Goal: Task Accomplishment & Management: Manage account settings

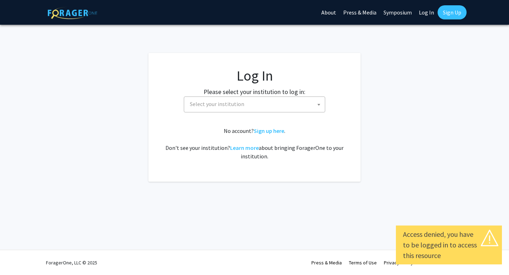
select select
click at [270, 106] on span "Select your institution" at bounding box center [256, 104] width 138 height 15
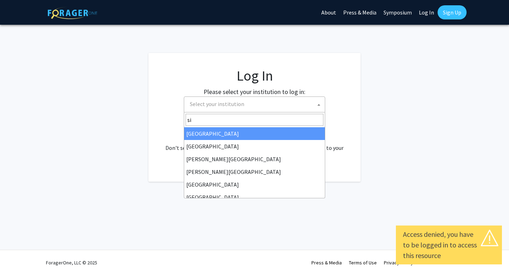
type input "s"
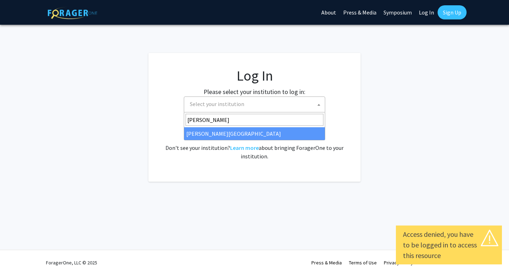
type input "thomas"
select select "24"
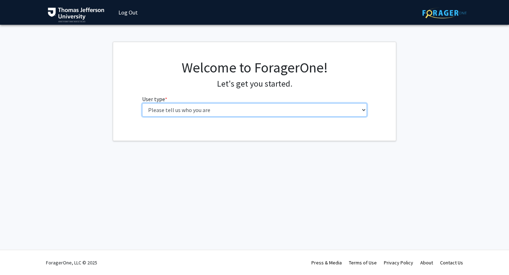
click at [317, 109] on select "Please tell us who you are Undergraduate Student Master's Student Doctoral Cand…" at bounding box center [254, 109] width 225 height 13
select select "3: doc"
click at [142, 103] on select "Please tell us who you are Undergraduate Student Master's Student Doctoral Cand…" at bounding box center [254, 109] width 225 height 13
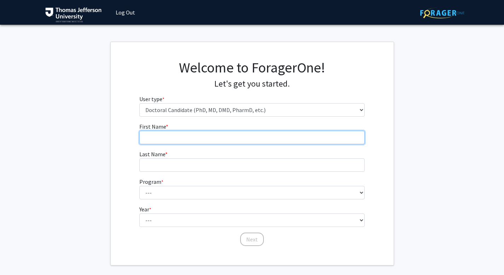
click at [295, 134] on input "First Name * required" at bounding box center [251, 137] width 225 height 13
type input "[PERSON_NAME]"
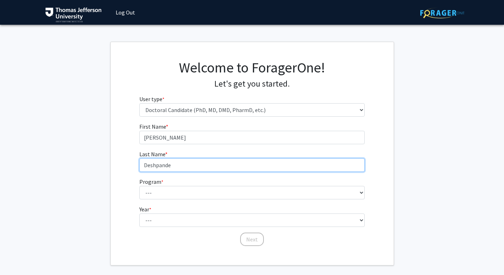
type input "Deshpande"
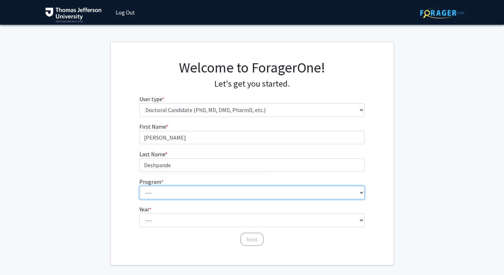
click at [288, 197] on select "--- Accelerated 3+3 BS in Health Sciences/Doctor of Occupational Therapy Accele…" at bounding box center [251, 192] width 225 height 13
select select "35: 815"
click at [139, 186] on select "--- Accelerated 3+3 BS in Health Sciences/Doctor of Occupational Therapy Accele…" at bounding box center [251, 192] width 225 height 13
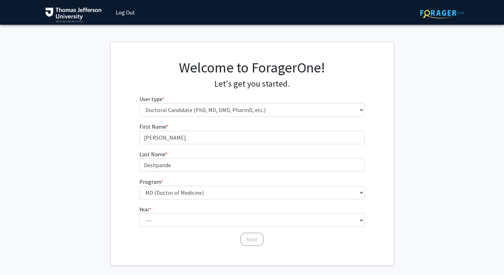
click at [274, 185] on fg-select "Program * required --- Accelerated 3+3 BS in Health Sciences/Doctor of Occupati…" at bounding box center [251, 189] width 225 height 22
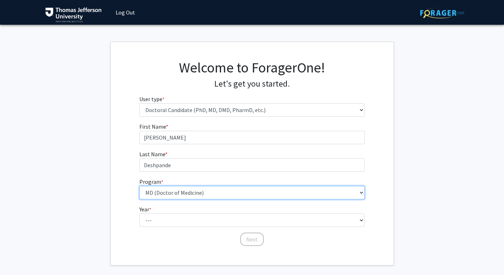
click at [274, 192] on select "--- Accelerated 3+3 BS in Health Sciences/Doctor of Occupational Therapy Accele…" at bounding box center [251, 192] width 225 height 13
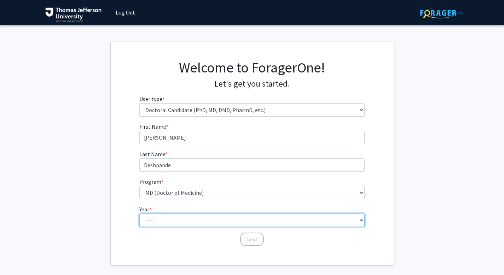
click at [324, 218] on select "--- First Year Second Year Third Year Fourth Year Fifth Year Sixth Year Seventh…" at bounding box center [251, 220] width 225 height 13
select select "1: first_year"
click at [139, 214] on select "--- First Year Second Year Third Year Fourth Year Fifth Year Sixth Year Seventh…" at bounding box center [251, 220] width 225 height 13
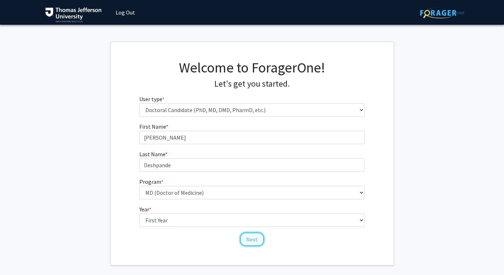
click at [257, 239] on button "Next" at bounding box center [252, 239] width 24 height 13
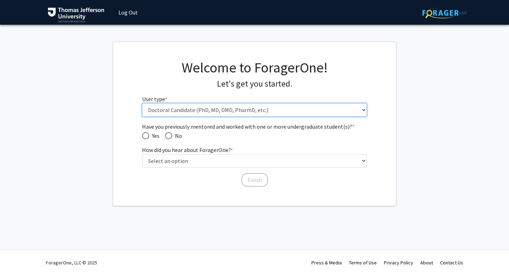
click at [191, 111] on select "Please tell us who you are Undergraduate Student Master's Student Doctoral Cand…" at bounding box center [254, 109] width 225 height 13
click at [142, 103] on select "Please tell us who you are Undergraduate Student Master's Student Doctoral Cand…" at bounding box center [254, 109] width 225 height 13
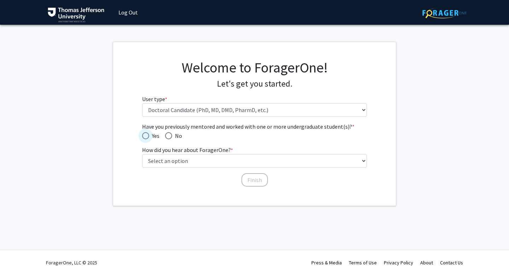
click at [145, 136] on span "Have you previously mentored and worked with one or more undergraduate student(…" at bounding box center [145, 135] width 7 height 7
click at [145, 136] on input "Yes" at bounding box center [145, 135] width 7 height 7
radio input "true"
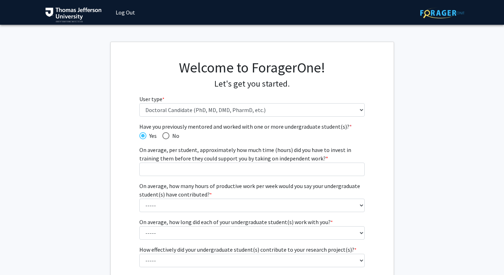
click at [157, 136] on mat-radio-button "No" at bounding box center [168, 135] width 23 height 9
click at [161, 136] on mat-radio-button "No" at bounding box center [168, 135] width 23 height 9
click at [165, 137] on span "Have you previously mentored and worked with one or more undergraduate student(…" at bounding box center [165, 135] width 7 height 7
click at [165, 137] on input "No" at bounding box center [165, 135] width 7 height 7
radio input "true"
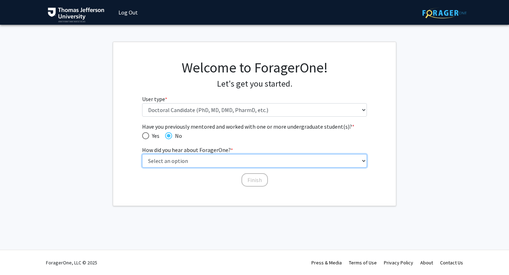
click at [187, 157] on select "Select an option Peer/student recommendation Faculty/staff recommendation Unive…" at bounding box center [254, 160] width 225 height 13
select select "2: faculty_recommendation"
click at [142, 154] on select "Select an option Peer/student recommendation Faculty/staff recommendation Unive…" at bounding box center [254, 160] width 225 height 13
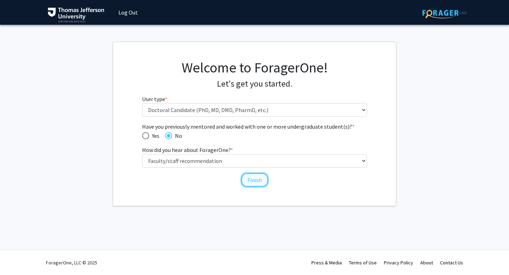
click at [256, 182] on button "Finish" at bounding box center [255, 179] width 27 height 13
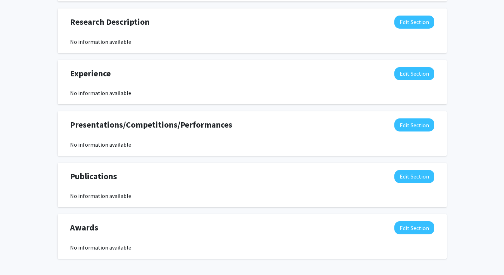
scroll to position [429, 0]
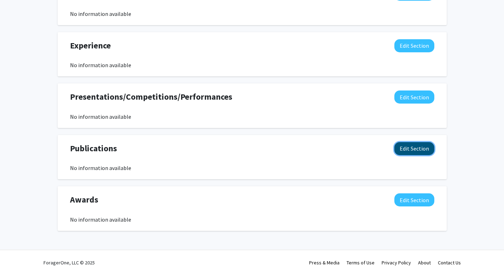
click at [421, 146] on button "Edit Section" at bounding box center [414, 148] width 40 height 13
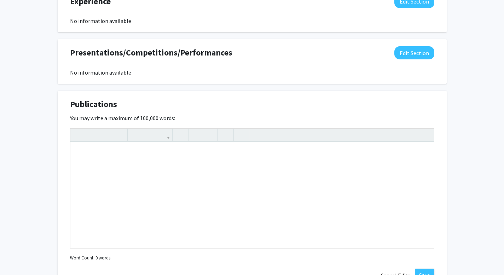
scroll to position [534, 0]
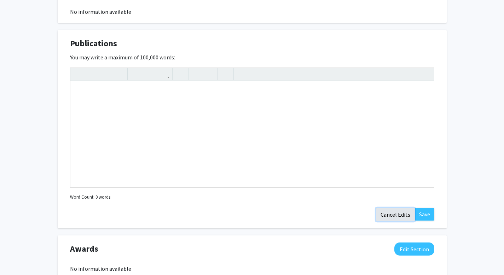
click at [386, 218] on button "Cancel Edits" at bounding box center [395, 214] width 39 height 13
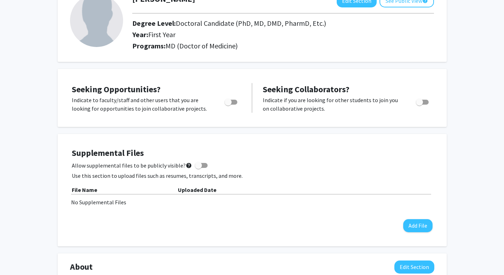
scroll to position [0, 0]
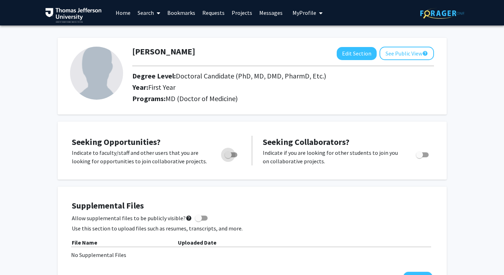
click at [227, 154] on span "Toggle" at bounding box center [228, 154] width 7 height 7
click at [228, 157] on input "Are you actively seeking opportunities?" at bounding box center [228, 157] width 0 height 0
checkbox input "true"
click at [147, 12] on link "Search" at bounding box center [149, 12] width 30 height 25
click at [153, 43] on span "Students" at bounding box center [155, 47] width 43 height 14
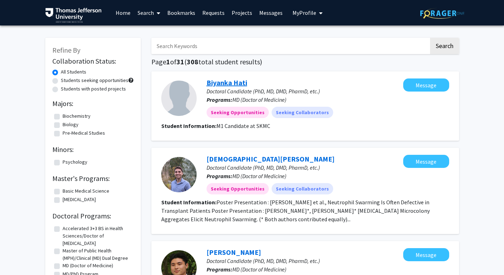
click at [228, 83] on link "Biyanka Hati" at bounding box center [227, 82] width 41 height 9
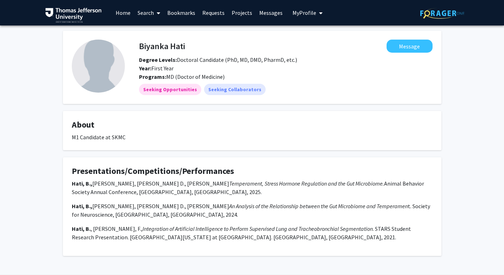
scroll to position [25, 0]
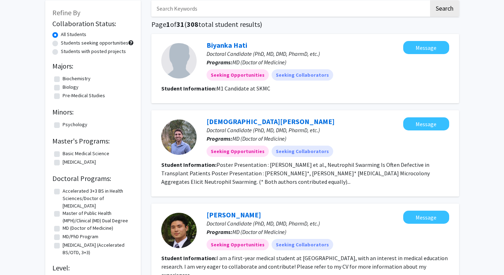
scroll to position [134, 0]
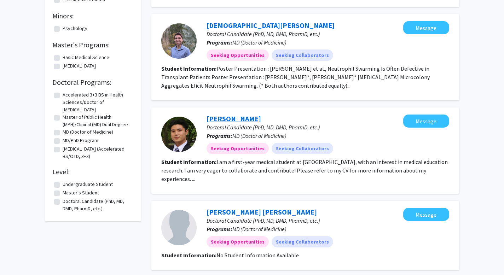
click at [227, 121] on link "[PERSON_NAME]" at bounding box center [234, 118] width 54 height 9
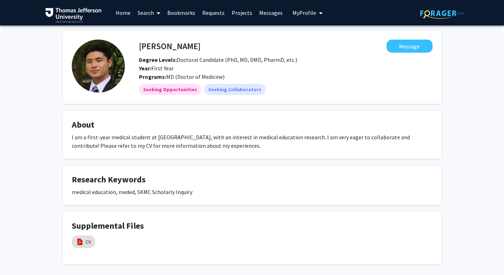
scroll to position [34, 0]
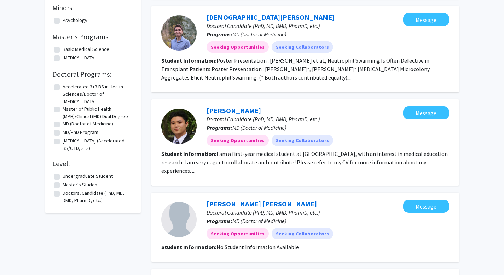
scroll to position [111, 0]
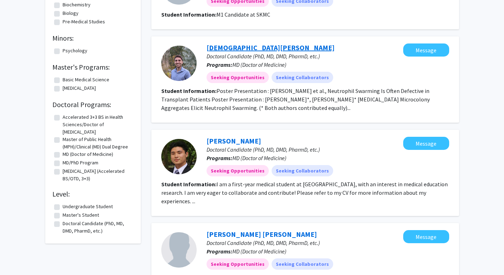
click at [239, 46] on link "[DEMOGRAPHIC_DATA][PERSON_NAME]" at bounding box center [271, 47] width 128 height 9
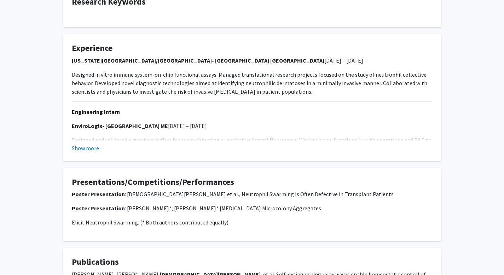
scroll to position [103, 0]
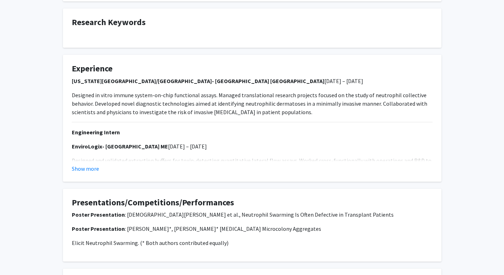
click at [68, 172] on fg-card "Experience Massachusetts General Hospital/Harvard Medical School- Boston MA Feb…" at bounding box center [252, 118] width 378 height 127
click at [80, 171] on button "Show more" at bounding box center [85, 168] width 27 height 8
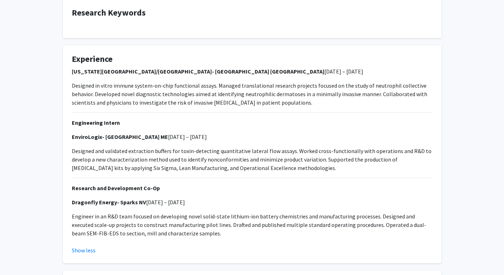
scroll to position [0, 0]
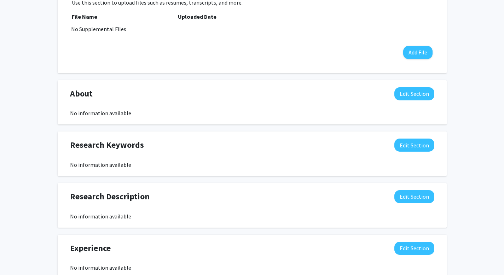
scroll to position [268, 0]
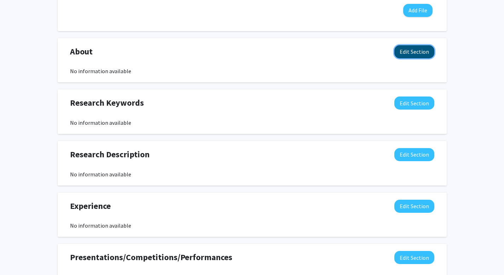
click at [414, 53] on button "Edit Section" at bounding box center [414, 51] width 40 height 13
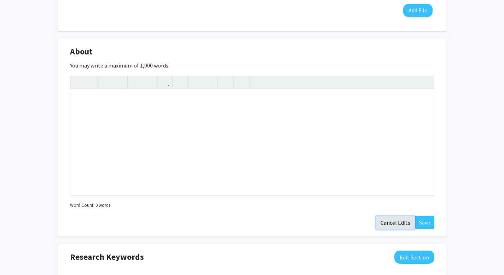
click at [391, 221] on button "Cancel Edits" at bounding box center [395, 222] width 39 height 13
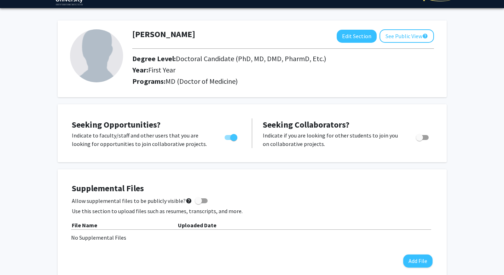
scroll to position [0, 0]
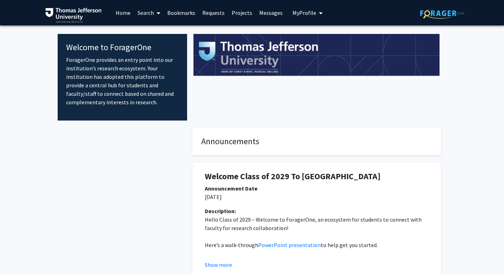
click at [296, 10] on span "My Profile" at bounding box center [304, 12] width 24 height 7
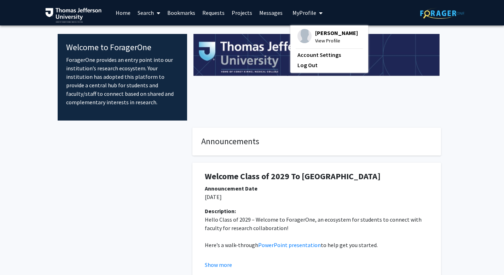
click at [326, 39] on span "View Profile" at bounding box center [336, 41] width 43 height 8
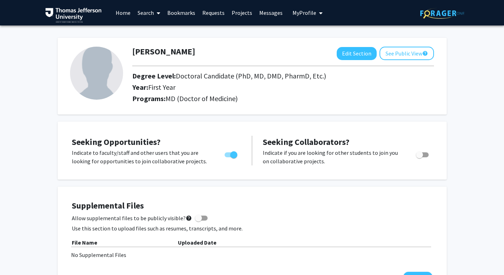
click at [148, 13] on link "Search" at bounding box center [149, 12] width 30 height 25
click at [162, 47] on span "Students" at bounding box center [155, 47] width 43 height 14
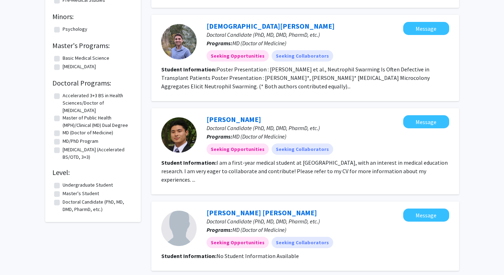
scroll to position [67, 0]
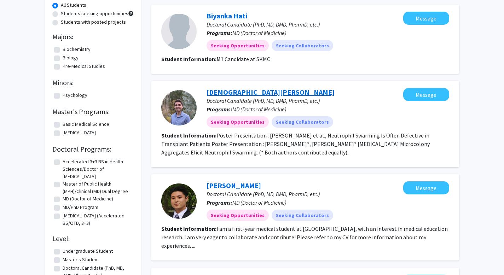
click at [237, 94] on link "[DEMOGRAPHIC_DATA][PERSON_NAME]" at bounding box center [271, 92] width 128 height 9
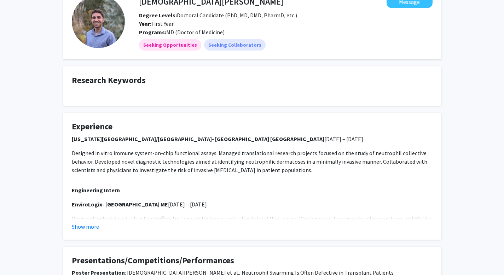
scroll to position [95, 0]
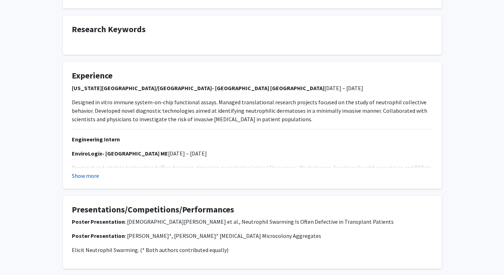
click at [87, 178] on button "Show more" at bounding box center [85, 176] width 27 height 8
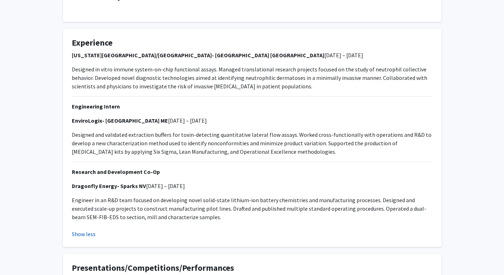
scroll to position [0, 0]
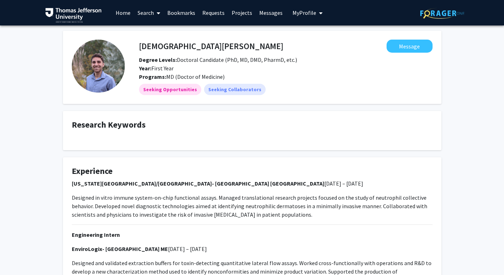
click at [299, 8] on button "My Profile" at bounding box center [307, 12] width 34 height 25
click at [321, 33] on span "[PERSON_NAME]" at bounding box center [336, 33] width 43 height 8
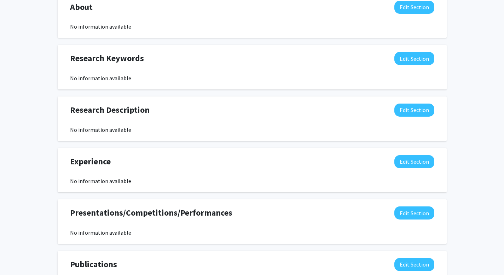
scroll to position [244, 0]
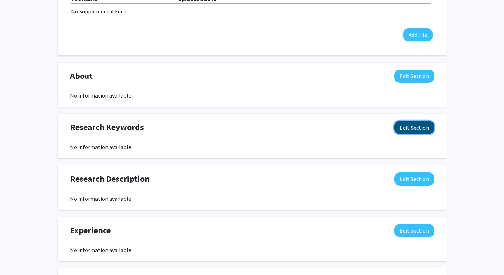
click at [411, 132] on button "Edit Section" at bounding box center [414, 127] width 40 height 13
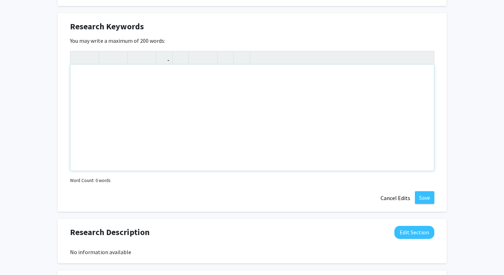
scroll to position [338, 0]
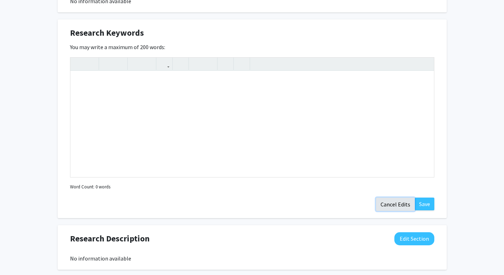
click at [401, 208] on button "Cancel Edits" at bounding box center [395, 204] width 39 height 13
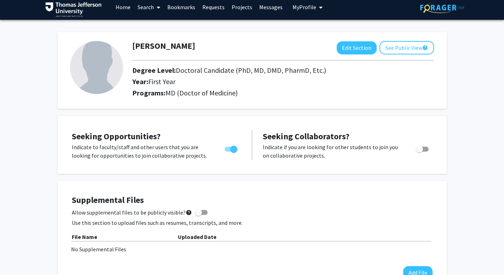
scroll to position [0, 0]
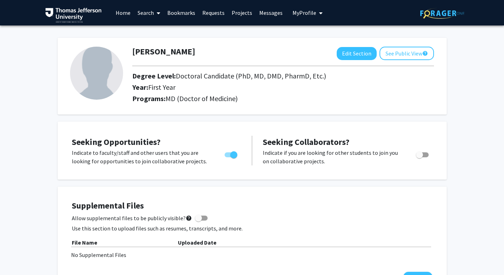
click at [137, 13] on link "Search" at bounding box center [149, 12] width 30 height 25
click at [153, 49] on span "Students" at bounding box center [155, 47] width 43 height 14
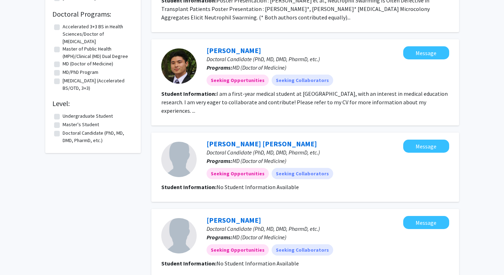
scroll to position [129, 0]
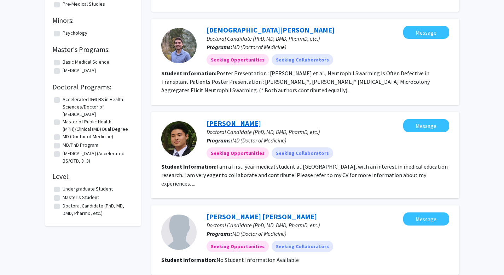
click at [225, 124] on link "[PERSON_NAME]" at bounding box center [234, 123] width 54 height 9
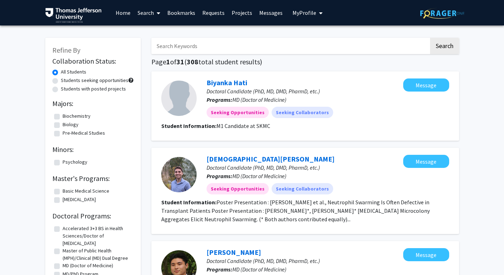
click at [239, 87] on p "Doctoral Candidate (PhD, MD, DMD, PharmD, etc.)" at bounding box center [305, 91] width 197 height 8
click at [232, 85] on link "Biyanka Hati" at bounding box center [227, 82] width 41 height 9
click at [154, 23] on link "Search" at bounding box center [149, 12] width 30 height 25
click at [320, 16] on button "My Profile" at bounding box center [307, 12] width 34 height 25
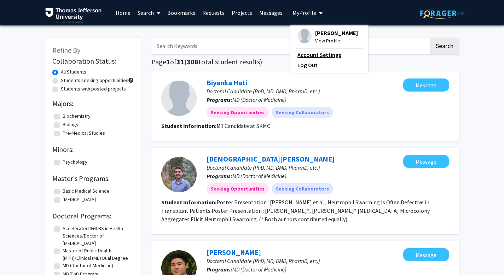
click at [337, 57] on link "Account Settings" at bounding box center [329, 55] width 64 height 8
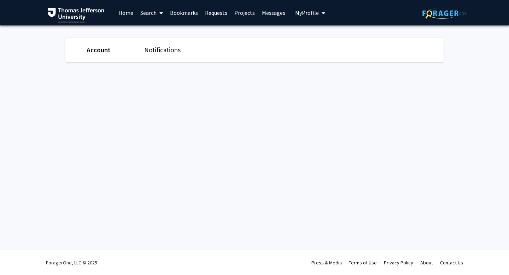
click at [312, 21] on button "My Profile" at bounding box center [310, 12] width 34 height 25
click at [305, 9] on span "My Profile" at bounding box center [307, 12] width 24 height 7
click at [303, 13] on span "My Profile" at bounding box center [307, 12] width 24 height 7
click at [313, 31] on div "Viraj Deshpande View Profile" at bounding box center [330, 37] width 60 height 16
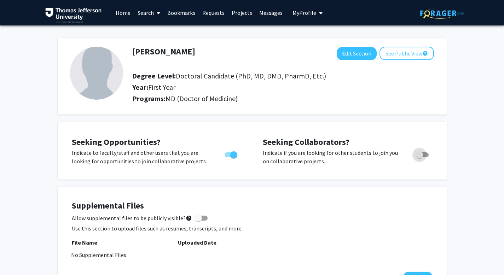
click at [418, 153] on span "Toggle" at bounding box center [419, 154] width 7 height 7
click at [419, 157] on input "Would you like to receive other student requests to work with you?" at bounding box center [419, 157] width 0 height 0
checkbox input "true"
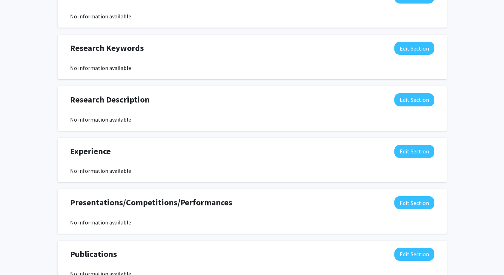
scroll to position [380, 0]
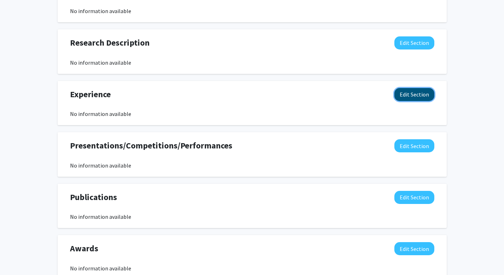
click at [413, 90] on button "Edit Section" at bounding box center [414, 94] width 40 height 13
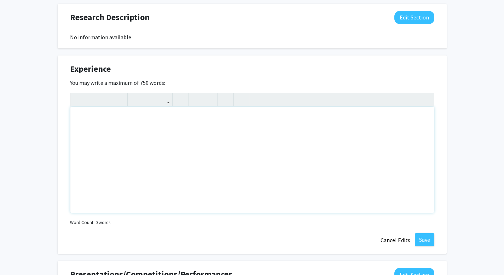
scroll to position [399, 0]
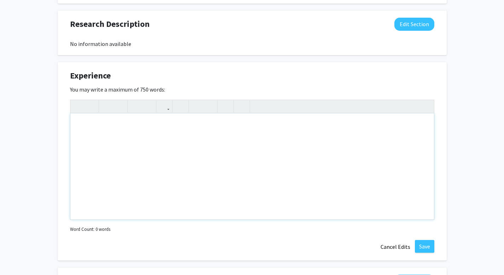
click at [231, 153] on div "Note to users with screen readers: Please deactivate our accessibility plugin f…" at bounding box center [252, 167] width 364 height 106
paste div "Note to users with screen readers: Please deactivate our accessibility plugin f…"
type textarea "<p>Clinical Research Coordinator May 2023 - April 2025</p><p>Hoag Orthopedics |…"
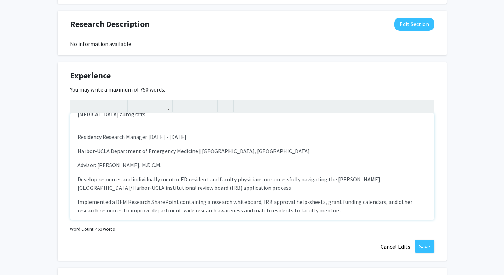
scroll to position [0, 0]
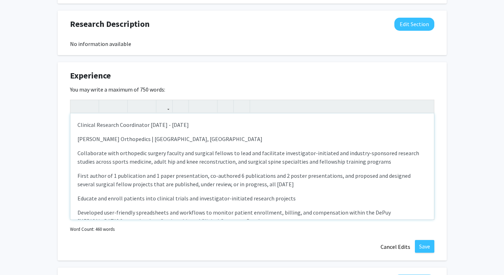
click at [79, 123] on p "Clinical Research Coordinator May 2023 - April 2025" at bounding box center [251, 125] width 349 height 8
drag, startPoint x: 78, startPoint y: 123, endPoint x: 227, endPoint y: 123, distance: 149.2
click at [227, 123] on p "Clinical Research Coordinator May 2023 - April 2025" at bounding box center [251, 125] width 349 height 8
click at [230, 164] on p "Collaborate with orthopedic surgery faculty and surgical fellows to lead and fa…" at bounding box center [251, 157] width 349 height 17
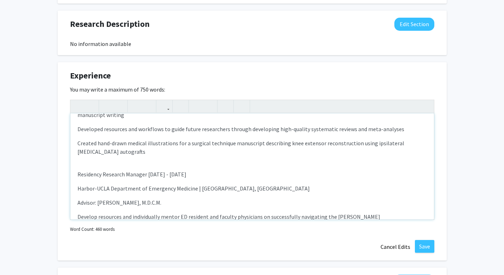
scroll to position [82, 0]
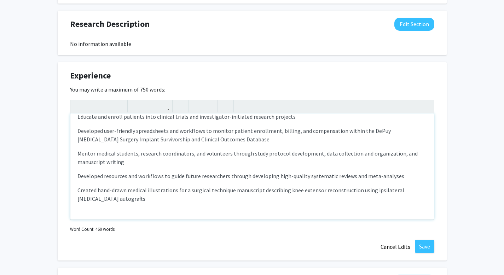
click at [182, 177] on p "Developed resources and workflows to guide future researchers through developin…" at bounding box center [251, 176] width 349 height 8
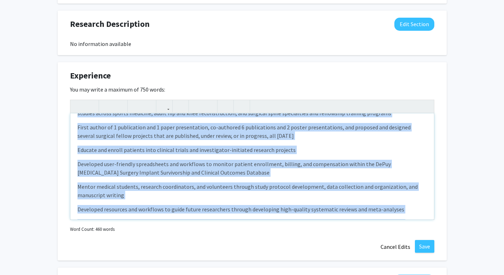
scroll to position [0, 0]
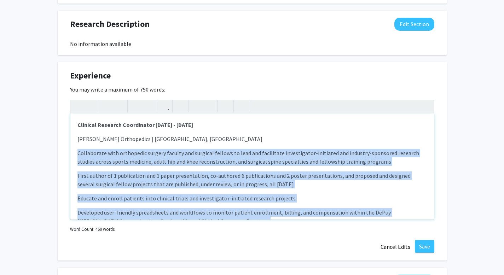
drag, startPoint x: 106, startPoint y: 198, endPoint x: 71, endPoint y: 152, distance: 58.0
click at [71, 152] on div "Clinical Research Coordinator May 2023 - April 2025 Hoag Orthopedics | Irvine, …" at bounding box center [252, 167] width 364 height 106
click at [199, 105] on icon "button" at bounding box center [197, 106] width 6 height 12
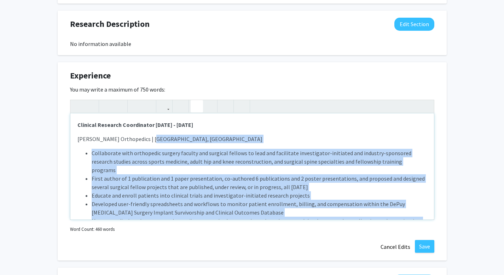
click at [203, 200] on li "Developed user-friendly spreadsheets and workflows to monitor patient enrollmen…" at bounding box center [259, 208] width 335 height 17
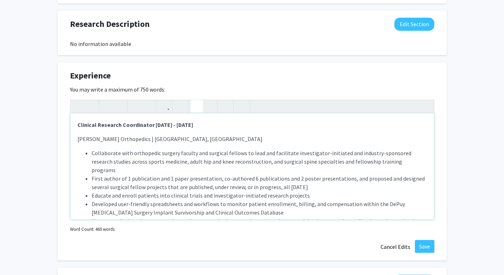
scroll to position [3, 0]
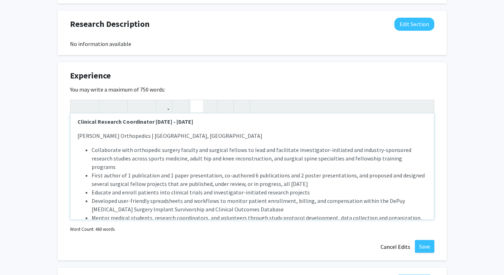
click at [136, 145] on div "Clinical Research Coordinator May 2023 - April 2025 Hoag Orthopedics | Irvine, …" at bounding box center [252, 167] width 364 height 106
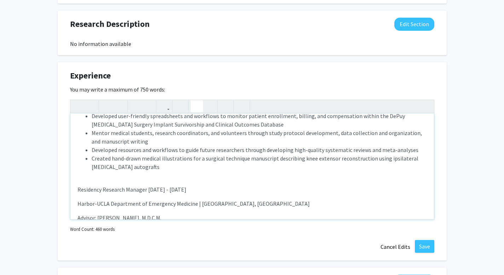
scroll to position [97, 0]
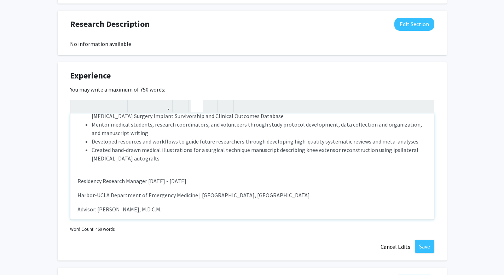
click at [144, 161] on div "Clinical Research Coordinator May 2023 - April 2025 Hoag Orthopedics | Irvine, …" at bounding box center [252, 167] width 364 height 106
click at [146, 156] on div "Clinical Research Coordinator May 2023 - April 2025 Hoag Orthopedics | Irvine, …" at bounding box center [252, 167] width 364 height 106
click at [122, 161] on div "Clinical Research Coordinator May 2023 - April 2025 Hoag Orthopedics | Irvine, …" at bounding box center [252, 167] width 364 height 106
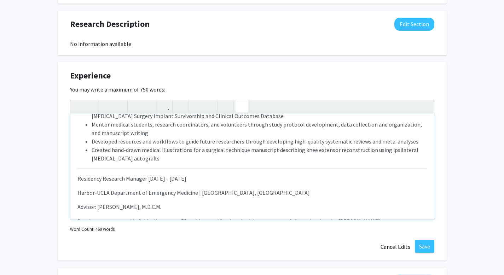
click at [238, 105] on button "button" at bounding box center [242, 106] width 12 height 12
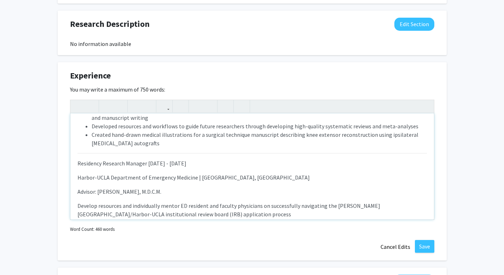
scroll to position [116, 0]
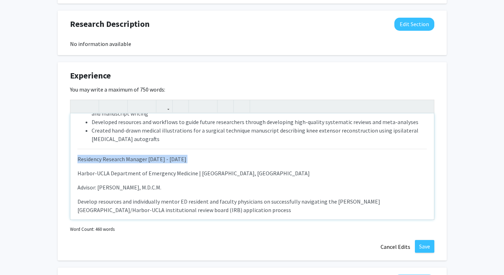
drag, startPoint x: 76, startPoint y: 150, endPoint x: 243, endPoint y: 156, distance: 166.7
click at [243, 156] on div "Clinical Research Coordinator May 2023 - April 2025 Hoag Orthopedics | Irvine, …" at bounding box center [252, 167] width 364 height 106
click at [238, 174] on div "Clinical Research Coordinator May 2023 - April 2025 Hoag Orthopedics | Irvine, …" at bounding box center [252, 167] width 364 height 106
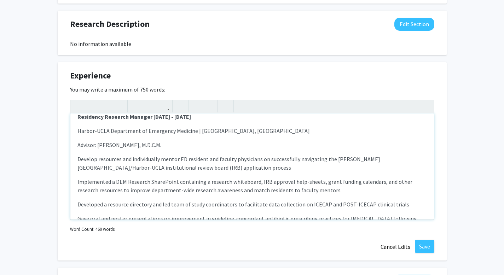
scroll to position [159, 0]
click at [76, 150] on div "Clinical Research Coordinator May 2023 - April 2025 Hoag Orthopedics | Irvine, …" at bounding box center [252, 167] width 364 height 106
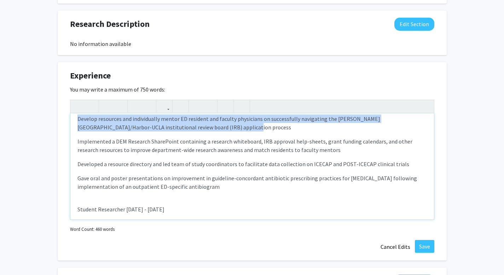
drag, startPoint x: 77, startPoint y: 150, endPoint x: 206, endPoint y: 114, distance: 133.7
click at [206, 115] on p "Develop resources and individually mentor ED resident and faculty physicians on…" at bounding box center [251, 123] width 349 height 17
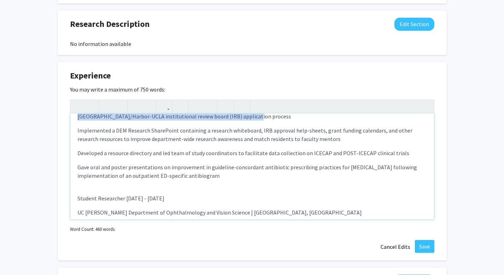
scroll to position [221, 0]
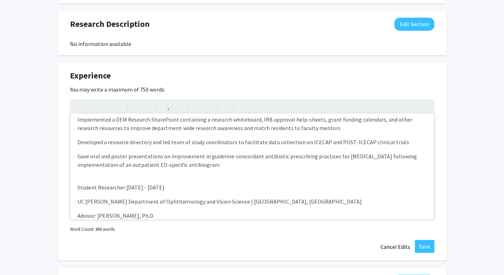
click at [234, 159] on p "Gave oral and poster presentations on improvement in guideline-concordant antib…" at bounding box center [251, 160] width 349 height 17
click at [197, 106] on icon "button" at bounding box center [197, 106] width 6 height 12
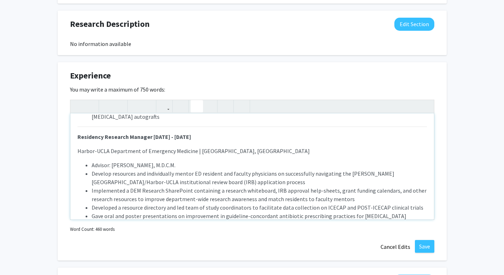
scroll to position [116, 0]
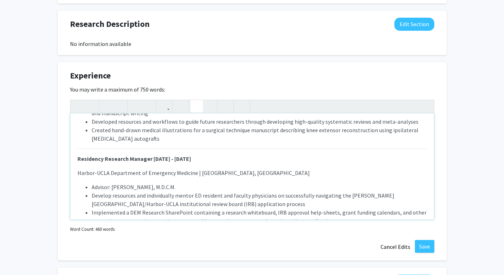
click at [156, 169] on p "Harbor-UCLA Department of Emergency Medicine | [GEOGRAPHIC_DATA], [GEOGRAPHIC_D…" at bounding box center [251, 173] width 349 height 8
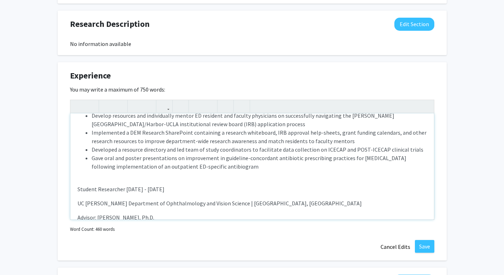
scroll to position [121, 0]
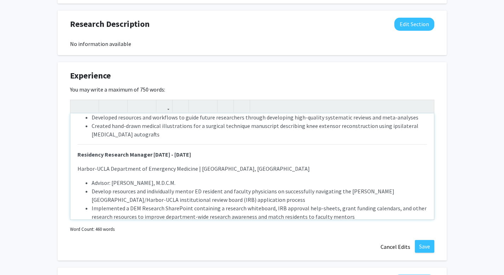
click at [91, 179] on ul "Advisor: Kabir Yadav, M.D.C.M. Develop resources and individually mentor ED res…" at bounding box center [251, 213] width 349 height 68
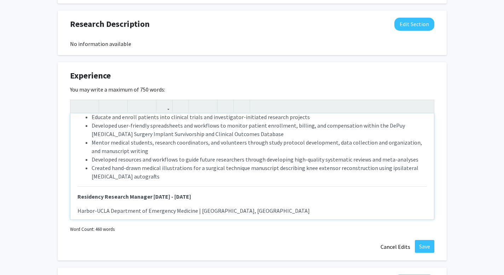
scroll to position [0, 0]
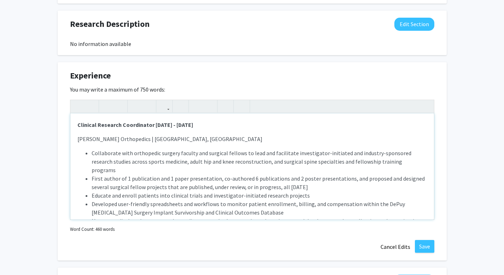
click at [155, 139] on p "[PERSON_NAME] Orthopedics | [GEOGRAPHIC_DATA], [GEOGRAPHIC_DATA]" at bounding box center [251, 139] width 349 height 8
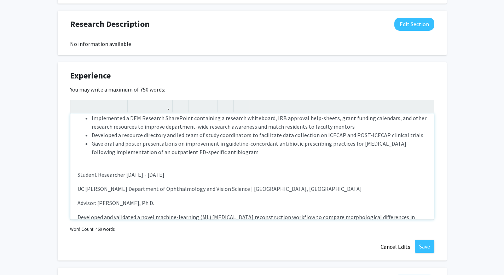
scroll to position [226, 0]
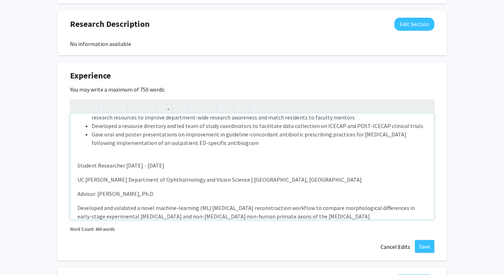
click at [114, 148] on div "Clinical Research Coordinator May 2023 - April 2025 Hoag Orthopedics | Irvine, …" at bounding box center [252, 167] width 364 height 106
click at [241, 108] on icon "button" at bounding box center [242, 106] width 6 height 12
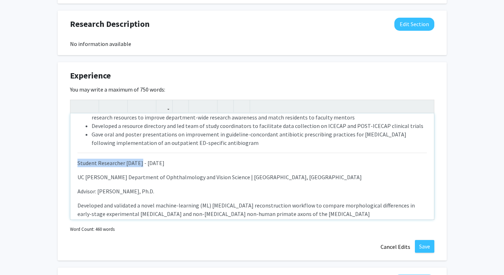
drag, startPoint x: 74, startPoint y: 155, endPoint x: 141, endPoint y: 155, distance: 66.8
click at [141, 155] on div "Clinical Research Coordinator May 2023 - April 2025 Hoag Orthopedics | Irvine, …" at bounding box center [252, 167] width 364 height 106
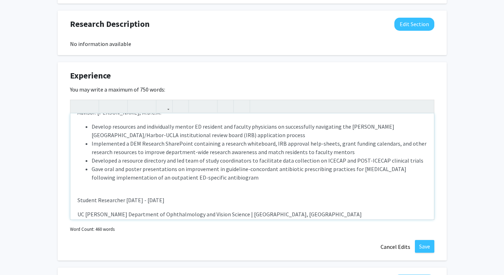
scroll to position [211, 0]
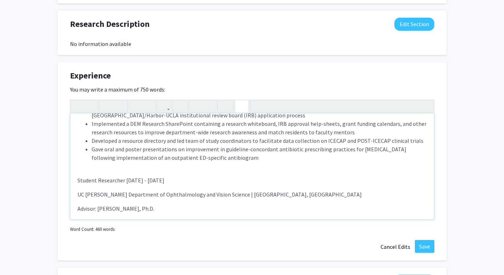
click at [243, 104] on icon "button" at bounding box center [242, 106] width 6 height 12
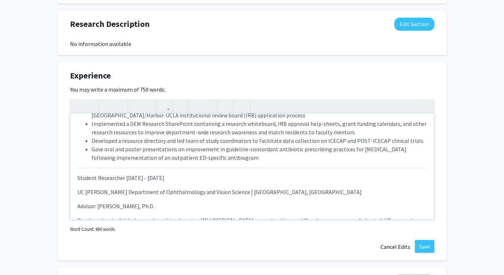
drag, startPoint x: 77, startPoint y: 170, endPoint x: 201, endPoint y: 170, distance: 124.1
click at [201, 170] on div "Clinical Research Coordinator May 2023 - April 2025 Hoag Orthopedics | Irvine, …" at bounding box center [252, 167] width 364 height 106
click at [186, 188] on p "UC [PERSON_NAME] Department of Ophthalmology and Vision Science | [GEOGRAPHIC_D…" at bounding box center [251, 192] width 349 height 8
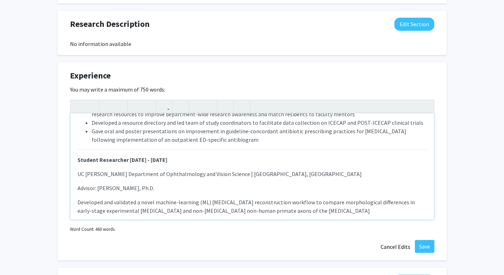
scroll to position [230, 0]
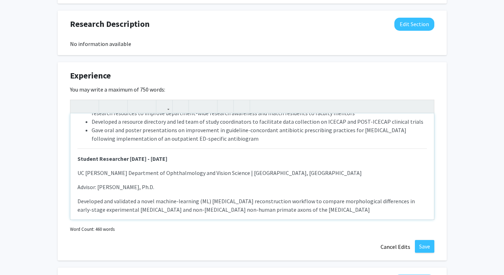
click at [76, 192] on div "Clinical Research Coordinator May 2023 - April 2025 Hoag Orthopedics | Irvine, …" at bounding box center [252, 167] width 364 height 106
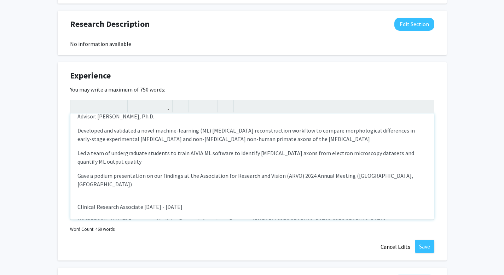
scroll to position [302, 0]
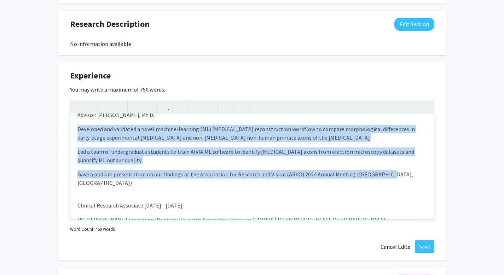
click at [385, 170] on p "Gave a podium presentation on our findings at the Association for Research and …" at bounding box center [251, 178] width 349 height 17
click at [197, 109] on icon "button" at bounding box center [197, 106] width 6 height 12
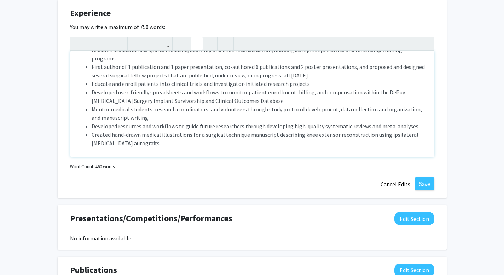
scroll to position [0, 0]
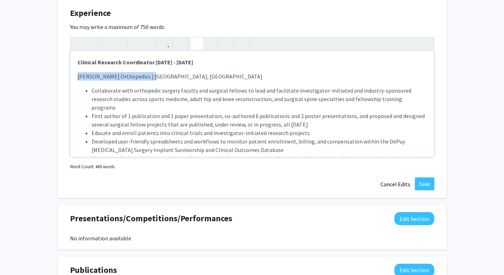
drag, startPoint x: 78, startPoint y: 77, endPoint x: 148, endPoint y: 77, distance: 70.0
click at [148, 77] on p "[PERSON_NAME] Orthopedics | [GEOGRAPHIC_DATA], [GEOGRAPHIC_DATA]" at bounding box center [251, 76] width 349 height 8
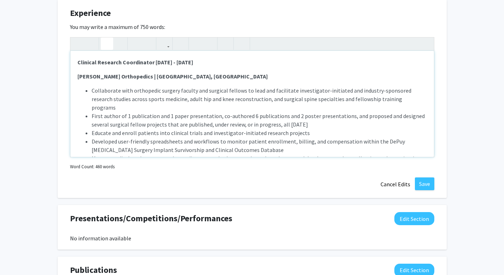
click at [147, 118] on li "First author of 1 publication and 1 paper presentation, co-authored 6 publicati…" at bounding box center [259, 120] width 335 height 17
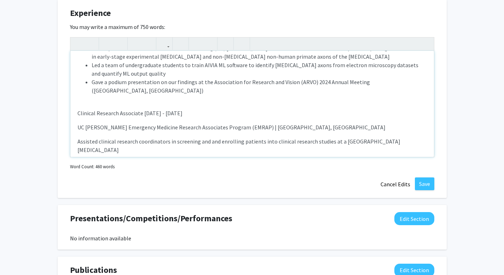
scroll to position [309, 0]
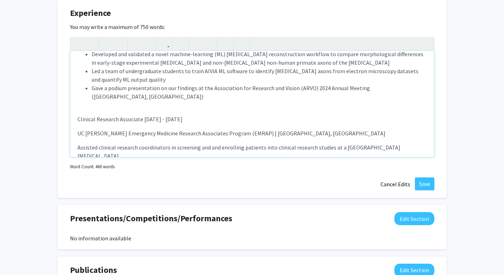
click at [88, 85] on div "Clinical Research Coordinator May 2023 - April 2025 Hoag Orthopedics | Irvine, …" at bounding box center [252, 104] width 364 height 106
click at [244, 43] on icon "button" at bounding box center [242, 44] width 6 height 12
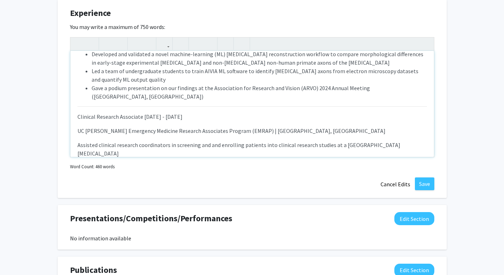
drag, startPoint x: 77, startPoint y: 99, endPoint x: 243, endPoint y: 99, distance: 166.2
click at [243, 99] on div "Clinical Research Coordinator May 2023 - April 2025 Hoag Orthopedics | Irvine, …" at bounding box center [252, 104] width 364 height 106
click at [166, 127] on p "UC [PERSON_NAME] Emergency Medicine Research Associates Program (EMRAP) | [GEOG…" at bounding box center [251, 131] width 349 height 8
click at [82, 141] on p "Assisted clinical research coordinators in screening and and enrolling patients…" at bounding box center [251, 149] width 349 height 17
click at [76, 129] on div "Clinical Research Coordinator May 2023 - April 2025 Hoag Orthopedics | Irvine, …" at bounding box center [252, 104] width 364 height 106
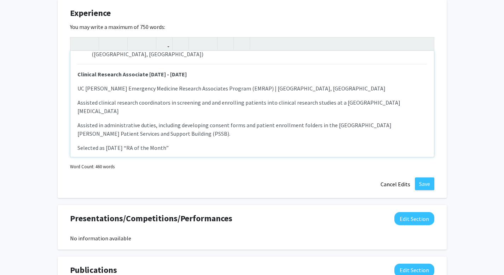
scroll to position [356, 0]
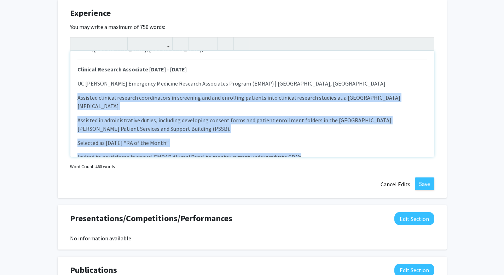
click at [328, 153] on p "Invited to participate in annual EMRAP Alumni Panel to mentor current undergrad…" at bounding box center [251, 157] width 349 height 8
click at [199, 44] on icon "button" at bounding box center [197, 44] width 6 height 12
type textarea "<p><strong>Clinical Research Coordinator May 2023 - April 2025</strong></p><p><…"
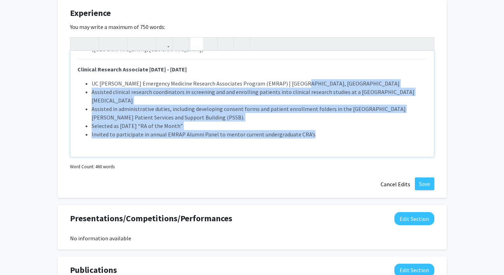
scroll to position [334, 0]
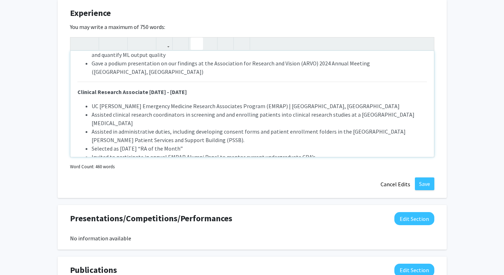
click at [327, 140] on div "Clinical Research Coordinator May 2023 - April 2025 Hoag Orthopedics | Irvine, …" at bounding box center [252, 104] width 364 height 106
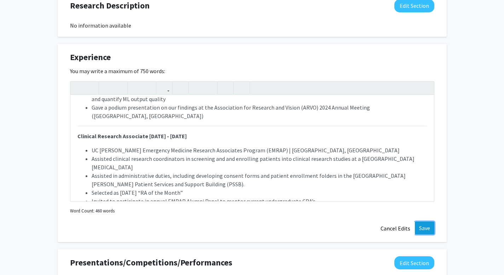
click at [423, 230] on button "Save" at bounding box center [424, 228] width 19 height 13
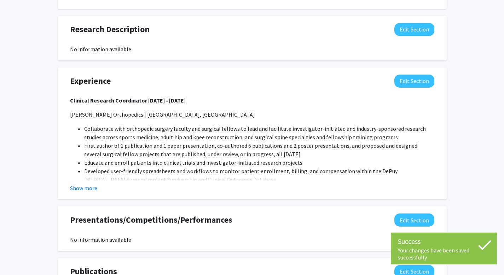
scroll to position [372, 0]
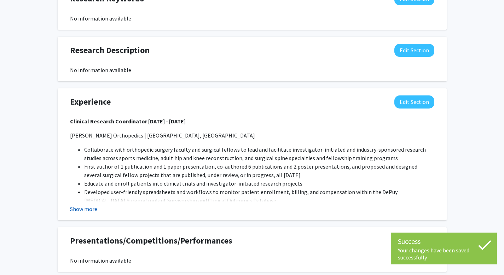
click at [71, 211] on button "Show more" at bounding box center [83, 209] width 27 height 8
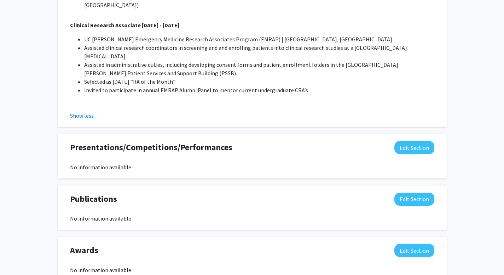
scroll to position [854, 0]
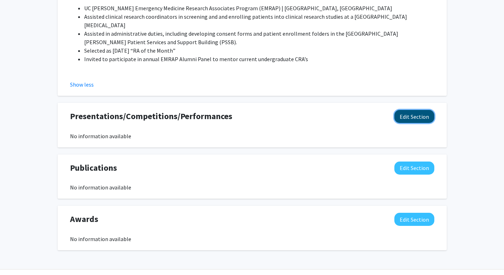
click at [408, 110] on button "Edit Section" at bounding box center [414, 116] width 40 height 13
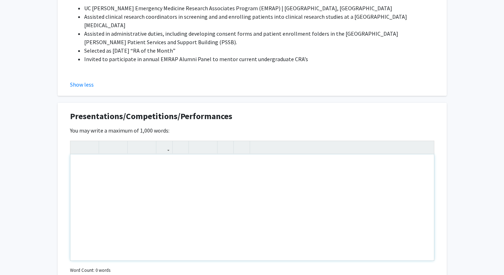
click at [306, 186] on div "Note to users with screen readers: Please deactivate our accessibility plugin f…" at bounding box center [252, 208] width 364 height 106
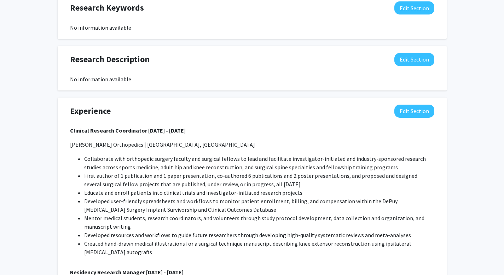
scroll to position [373, 0]
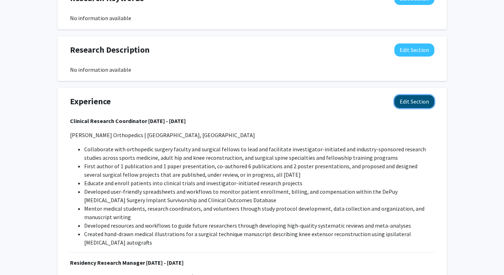
click at [419, 99] on button "Edit Section" at bounding box center [414, 101] width 40 height 13
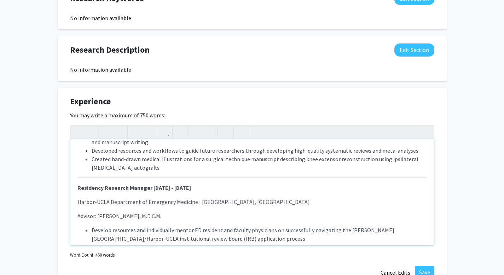
scroll to position [0, 0]
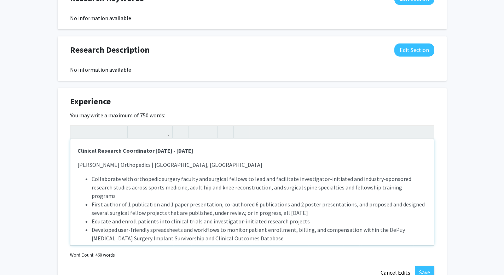
click at [154, 152] on strong "Clinical Research Coordinator May 2023 - April 2025" at bounding box center [135, 150] width 116 height 7
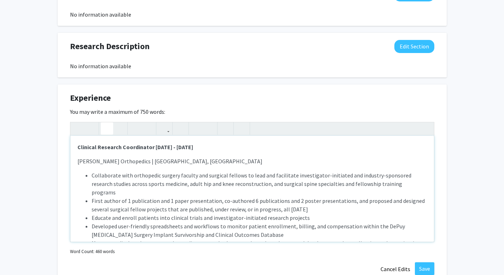
click at [158, 145] on strong "Clinical Research Coordinator May 2023 - April 2025" at bounding box center [135, 147] width 116 height 7
click at [153, 147] on strong "Clinical Research Coordinator May 2023 - April 2025" at bounding box center [135, 147] width 116 height 7
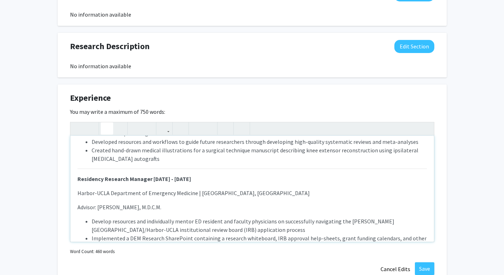
scroll to position [121, 0]
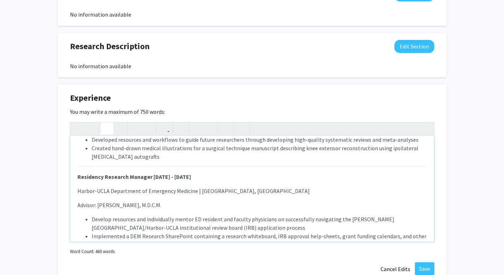
click at [151, 173] on strong "Residency Research Manager September 2022 - April 2025" at bounding box center [134, 176] width 114 height 7
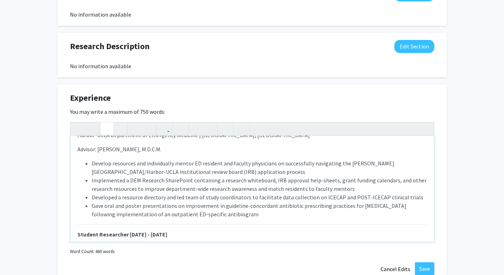
scroll to position [215, 0]
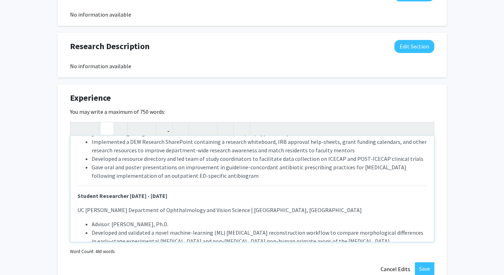
click at [128, 192] on strong "Student Researcher January 2020 - January 2025" at bounding box center [122, 195] width 90 height 7
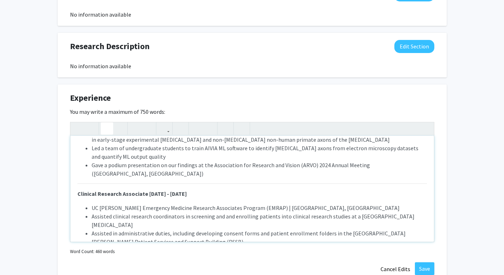
scroll to position [317, 0]
click at [145, 190] on strong "Clinical Research Associate April 2022 - September 2022" at bounding box center [131, 193] width 109 height 7
type textarea "<p><strong>Clinical Research Coordinator, May 2023 - April 2025</strong></p><p>…"
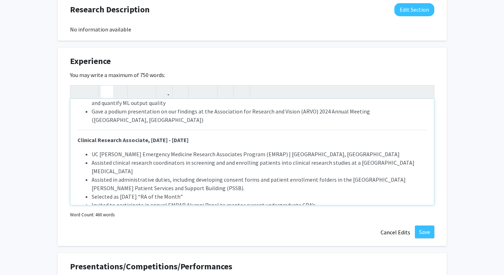
scroll to position [423, 0]
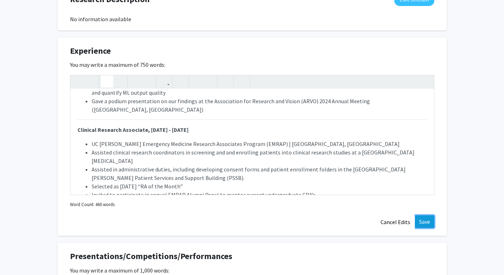
click at [431, 222] on button "Save" at bounding box center [424, 221] width 19 height 13
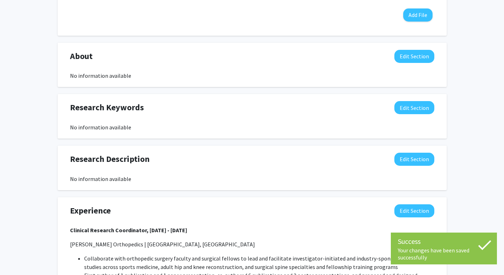
scroll to position [261, 0]
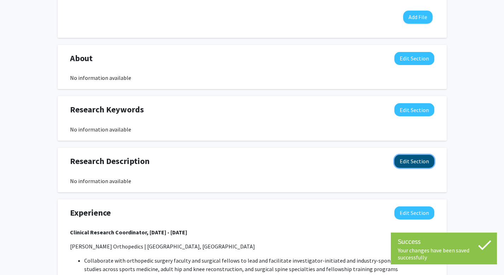
click at [430, 163] on button "Edit Section" at bounding box center [414, 161] width 40 height 13
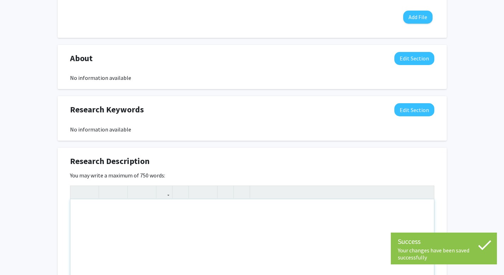
click at [292, 224] on div "Note to users with screen readers: Please deactivate our accessibility plugin f…" at bounding box center [252, 252] width 364 height 106
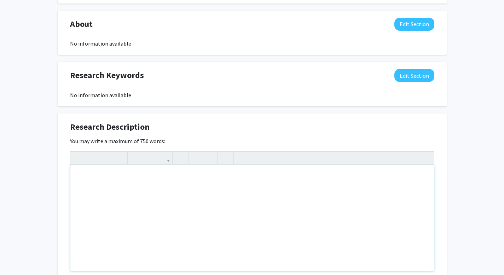
scroll to position [352, 0]
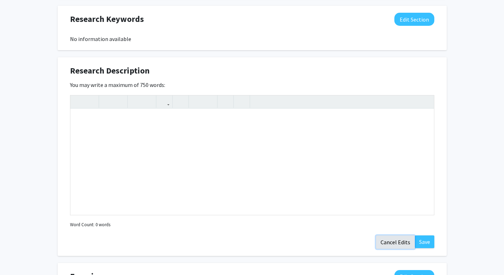
click at [395, 240] on button "Cancel Edits" at bounding box center [395, 242] width 39 height 13
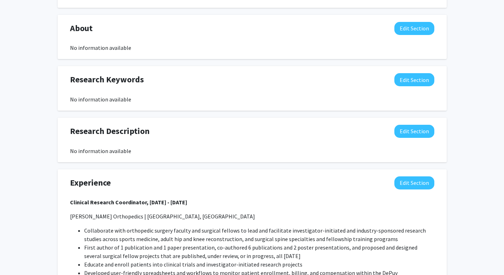
scroll to position [275, 0]
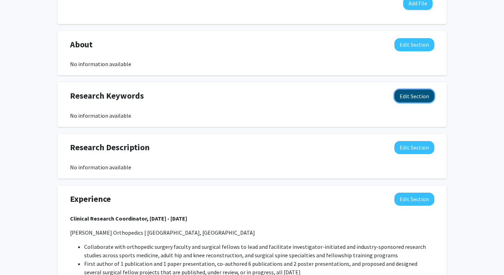
click at [420, 98] on button "Edit Section" at bounding box center [414, 95] width 40 height 13
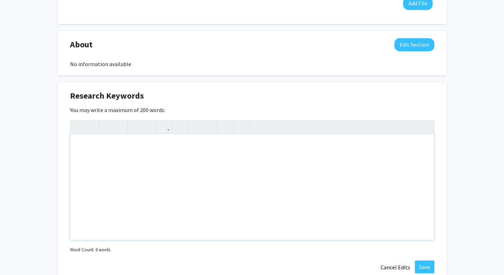
click at [295, 162] on div "Note to users with screen readers: Please deactivate our accessibility plugin f…" at bounding box center [252, 187] width 364 height 106
click at [126, 147] on div "Orthopedic surgery, ophthalmology, glaucoma," at bounding box center [252, 187] width 364 height 106
click at [320, 153] on div "Orthopedic surgery, sports medicine, shoulder and elbow surgery, ophthalmology,…" at bounding box center [252, 187] width 364 height 106
click at [231, 145] on div "Orthopedic surgery, sports medicine, shoulder and elbow surgery, ophthalmology,…" at bounding box center [252, 187] width 364 height 106
click at [235, 146] on div "Orthopedic surgery, sports medicine, shoulder and elbow surgery, ophthalmology,…" at bounding box center [252, 187] width 364 height 106
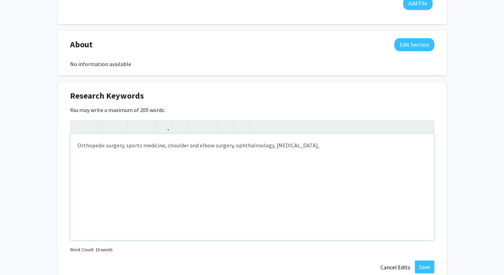
click at [234, 149] on div "Orthopedic surgery, sports medicine, shoulder and elbow surgery, ophthalmology,…" at bounding box center [252, 187] width 364 height 106
click at [349, 149] on div "Orthopedic surgery, sports medicine, shoulder and elbow surgery, cost-utility a…" at bounding box center [252, 187] width 364 height 106
type textarea "Orthopedic surgery, sports medicine, shoulder and elbow surgery, cost-utility a…"
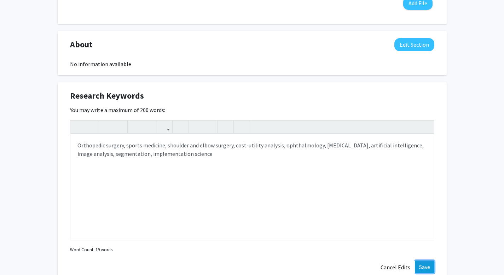
click at [422, 270] on button "Save" at bounding box center [424, 267] width 19 height 13
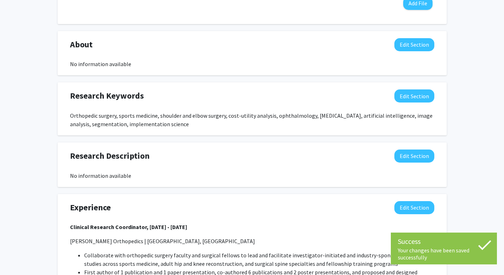
click at [468, 113] on div "Viraj Deshpande Edit Section See Public View help Degree Level: Doctoral Candid…" at bounding box center [252, 204] width 504 height 908
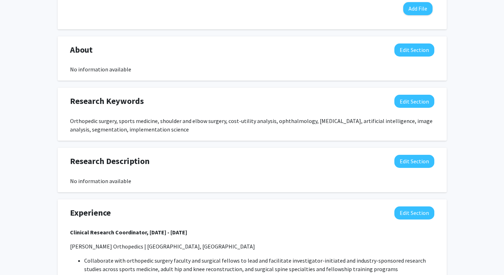
scroll to position [373, 0]
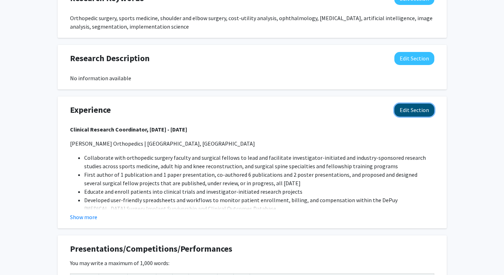
click at [421, 114] on button "Edit Section" at bounding box center [414, 110] width 40 height 13
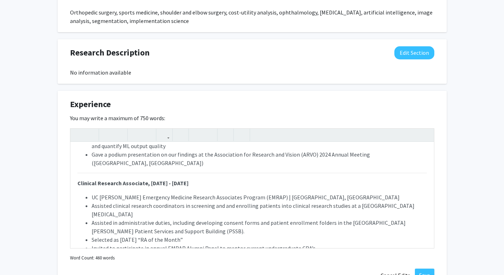
scroll to position [379, 0]
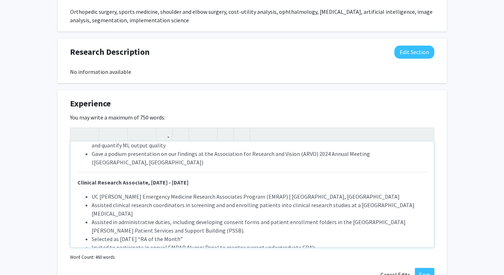
click at [312, 228] on div "Clinical Research Coordinator, May 2023 - April 2025 Hoag Orthopedics | Irvine,…" at bounding box center [252, 194] width 364 height 106
click at [242, 137] on icon "button" at bounding box center [242, 134] width 6 height 12
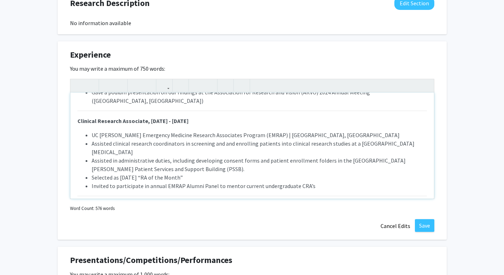
scroll to position [392, 0]
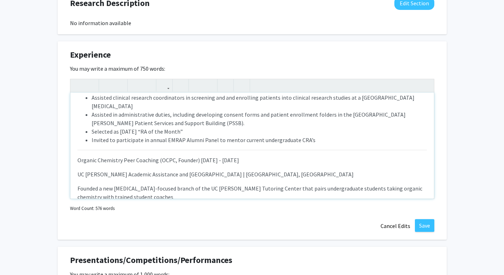
drag, startPoint x: 76, startPoint y: 134, endPoint x: 300, endPoint y: 135, distance: 223.5
click at [300, 135] on div "Clinical Research Coordinator, May 2023 - April 2025 Hoag Orthopedics | Irvine,…" at bounding box center [252, 146] width 364 height 106
click at [259, 170] on p "UC [PERSON_NAME] Academic Assistance and [GEOGRAPHIC_DATA] | [GEOGRAPHIC_DATA],…" at bounding box center [251, 174] width 349 height 8
click at [78, 184] on p "Founded a new [MEDICAL_DATA]-focused branch of the UC [PERSON_NAME] Tutoring Ce…" at bounding box center [251, 192] width 349 height 17
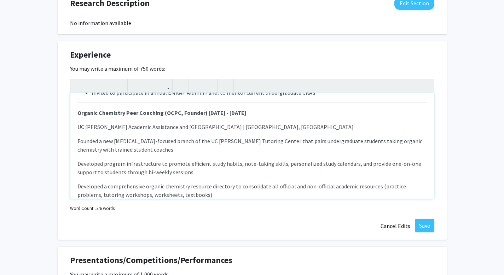
scroll to position [458, 0]
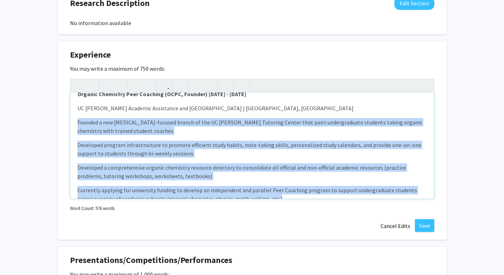
click at [299, 186] on p "Currently applying for university funding to develop an independent and paralle…" at bounding box center [251, 194] width 349 height 17
click at [196, 83] on icon "button" at bounding box center [197, 86] width 6 height 12
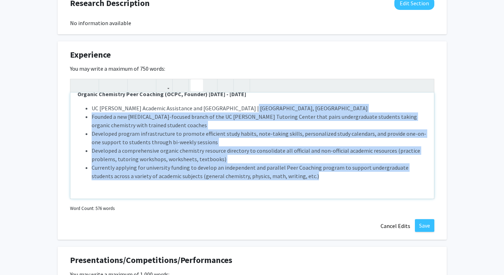
scroll to position [436, 0]
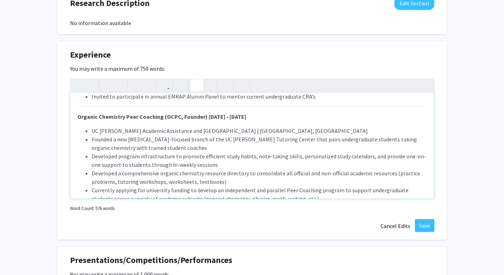
click at [233, 169] on li "Developed a comprehensive organic chemistry resource directory to consolidate a…" at bounding box center [259, 177] width 335 height 17
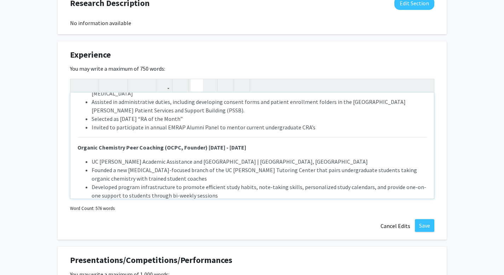
scroll to position [390, 0]
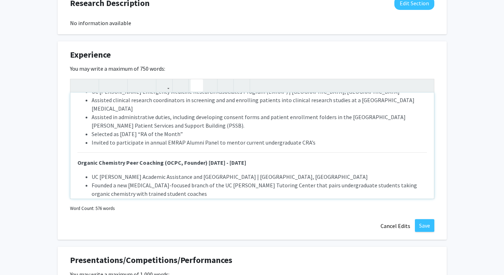
click at [92, 173] on li "UC [PERSON_NAME] Academic Assistance and [GEOGRAPHIC_DATA] | [GEOGRAPHIC_DATA],…" at bounding box center [259, 177] width 335 height 8
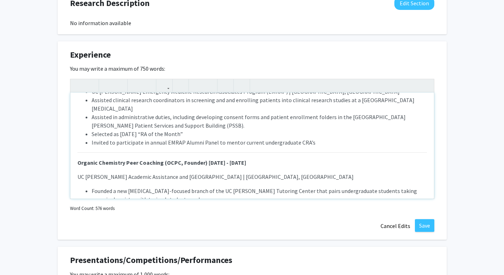
click at [201, 159] on strong "Organic Chemistry Peer Coaching (OCPC, Founder) July 2021 - June 2022" at bounding box center [161, 162] width 169 height 7
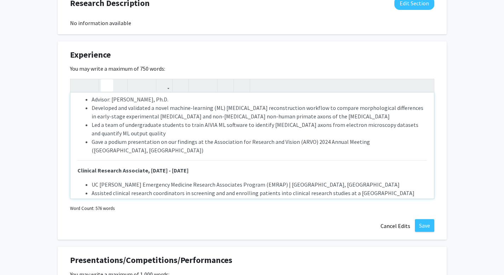
scroll to position [298, 0]
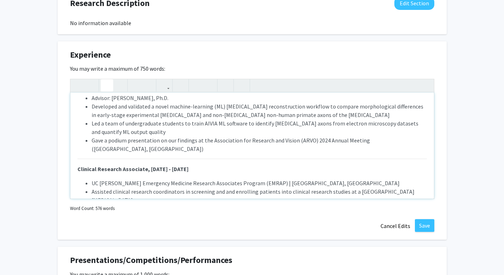
click at [149, 166] on strong "Clinical Research Associate, [DATE] - [DATE]" at bounding box center [132, 169] width 111 height 7
type textarea "<p><strong>Clinical Research Coordinator, May 2023 - April 2025</strong></p><p>…"
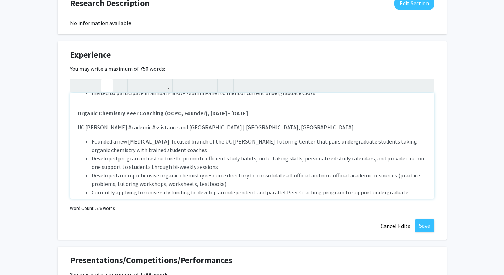
scroll to position [441, 0]
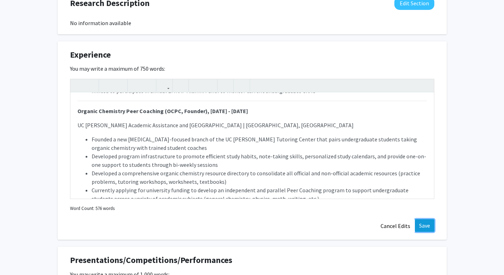
click at [422, 226] on button "Save" at bounding box center [424, 225] width 19 height 13
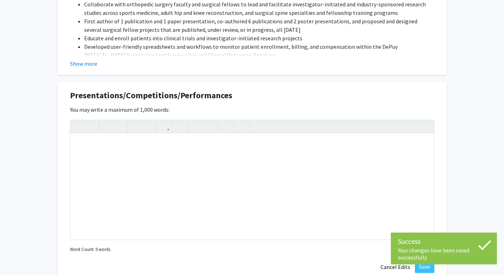
scroll to position [559, 0]
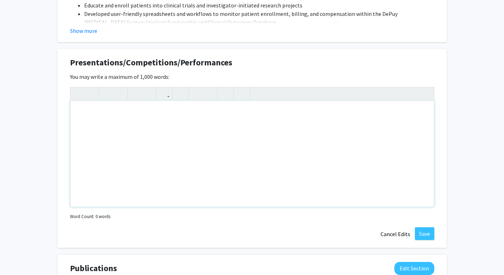
click at [198, 124] on div "Note to users with screen readers: Please deactivate our accessibility plugin f…" at bounding box center [252, 154] width 364 height 106
paste div "Note to users with screen readers: Please deactivate our accessibility plugin f…"
type textarea "<p>PODIUM PRESENTATIONS</p><p>Deshpande V, Marsh-Armstrong N. 3D reconstruction…"
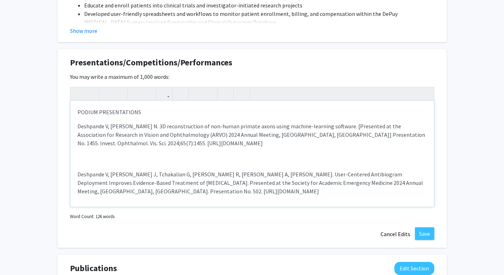
click at [224, 162] on div "PODIUM PRESENTATIONS Deshpande V, Marsh-Armstrong N. 3D reconstruction of non-h…" at bounding box center [252, 154] width 364 height 106
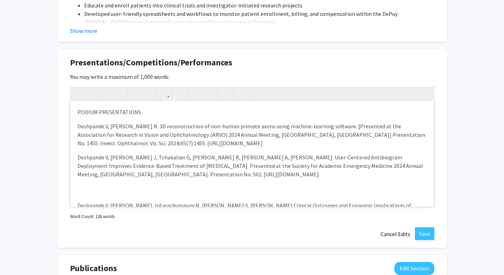
click at [155, 187] on div "PODIUM PRESENTATIONS Deshpande V, Marsh-Armstrong N. 3D reconstruction of non-h…" at bounding box center [252, 154] width 364 height 106
click at [140, 195] on div "PODIUM PRESENTATIONS Deshpande V, Marsh-Armstrong N. 3D reconstruction of non-h…" at bounding box center [252, 154] width 364 height 106
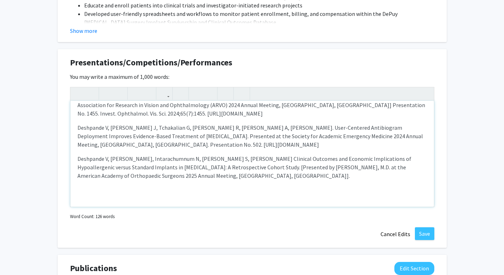
scroll to position [562, 0]
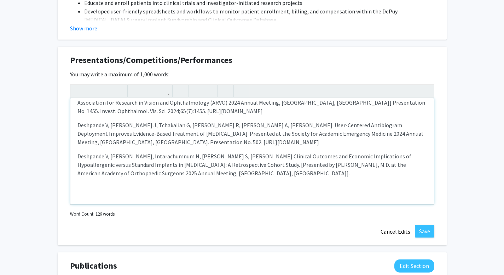
click at [127, 192] on div "PODIUM PRESENTATIONS Deshpande V, Marsh-Armstrong N. 3D reconstruction of non-h…" at bounding box center [252, 151] width 364 height 106
click at [119, 196] on div "PODIUM PRESENTATIONS Deshpande V, Marsh-Armstrong N. 3D reconstruction of non-h…" at bounding box center [252, 151] width 364 height 106
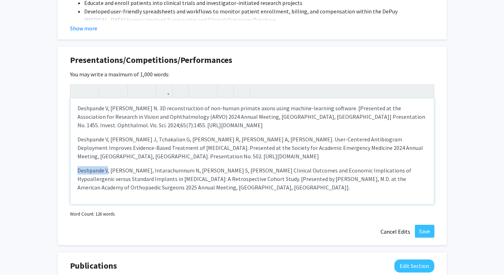
drag, startPoint x: 76, startPoint y: 170, endPoint x: 108, endPoint y: 170, distance: 31.1
click at [108, 170] on div "PODIUM PRESENTATIONS Deshpande V, Marsh-Armstrong N. 3D reconstruction of non-h…" at bounding box center [252, 151] width 364 height 106
drag, startPoint x: 77, startPoint y: 139, endPoint x: 108, endPoint y: 139, distance: 30.1
click at [108, 139] on p "Deshpande V, Carpenter J, Tchakalian G, Fleischman R, Kang A, Yadav K. User-Cen…" at bounding box center [251, 147] width 349 height 25
drag, startPoint x: 77, startPoint y: 108, endPoint x: 107, endPoint y: 108, distance: 30.1
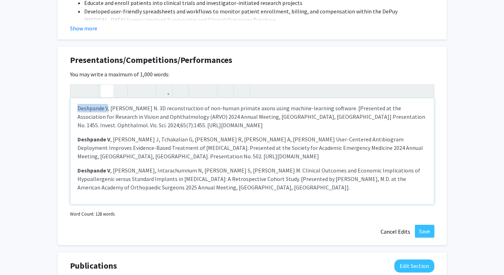
click at [107, 108] on div "PODIUM PRESENTATIONS Deshpande V, Marsh-Armstrong N. 3D reconstruction of non-h…" at bounding box center [252, 151] width 364 height 106
click at [252, 191] on p "Deshpande V , Moo Young JP, Intarachumnum N, Barnett S, Siljander M. Clinical O…" at bounding box center [251, 178] width 349 height 25
click at [239, 85] on use "button" at bounding box center [239, 85] width 0 height 0
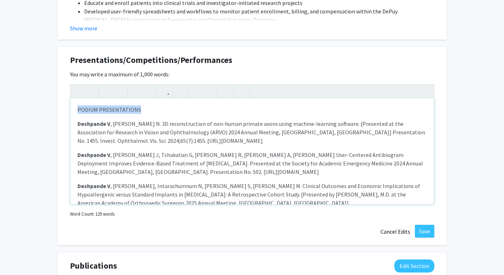
drag, startPoint x: 77, startPoint y: 108, endPoint x: 150, endPoint y: 108, distance: 73.2
click at [150, 108] on div "PODIUM PRESENTATIONS Deshpande V , Marsh-Armstrong N. 3D reconstruction of non-…" at bounding box center [252, 151] width 364 height 106
click at [182, 158] on p "Deshpande V , Carpenter J, Tchakalian G, Fleischman R, Kang A, Yadav K. User-Ce…" at bounding box center [251, 163] width 349 height 25
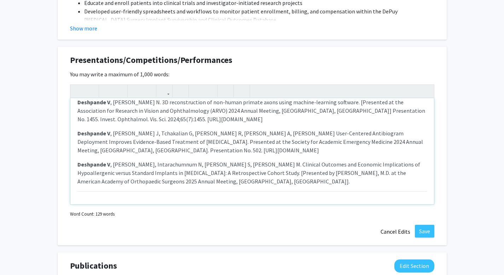
click at [124, 201] on div "PODIUM PRESENTATIONS Deshpande V , Marsh-Armstrong N. 3D reconstruction of non-…" at bounding box center [252, 151] width 364 height 106
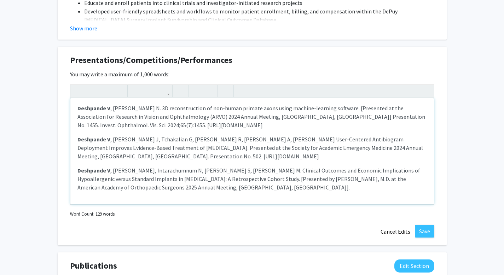
scroll to position [16, 0]
click at [241, 88] on icon "button" at bounding box center [242, 91] width 6 height 12
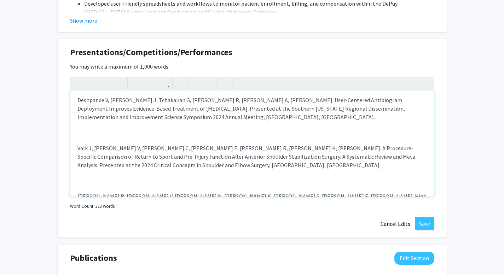
scroll to position [129, 0]
click at [134, 129] on div "PODIUM PRESENTATIONS Deshpande V , Marsh-Armstrong N. 3D reconstruction of non-…" at bounding box center [252, 144] width 364 height 106
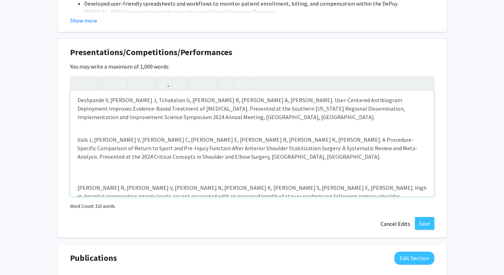
click at [120, 130] on div "PODIUM PRESENTATIONS Deshpande V , Marsh-Armstrong N. 3D reconstruction of non-…" at bounding box center [252, 144] width 364 height 106
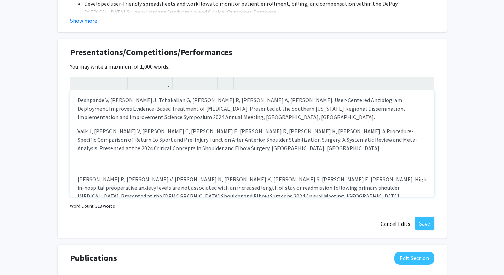
click at [115, 158] on div "PODIUM PRESENTATIONS Deshpande V , Marsh-Armstrong N. 3D reconstruction of non-…" at bounding box center [252, 144] width 364 height 106
click at [101, 169] on div "PODIUM PRESENTATIONS Deshpande V , Marsh-Armstrong N. 3D reconstruction of non-…" at bounding box center [252, 144] width 364 height 106
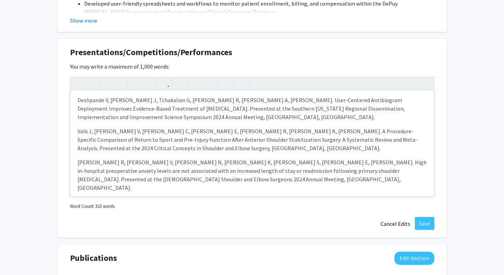
scroll to position [177, 0]
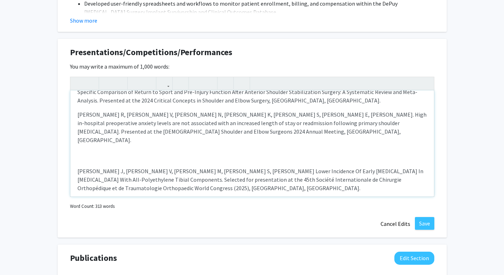
click at [123, 154] on div "PODIUM PRESENTATIONS Deshpande V , Marsh-Armstrong N. 3D reconstruction of non-…" at bounding box center [252, 144] width 364 height 106
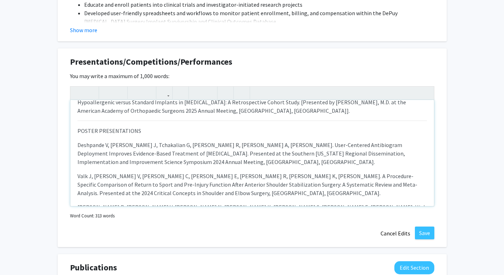
scroll to position [88, 0]
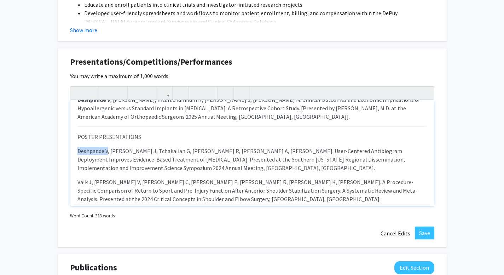
drag, startPoint x: 78, startPoint y: 150, endPoint x: 108, endPoint y: 149, distance: 29.7
click at [108, 149] on p "Deshpande V, Carpenter J, Tchakalian G, Fleischman R, Kang A, Yadav K. User-Cen…" at bounding box center [251, 159] width 349 height 25
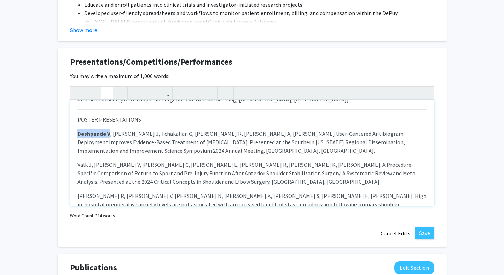
scroll to position [107, 0]
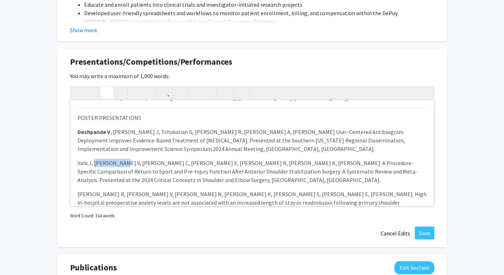
drag, startPoint x: 94, startPoint y: 163, endPoint x: 124, endPoint y: 162, distance: 30.1
click at [124, 162] on p "Valk J, Deshpande V, Zediker C, Simpson E, Crabb R, Parvaresh K, Kassam HF. A P…" at bounding box center [251, 171] width 349 height 25
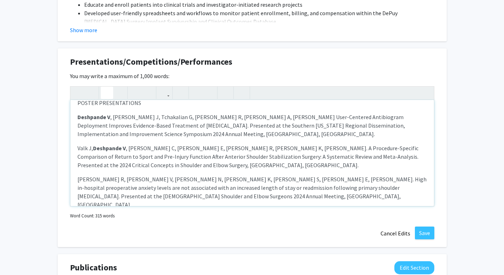
scroll to position [128, 0]
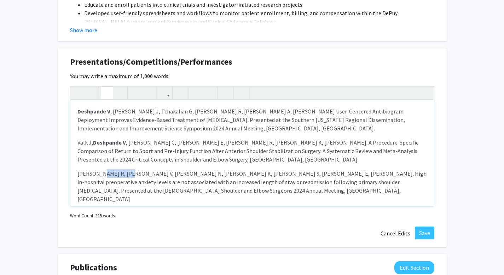
drag, startPoint x: 98, startPoint y: 175, endPoint x: 129, endPoint y: 175, distance: 30.8
click at [129, 175] on p "Crabb R, Deshpande V, Urquiza N, Schoell K, Guerrero S, Quilligan E, Kassam HF.…" at bounding box center [251, 186] width 349 height 34
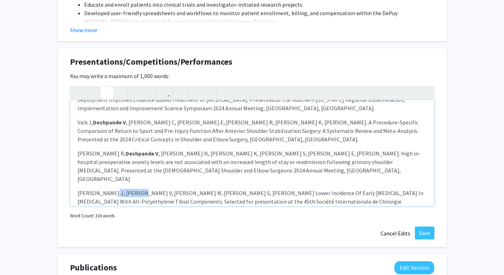
drag, startPoint x: 109, startPoint y: 184, endPoint x: 139, endPoint y: 182, distance: 29.8
click at [139, 189] on p "Moo Young J, Deshpande V, Cubberly M, Barnett S, Siljander M. Lower Incidence O…" at bounding box center [251, 201] width 349 height 25
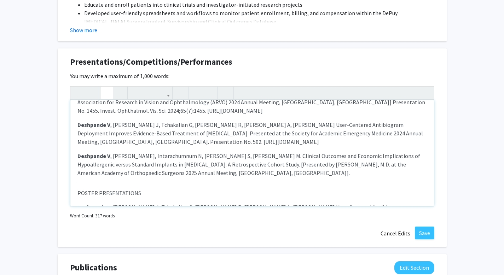
scroll to position [84, 0]
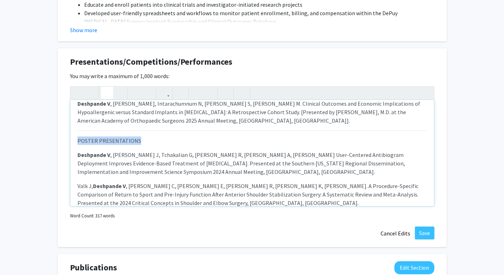
drag, startPoint x: 140, startPoint y: 143, endPoint x: 62, endPoint y: 143, distance: 77.5
click at [62, 143] on div "Presentations/Competitions/Performances Edit Section You may write a maximum of…" at bounding box center [252, 147] width 389 height 199
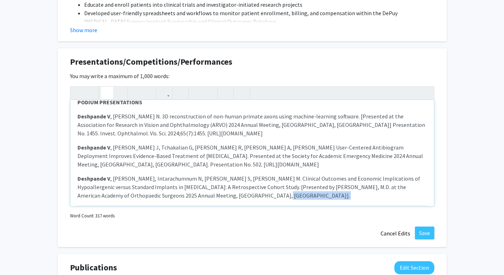
scroll to position [0, 0]
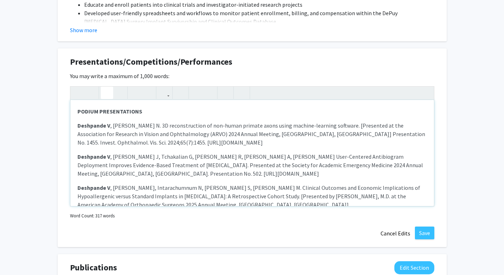
click at [275, 136] on p "Deshpande V , Marsh-Armstrong N. 3D reconstruction of non-human primate axons u…" at bounding box center [251, 133] width 349 height 25
click at [354, 124] on p "Deshpande V , Marsh-Armstrong N. 3D reconstruction of non-human primate axons u…" at bounding box center [251, 133] width 349 height 25
click at [275, 135] on p "Deshpande V , Marsh-Armstrong N. 3D reconstruction of non-human primate axons u…" at bounding box center [251, 133] width 349 height 25
drag, startPoint x: 354, startPoint y: 127, endPoint x: 394, endPoint y: 126, distance: 40.0
click at [394, 126] on p "Deshpande V , Marsh-Armstrong N. 3D reconstruction of non-human primate axons u…" at bounding box center [251, 133] width 349 height 25
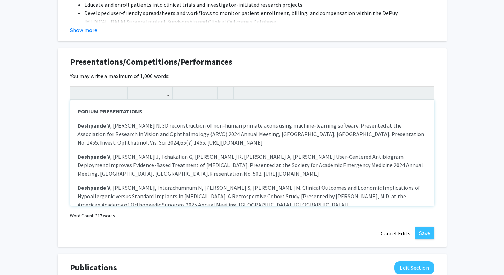
click at [307, 161] on p "Deshpande V , Carpenter J, Tchakalian G, Fleischman R, Kang A, Yadav K. User-Ce…" at bounding box center [251, 164] width 349 height 25
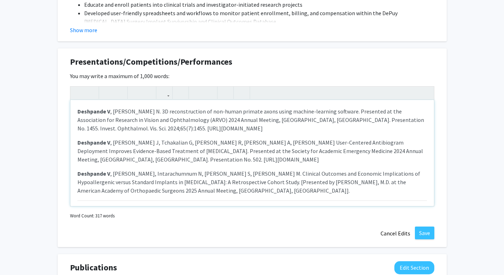
scroll to position [17, 0]
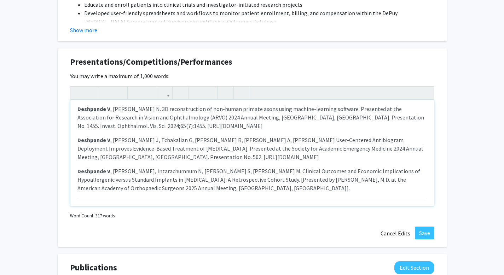
click at [257, 183] on p "Deshpande V , Moo Young JP, Intarachumnum N, Barnett S, Siljander M. Clinical O…" at bounding box center [251, 179] width 349 height 25
click at [216, 187] on p "Deshpande V , Moo Young JP, Intarachumnum N, Barnett S, Siljander M. Clinical O…" at bounding box center [251, 179] width 349 height 25
click at [231, 186] on p "Deshpande V , Moo Young JP, Intarachumnum N, Barnett S, Siljander M. Clinical O…" at bounding box center [251, 179] width 349 height 25
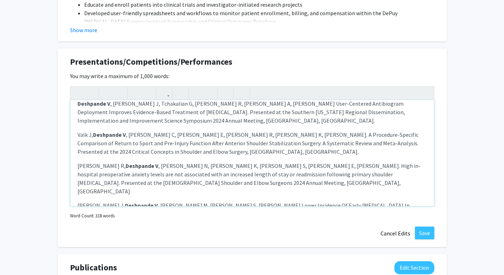
scroll to position [160, 0]
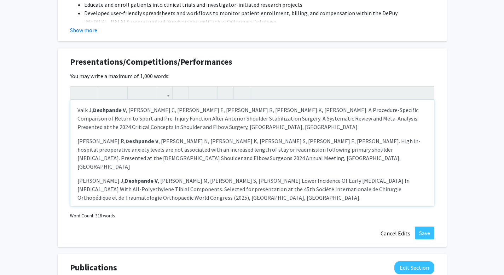
click at [214, 194] on div "PODIUM PRESENTATIONS Deshpande V , Marsh-Armstrong N. 3D reconstruction of non-…" at bounding box center [252, 153] width 364 height 106
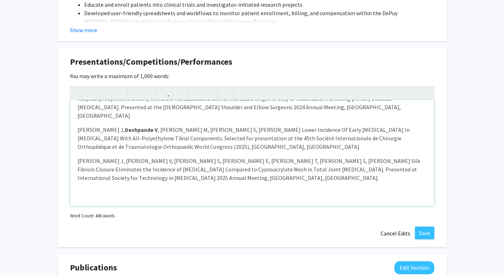
scroll to position [216, 0]
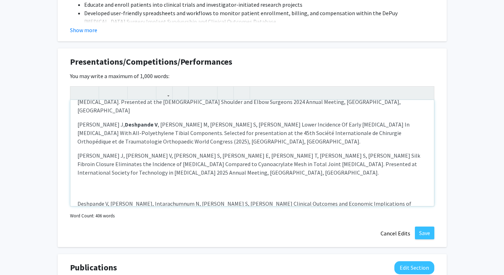
click at [123, 187] on div "PODIUM PRESENTATIONS Deshpande V , Marsh-Armstrong N. 3D reconstruction of non-…" at bounding box center [252, 153] width 364 height 106
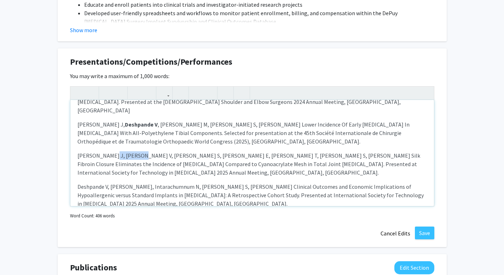
drag, startPoint x: 109, startPoint y: 145, endPoint x: 140, endPoint y: 145, distance: 31.1
click at [140, 151] on p "Moo Young J, Deshpande V, Porter S, Quilligan E, Scudday T, Barnett S, Gorab G.…" at bounding box center [251, 163] width 349 height 25
drag, startPoint x: 77, startPoint y: 177, endPoint x: 108, endPoint y: 176, distance: 30.8
click at [108, 182] on p "Deshpande V, Moo Young JP, Intarachumnum N, Barnett S, Siljander M. Clinical Ou…" at bounding box center [251, 194] width 349 height 25
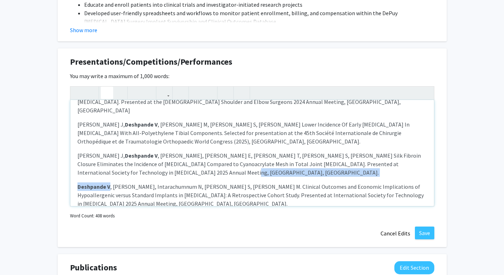
click at [165, 164] on p "Moo Young J, Deshpande V , Porter S, Quilligan E, Scudday T, Barnett S, Gorab G…" at bounding box center [251, 163] width 349 height 25
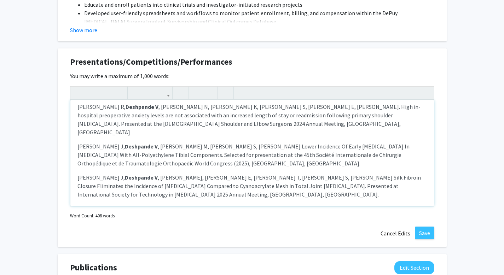
scroll to position [222, 0]
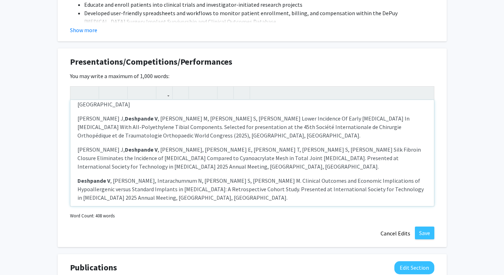
click at [399, 152] on p "Moo Young J, Deshpande V , Porter S, Quilligan E, Scudday T, Barnett S, Gorab G…" at bounding box center [251, 157] width 349 height 25
type textarea "<p><strong>PODIUM PRESENTATIONS</strong></p><p><strong>Deshpande V</strong>, Ma…"
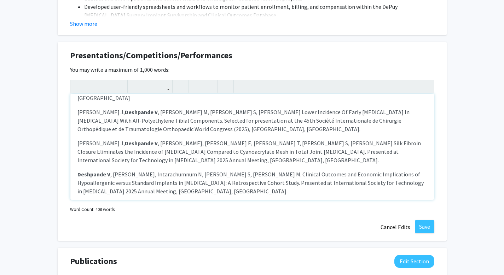
scroll to position [547, 0]
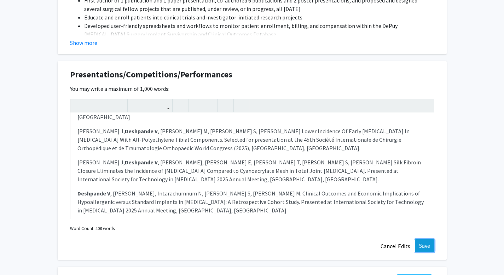
click at [424, 249] on button "Save" at bounding box center [424, 245] width 19 height 13
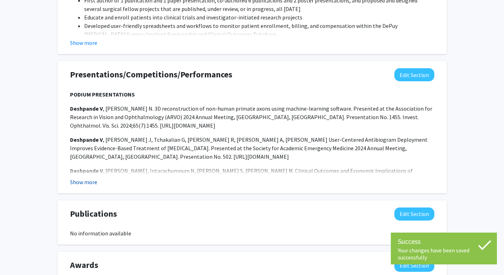
click at [75, 186] on button "Show more" at bounding box center [83, 182] width 27 height 8
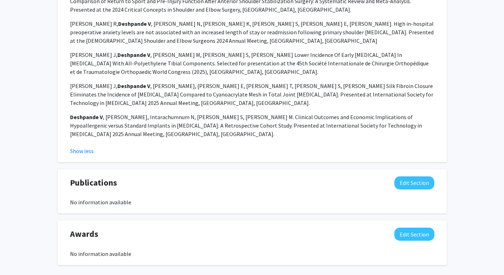
scroll to position [842, 0]
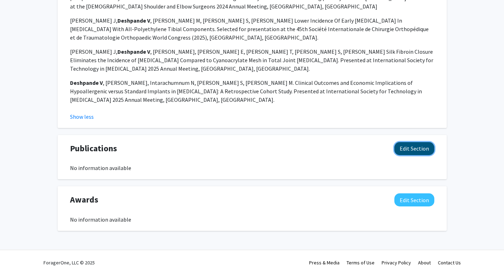
click at [418, 149] on button "Edit Section" at bounding box center [414, 148] width 40 height 13
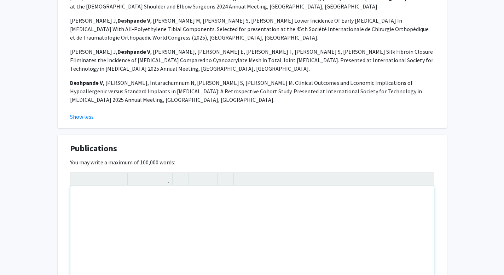
click at [275, 221] on div "Note to users with screen readers: Please deactivate our accessibility plugin f…" at bounding box center [252, 239] width 364 height 106
paste div "Note to users with screen readers: Please deactivate our accessibility plugin f…"
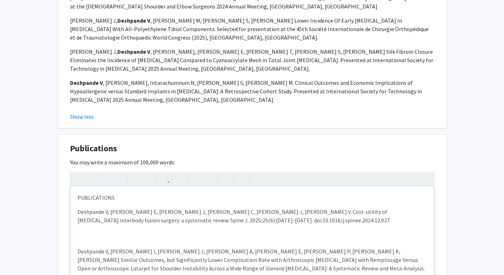
type textarea "<p>PUBLICATIONS</p><p>Deshpande V, Simpson E, Caballero J, Haddad C, Smith J, G…"
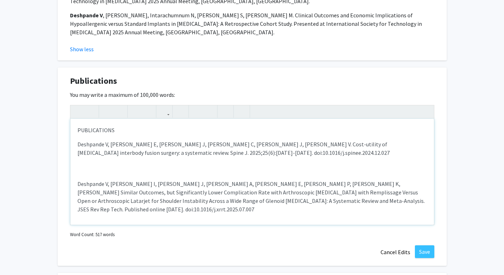
scroll to position [931, 0]
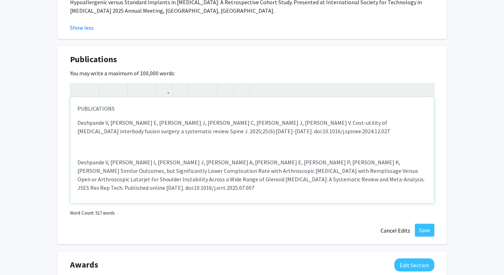
click at [175, 152] on div "PUBLICATIONS Deshpande V, Simpson E, Caballero J, Haddad C, Smith J, Gardner V.…" at bounding box center [252, 150] width 364 height 106
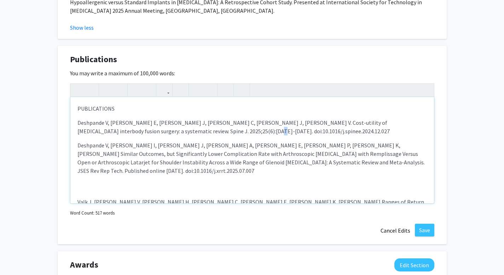
click at [130, 177] on div "PUBLICATIONS Deshpande V, Simpson E, Caballero J, Haddad C, Smith J, Gardner V.…" at bounding box center [252, 150] width 364 height 106
click at [119, 184] on div "PUBLICATIONS Deshpande V, Simpson E, Caballero J, Haddad C, Smith J, Gardner V.…" at bounding box center [252, 150] width 364 height 106
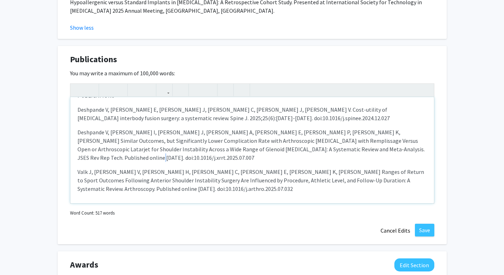
scroll to position [39, 0]
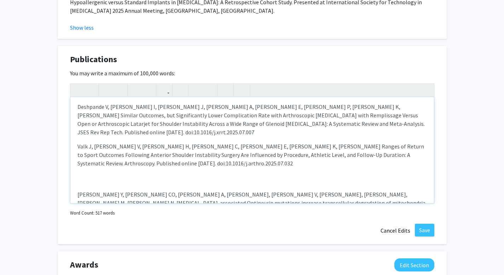
click at [77, 190] on p "Jeong Y, Davis CO, Muscarella A, Navarro HH, Deshpande V, Moore LG, Kim K, Elli…" at bounding box center [251, 202] width 349 height 25
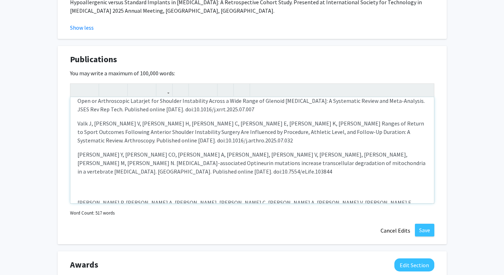
scroll to position [98, 0]
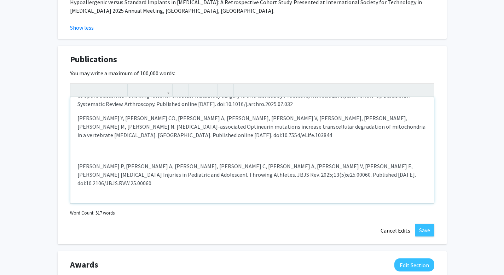
click at [77, 162] on p "Saunders P, Mathur A, Frausto J, Ramirez C, Lindsay A, Deshpande V, Simpson E, …" at bounding box center [251, 174] width 349 height 25
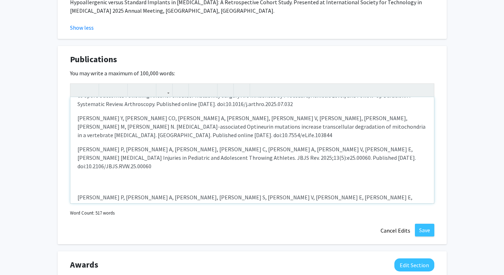
click at [78, 193] on p "Saunders P, Mathur A, Hui C, Guerrero S, Deshpande V, Simpson E, Quilligan E, K…" at bounding box center [251, 205] width 349 height 25
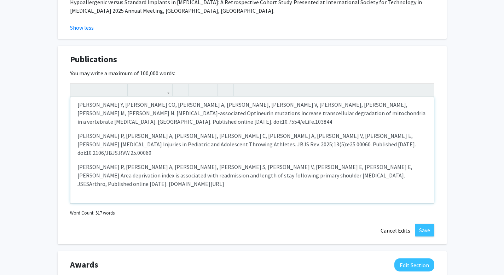
scroll to position [112, 0]
click at [77, 210] on p "Hudson P, Simpson E, Deshpande V, Guerrero S, Barnett S, Siljander M. Body Mass…" at bounding box center [251, 222] width 349 height 25
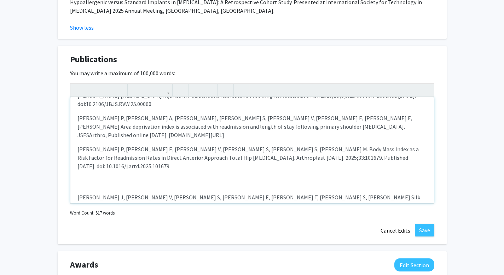
scroll to position [175, 0]
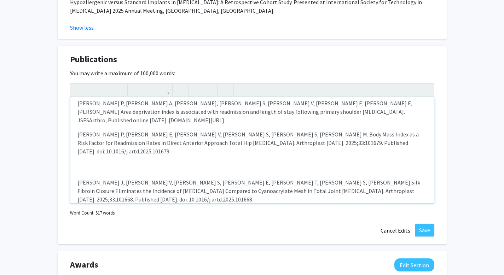
click at [77, 178] on p "Moo Young J, Deshpande V, Porter S, Quilligan E, Scudday T, Barnett S, Gorab G.…" at bounding box center [251, 190] width 349 height 25
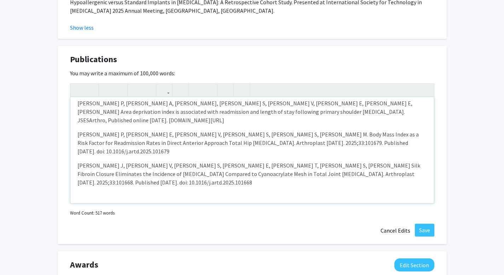
click at [77, 209] on p "Mathur A, Deshpande V, Intarachumnun N, Saunders P, Kassam HF. Revision reverse…" at bounding box center [251, 217] width 349 height 17
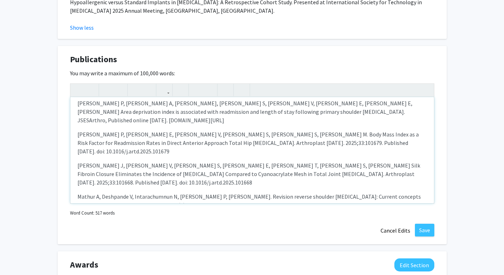
scroll to position [209, 0]
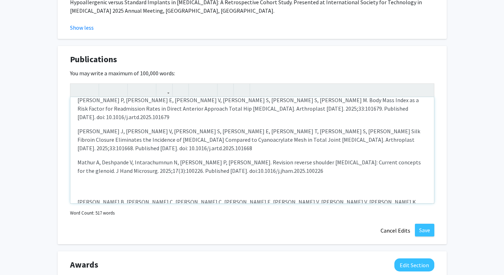
click at [77, 198] on p "Johnson B, Smith C, Smith C, Quilligan E, Deshpande V, Gardner V, Parvaresh K, …" at bounding box center [251, 215] width 349 height 34
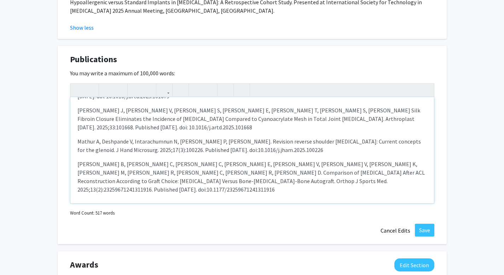
scroll to position [244, 0]
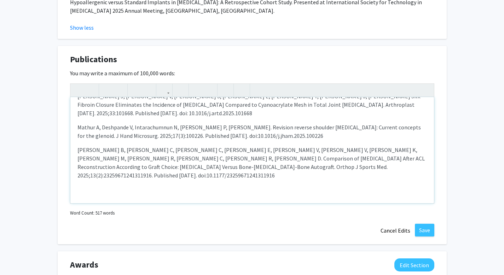
click at [74, 164] on div "PUBLICATIONS Deshpande V, Simpson E, Caballero J, Haddad C, Smith J, Gardner V.…" at bounding box center [252, 150] width 364 height 106
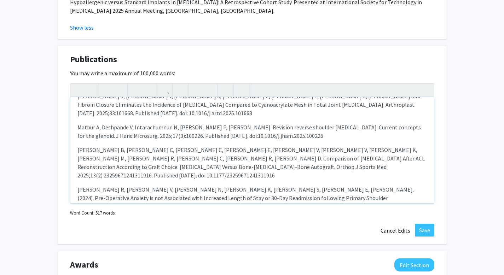
click at [77, 189] on div "PUBLICATIONS Deshpande V, Simpson E, Caballero J, Haddad C, Smith J, Gardner V.…" at bounding box center [252, 150] width 364 height 106
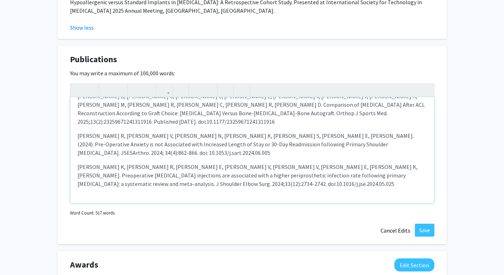
scroll to position [298, 0]
click at [74, 163] on div "PUBLICATIONS Deshpande V, Simpson E, Caballero J, Haddad C, Smith J, Gardner V.…" at bounding box center [252, 150] width 364 height 106
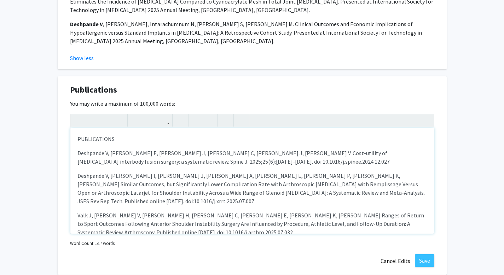
scroll to position [911, 0]
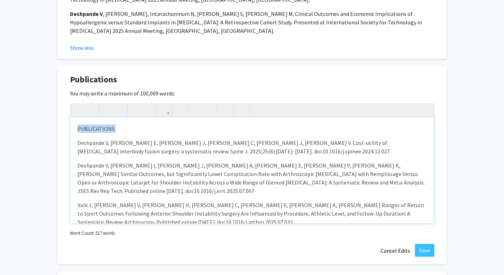
drag, startPoint x: 117, startPoint y: 133, endPoint x: 59, endPoint y: 132, distance: 58.4
click at [59, 132] on div "Publications Edit Section You may write a maximum of 100,000 words: PUBLICATION…" at bounding box center [252, 165] width 389 height 199
click at [168, 153] on p "Deshpande V, Simpson E, Caballero J, Haddad C, Smith J, Gardner V. Cost-utility…" at bounding box center [251, 147] width 349 height 17
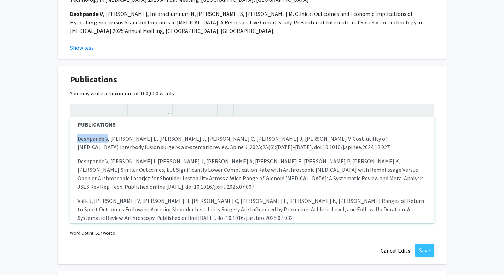
drag, startPoint x: 78, startPoint y: 137, endPoint x: 107, endPoint y: 138, distance: 29.0
click at [107, 138] on p "Deshpande V, Simpson E, Caballero J, Haddad C, Smith J, Gardner V. Cost-utility…" at bounding box center [251, 142] width 349 height 17
drag, startPoint x: 77, startPoint y: 162, endPoint x: 107, endPoint y: 162, distance: 30.4
click at [107, 162] on div "PUBLICATIONS Deshpande V , Simpson E, Caballero J, Haddad C, Smith J, Gardner V…" at bounding box center [252, 170] width 364 height 106
drag, startPoint x: 94, startPoint y: 193, endPoint x: 124, endPoint y: 194, distance: 29.4
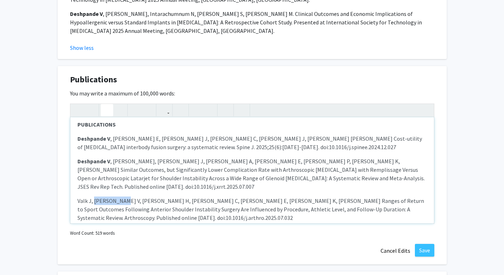
click at [124, 197] on p "Valk J, Deshpande V, Hitchens H, Zediker C, Simpson E, Parvaresh K, Kassam H. R…" at bounding box center [251, 209] width 349 height 25
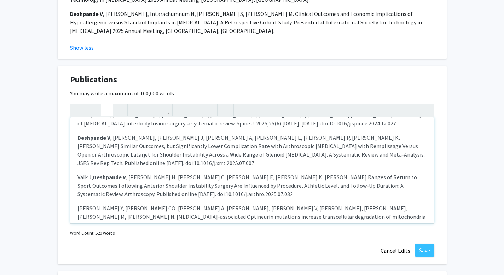
scroll to position [35, 0]
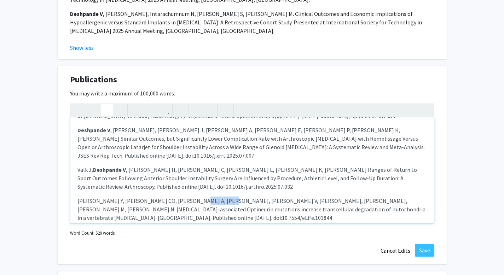
drag, startPoint x: 184, startPoint y: 195, endPoint x: 214, endPoint y: 195, distance: 29.7
click at [214, 197] on p "Jeong Y, Davis CO, Muscarella A, Navarro HH, Deshpande V, Moore LG, Kim K, Elli…" at bounding box center [251, 209] width 349 height 25
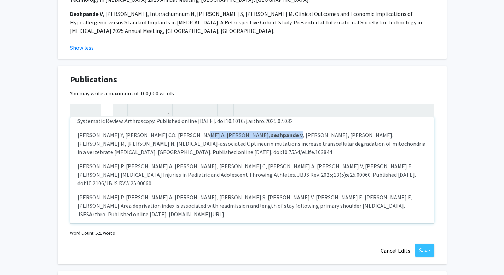
scroll to position [106, 0]
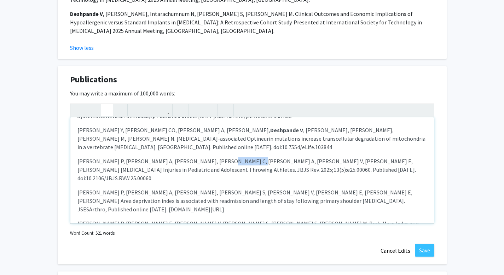
drag, startPoint x: 205, startPoint y: 153, endPoint x: 234, endPoint y: 153, distance: 29.4
click at [234, 157] on p "Saunders P, Mathur A, Frausto J, Ramirez C, Lindsay A, Deshpande V, Simpson E, …" at bounding box center [251, 169] width 349 height 25
drag, startPoint x: 174, startPoint y: 177, endPoint x: 202, endPoint y: 177, distance: 28.6
click at [202, 188] on p "Saunders P, Mathur A, Hui C, Guerrero S, Deshpande V, Simpson E, Quilligan E, K…" at bounding box center [251, 200] width 349 height 25
drag, startPoint x: 130, startPoint y: 200, endPoint x: 160, endPoint y: 200, distance: 30.4
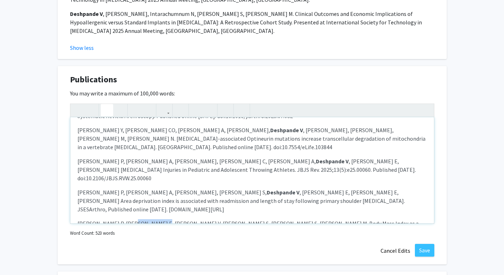
click at [160, 219] on p "Hudson P, Simpson E, Deshpande V, Guerrero S, Barnett S, Siljander M. Body Mass…" at bounding box center [251, 231] width 349 height 25
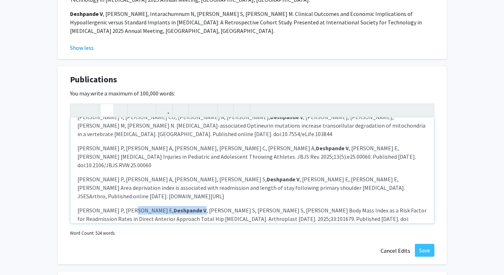
scroll to position [120, 0]
drag, startPoint x: 109, startPoint y: 205, endPoint x: 139, endPoint y: 205, distance: 30.8
click at [139, 237] on p "Moo Young J, Deshpande V, Porter S, Quilligan E, Scudday T, Barnett S, Gorab G.…" at bounding box center [251, 249] width 349 height 25
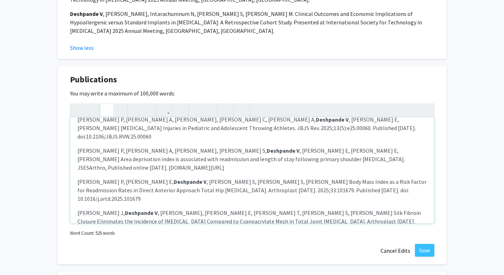
scroll to position [154, 0]
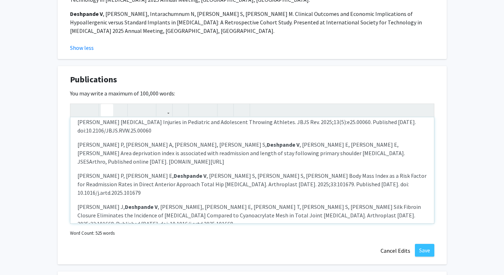
drag, startPoint x: 100, startPoint y: 205, endPoint x: 132, endPoint y: 206, distance: 31.5
click at [132, 234] on p "Mathur A, Deshpande V, Intarachumnun N, Saunders P, Kassam HF. Revision reverse…" at bounding box center [251, 242] width 349 height 17
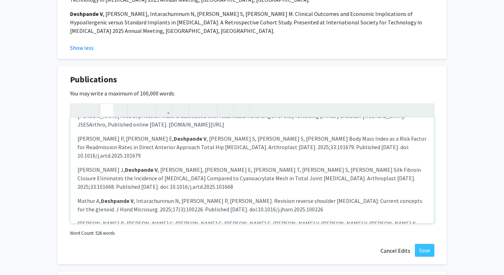
scroll to position [194, 0]
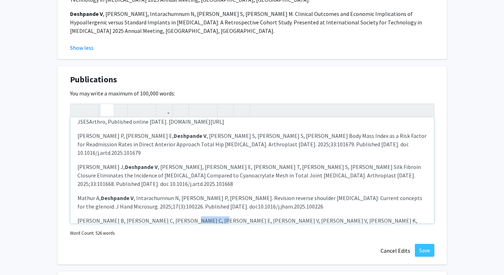
drag, startPoint x: 175, startPoint y: 185, endPoint x: 204, endPoint y: 185, distance: 29.0
click at [204, 216] on p "Johnson B, Smith C, Smith C, Quilligan E, Deshpande V, Gardner V, Parvaresh K, …" at bounding box center [251, 233] width 349 height 34
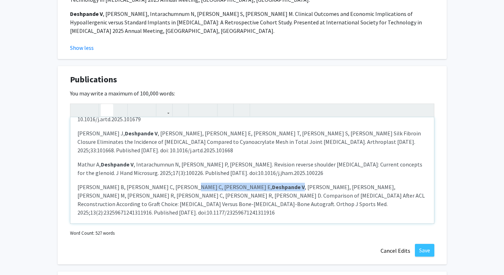
scroll to position [230, 0]
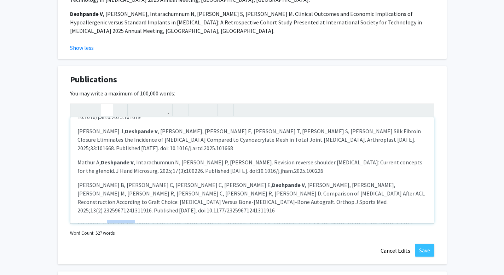
drag, startPoint x: 99, startPoint y: 183, endPoint x: 129, endPoint y: 183, distance: 30.1
click at [129, 220] on p "Crabb R, Deshpande V, Urquiza N, Schoell K, Guerrero S, Quilligan E, Kassam HF.…" at bounding box center [251, 232] width 349 height 25
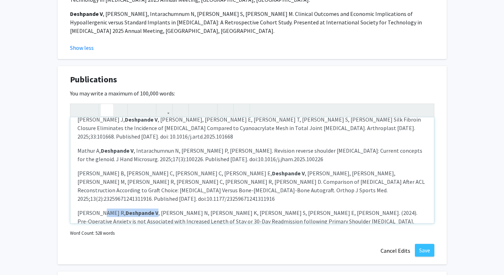
scroll to position [247, 0]
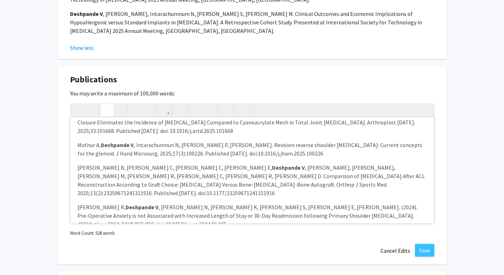
drag, startPoint x: 151, startPoint y: 186, endPoint x: 179, endPoint y: 186, distance: 28.6
click at [179, 234] on p "Schoell K, Crabb R, Simpson E, Deshpande V, Gardner V, Quilligan E, Parvaresh K…" at bounding box center [251, 246] width 349 height 25
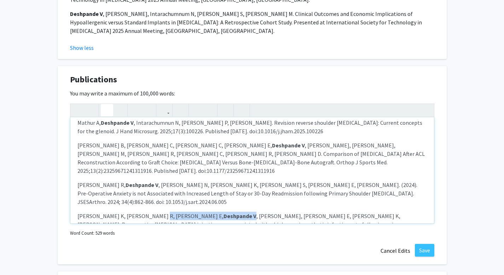
scroll to position [282, 0]
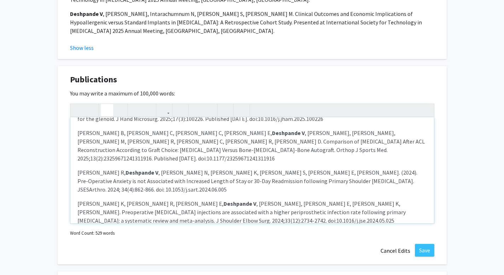
drag, startPoint x: 79, startPoint y: 198, endPoint x: 108, endPoint y: 198, distance: 29.4
click at [108, 245] on p "Deshpande V, Mathur A, Barnett I, Gazzaniga D, Parvaresh K. Return to Sport Fol…" at bounding box center [251, 253] width 349 height 17
click at [179, 245] on p "Deshpande V, Mathur A, Barnett I, Gazzaniga D, Parvaresh K. Return to Sport Fol…" at bounding box center [251, 253] width 349 height 17
click at [111, 245] on p "Deshpande V, Mathur A, Barnett I, Gazzaniga D, Parvaresh K. Return to Sport Fol…" at bounding box center [251, 253] width 349 height 17
click at [152, 231] on p "ACCEPTED MANUSCRIPTS" at bounding box center [251, 235] width 349 height 8
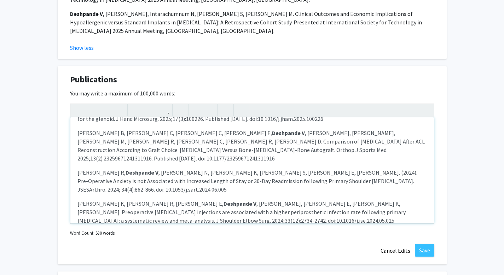
drag, startPoint x: 141, startPoint y: 182, endPoint x: 35, endPoint y: 182, distance: 106.1
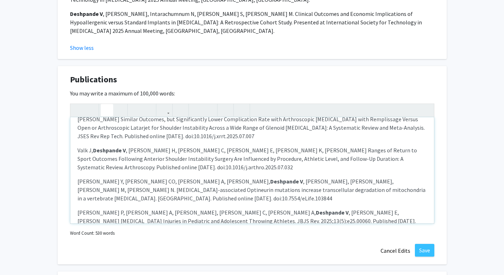
scroll to position [0, 0]
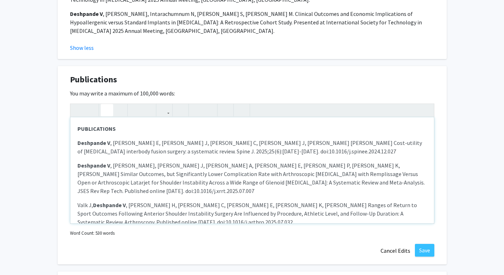
click at [136, 121] on div "PUBLICATIONS Deshpande V , Simpson E, Caballero J, Haddad C, Smith J, Gardner V…" at bounding box center [252, 170] width 364 height 106
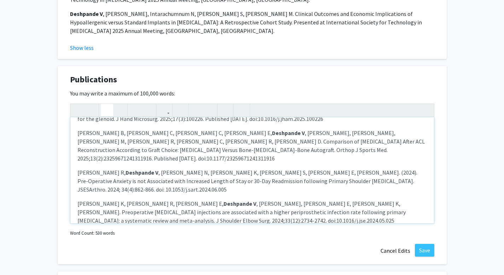
click at [77, 231] on strong "ACCEPTED MANUSCRIPTS" at bounding box center [109, 234] width 65 height 7
click at [77, 231] on p "Note to users with screen readers: Please deactivate our accessibility plugin f…" at bounding box center [251, 235] width 349 height 8
click at [242, 111] on icon "button" at bounding box center [242, 110] width 6 height 12
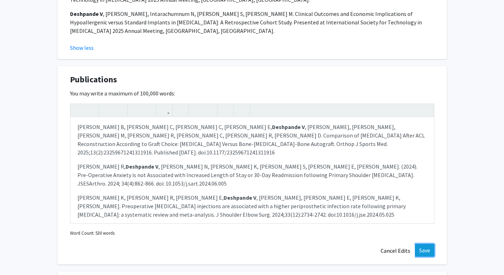
click at [426, 250] on button "Save" at bounding box center [424, 250] width 19 height 13
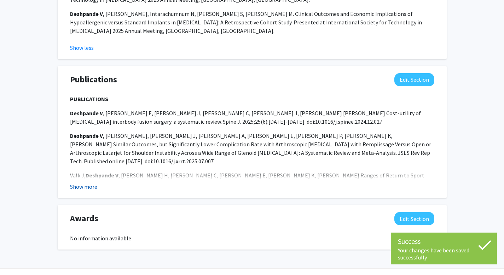
click at [80, 185] on button "Show more" at bounding box center [83, 186] width 27 height 8
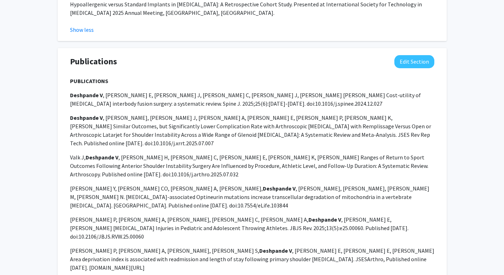
scroll to position [930, 0]
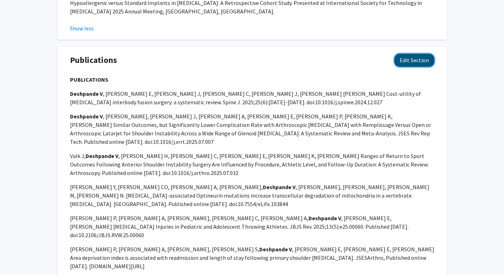
click at [410, 65] on button "Edit Section" at bounding box center [414, 60] width 40 height 13
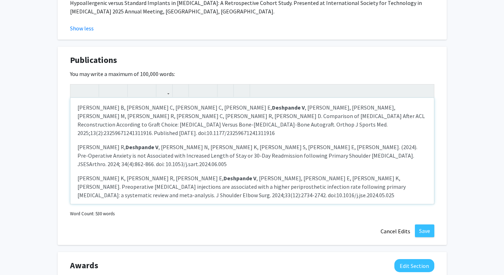
scroll to position [996, 0]
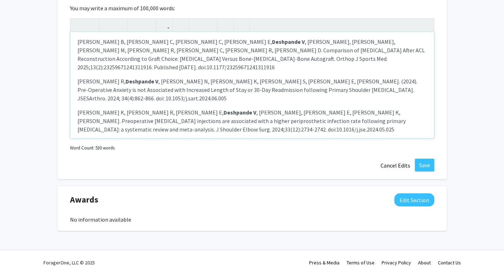
click at [331, 160] on p "Deshpande V , Mathur A, Barnett I, Gazzaniga D, Parvaresh K. Return to Sport Fo…" at bounding box center [251, 168] width 349 height 17
drag, startPoint x: 221, startPoint y: 114, endPoint x: 230, endPoint y: 124, distance: 13.0
click at [230, 160] on p "Deshpande V , Mathur A, Barnett I, Gazzaniga D, Parvaresh K. Return to Sport Fo…" at bounding box center [251, 168] width 349 height 17
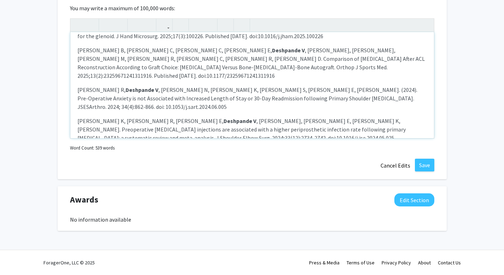
scroll to position [288, 0]
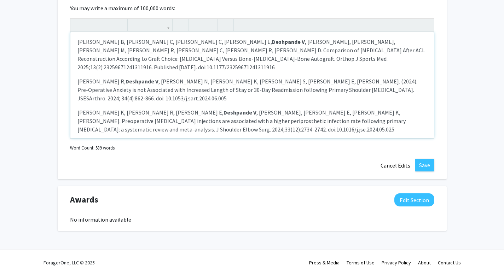
click at [158, 160] on p "Deshpande V , Mathur A, Barnett I, Gazzaniga D, Parvaresh K. No Significant Dif…" at bounding box center [251, 172] width 349 height 25
click at [173, 54] on div "PUBLICATIONS Deshpande V , Simpson E, Caballero J, Haddad C, Smith J, Gardner V…" at bounding box center [252, 85] width 364 height 106
click at [187, 160] on p "Deshpande V , Mathur A, Barnett I, Saunders s P., Gazzaniga D, Parvaresh K. No …" at bounding box center [251, 172] width 349 height 25
click at [188, 160] on p "Deshpande V , Mathur A, Barnett I, Saunders s P., Gazzaniga D, Parvaresh K. No …" at bounding box center [251, 172] width 349 height 25
click at [189, 160] on p "Deshpande V , Mathur A, Barnett I, Saunders s P., Gazzaniga D, Parvaresh K. No …" at bounding box center [251, 172] width 349 height 25
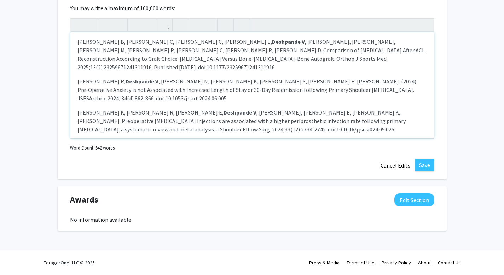
click at [186, 160] on p "Deshpande V , Mathur A, Barnett I, Saunders s P, Gazzaniga D, Parvaresh K. No S…" at bounding box center [251, 172] width 349 height 25
type textarea "<p><strong>PUBLICATIONS</strong></p><p><strong>Deshpande V</strong>, Simpson E,…"
click at [302, 160] on p "Deshpande V , Mathur A, Barnett I, Saunders P, Gazzaniga D, Parvaresh K. No Sig…" at bounding box center [251, 172] width 349 height 25
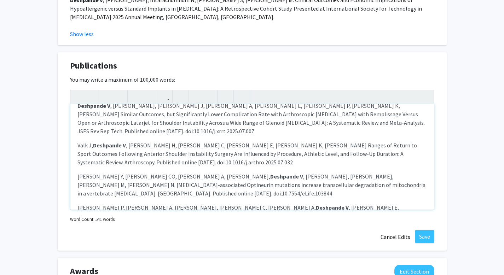
scroll to position [0, 0]
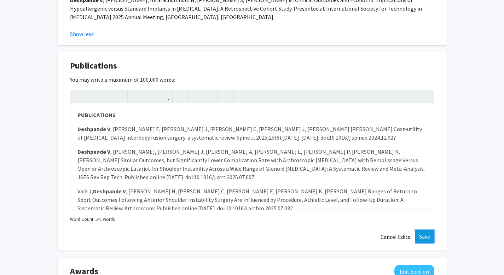
click at [430, 239] on button "Save" at bounding box center [424, 236] width 19 height 13
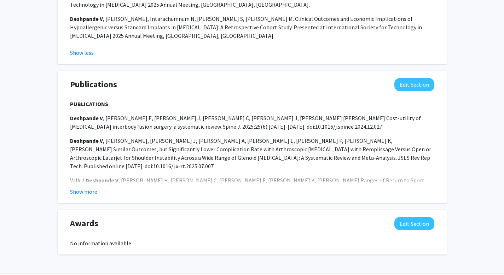
scroll to position [930, 0]
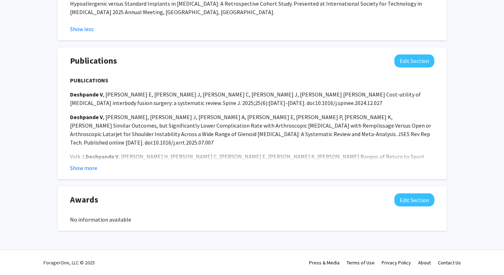
click at [88, 173] on div "Publications Edit Section PUBLICATIONS Deshpande V , Simpson E, Caballero J, Ha…" at bounding box center [252, 113] width 389 height 132
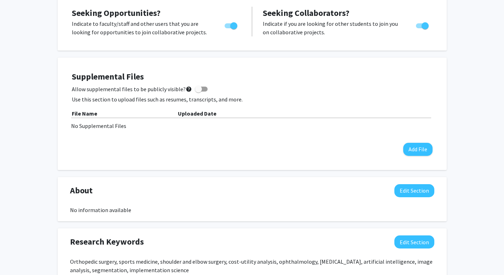
scroll to position [129, 0]
click at [416, 190] on button "Edit Section" at bounding box center [414, 191] width 40 height 13
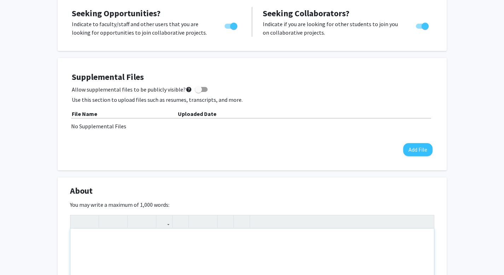
drag, startPoint x: 278, startPoint y: 241, endPoint x: 341, endPoint y: 241, distance: 62.6
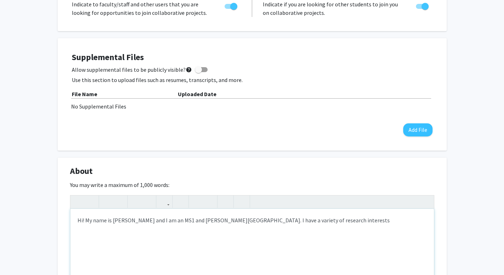
scroll to position [181, 0]
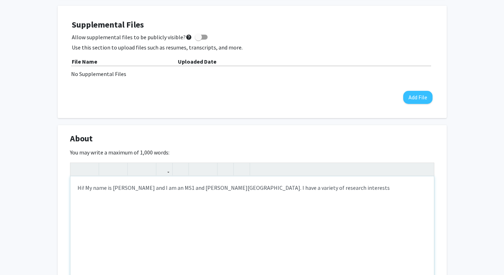
click at [277, 188] on div "Hi! My name is Viraj Deshpande and I am an MS1 and Sidney Kimmel Medical Colleg…" at bounding box center [252, 229] width 364 height 106
click at [268, 195] on div "Hi! My name is Viraj Deshpande and I am an MS1 and Sidney Kimmel Medical Colleg…" at bounding box center [252, 229] width 364 height 106
drag, startPoint x: 244, startPoint y: 197, endPoint x: 192, endPoint y: 197, distance: 52.3
click at [192, 197] on div "Hi! My name is Viraj Deshpande and I am an MS1 and Sidney Kimmel Medical Colleg…" at bounding box center [252, 229] width 364 height 106
drag, startPoint x: 197, startPoint y: 198, endPoint x: 37, endPoint y: 178, distance: 161.0
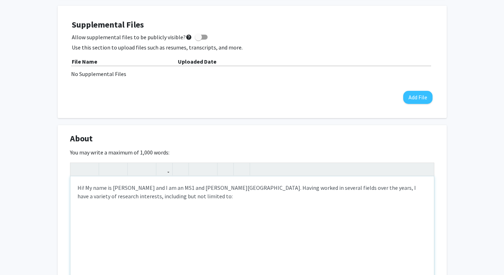
copy div "Hi! My name is Viraj Deshpande and I am an MS1 and Sidney Kimmel Medical Colleg…"
click at [199, 201] on div "Hi! My name is Viraj Deshpande and I am an MS1 and Sidney Kimmel Medical Colleg…" at bounding box center [252, 229] width 364 height 106
drag, startPoint x: 199, startPoint y: 201, endPoint x: 15, endPoint y: 194, distance: 184.7
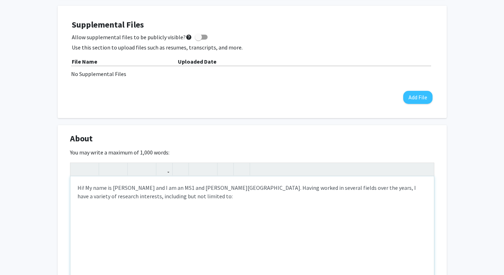
click at [174, 201] on div "Hi! My name is Viraj Deshpande and I am an MS1 and Sidney Kimmel Medical Colleg…" at bounding box center [252, 229] width 364 height 106
drag, startPoint x: 205, startPoint y: 198, endPoint x: 31, endPoint y: 181, distance: 174.9
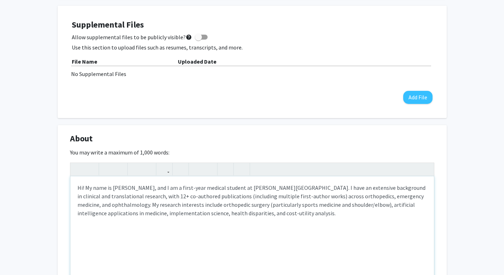
scroll to position [220, 0]
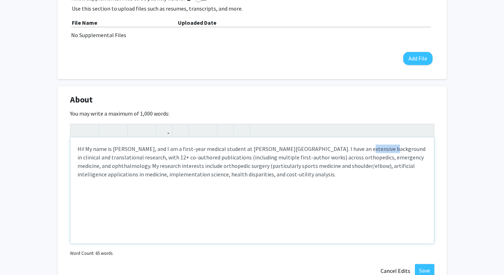
drag, startPoint x: 345, startPoint y: 150, endPoint x: 368, endPoint y: 151, distance: 23.0
click at [368, 151] on p "Hi! My name is Viraj Deshpande, and I am a first-year medical student at Sidney…" at bounding box center [251, 162] width 349 height 34
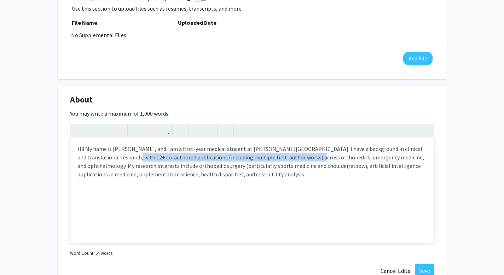
drag, startPoint x: 129, startPoint y: 159, endPoint x: 305, endPoint y: 157, distance: 176.5
click at [305, 157] on p "Hi! My name is Viraj Deshpande, and I am a first-year medical student at Sidney…" at bounding box center [251, 162] width 349 height 34
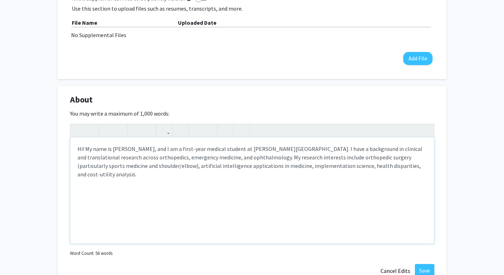
click at [175, 158] on p "Hi! My name is Viraj Deshpande, and I am a first-year medical student at Sidney…" at bounding box center [251, 162] width 349 height 34
click at [150, 175] on p "Hi! My name is Viraj Deshpande, and I am a first-year medical student at Sidney…" at bounding box center [251, 162] width 349 height 34
click at [220, 174] on p "Hi! My name is Viraj Deshpande, and I am a first-year medical student at Sidney…" at bounding box center [251, 162] width 349 height 34
click at [381, 168] on p "Hi! My name is Viraj Deshpande, and I am a first-year medical student at Sidney…" at bounding box center [251, 162] width 349 height 34
click at [316, 179] on div "Hi! My name is Viraj Deshpande, and I am a first-year medical student at Sidney…" at bounding box center [252, 191] width 364 height 106
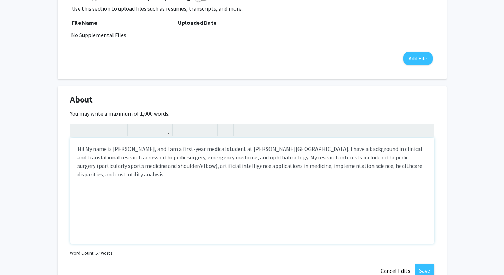
click at [132, 177] on p "Hi! My name is Viraj Deshpande, and I am a first-year medical student at Sidney…" at bounding box center [251, 162] width 349 height 34
click at [147, 174] on p "Hi! My name is Viraj Deshpande, and I am a first-year medical student at Sidney…" at bounding box center [251, 162] width 349 height 34
type textarea "<p>Hi! My name is Viraj Deshpande, and I am a first-year medical student at Sid…"
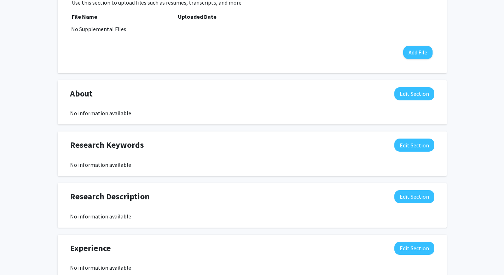
scroll to position [429, 0]
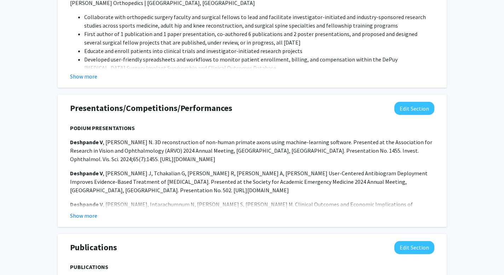
scroll to position [700, 0]
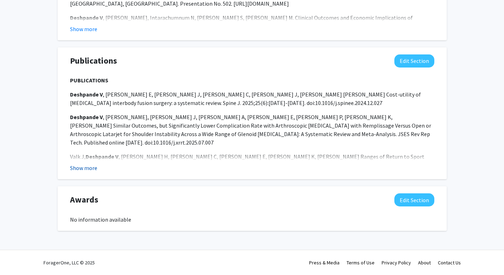
click at [77, 168] on button "Show more" at bounding box center [83, 168] width 27 height 8
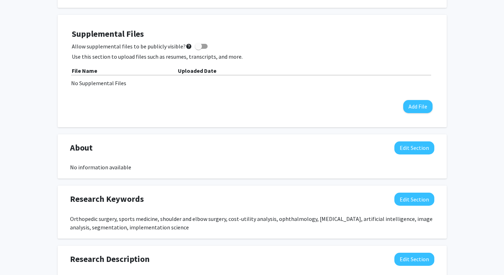
scroll to position [181, 0]
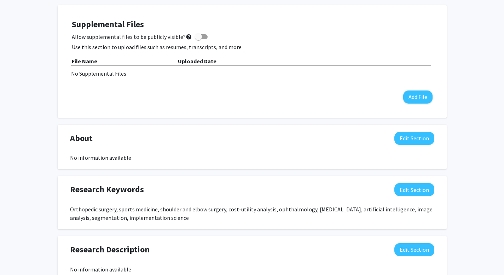
click at [403, 132] on div "About Edit Section No information available You may write a maximum of 1,000 wo…" at bounding box center [252, 147] width 389 height 45
click at [404, 136] on button "Edit Section" at bounding box center [414, 138] width 40 height 13
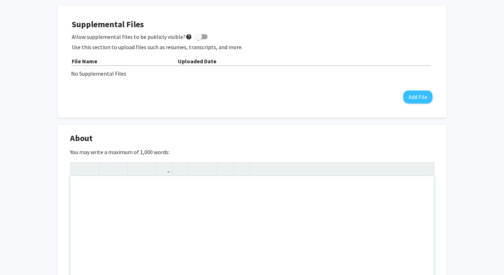
click at [233, 198] on div "Note to users with screen readers: Please deactivate our accessibility plugin f…" at bounding box center [252, 229] width 364 height 106
paste div "Note to users with screen readers: Please deactivate our accessibility plugin f…"
type textarea "<p>Hi! My name is [PERSON_NAME], and I am a first-year medical student at [PERS…"
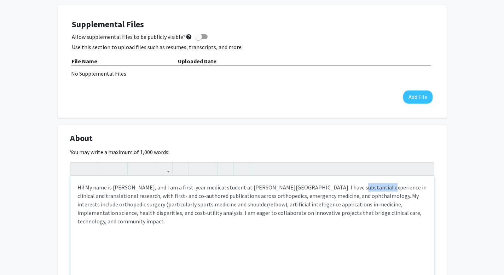
drag, startPoint x: 337, startPoint y: 188, endPoint x: 365, endPoint y: 188, distance: 28.3
click at [365, 188] on p "Hi! My name is Viraj Deshpande, and I am a first-year medical student at Sidney…" at bounding box center [251, 204] width 349 height 42
click at [276, 216] on p "Hi! My name is Viraj Deshpande, and I am a first-year medical student at Sidney…" at bounding box center [251, 204] width 349 height 42
drag, startPoint x: 128, startPoint y: 196, endPoint x: 225, endPoint y: 198, distance: 96.6
click at [225, 198] on p "Hi! My name is Viraj Deshpande, and I am a first-year medical student at Sidney…" at bounding box center [251, 204] width 349 height 42
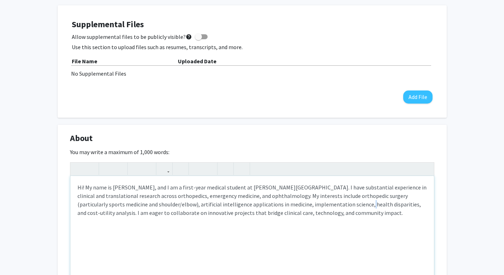
click at [319, 207] on p "Hi! My name is Viraj Deshpande, and I am a first-year medical student at Sidney…" at bounding box center [251, 200] width 349 height 34
click at [362, 206] on p "Hi! My name is Viraj Deshpande, and I am a first-year medical student at Sidney…" at bounding box center [251, 200] width 349 height 34
click at [258, 205] on p "Hi! My name is Viraj Deshpande, and I am a first-year medical student at Sidney…" at bounding box center [251, 204] width 349 height 42
click at [201, 207] on p "Hi! My name is Viraj Deshpande, and I am a first-year medical student at Sidney…" at bounding box center [251, 204] width 349 height 42
click at [247, 223] on p "Hi! My name is Viraj Deshpande, and I am a first-year medical student at Sidney…" at bounding box center [251, 204] width 349 height 42
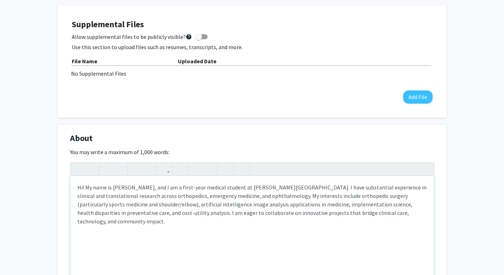
click at [278, 197] on p "Hi! My name is Viraj Deshpande, and I am a first-year medical student at Sidney…" at bounding box center [251, 204] width 349 height 42
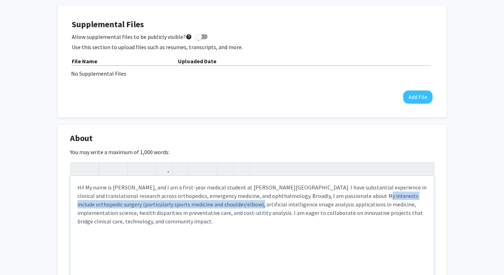
drag, startPoint x: 352, startPoint y: 197, endPoint x: 214, endPoint y: 206, distance: 137.9
click at [214, 206] on p "Hi! My name is Viraj Deshpande, and I am a first-year medical student at Sidney…" at bounding box center [251, 204] width 349 height 42
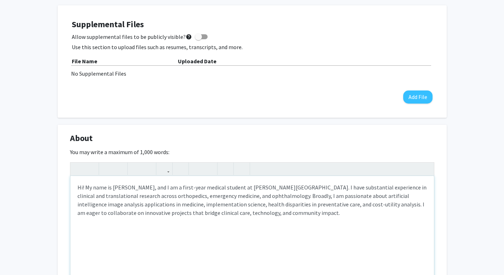
click at [399, 196] on p "Hi! My name is Viraj Deshpande, and I am a first-year medical student at Sidney…" at bounding box center [251, 200] width 349 height 34
click at [373, 216] on p "Hi! My name is Viraj Deshpande, and I am a first-year medical student at Sidney…" at bounding box center [251, 200] width 349 height 34
click at [378, 206] on p "Hi! My name is Viraj Deshpande, and I am a first-year medical student at Sidney…" at bounding box center [251, 200] width 349 height 34
drag, startPoint x: 359, startPoint y: 206, endPoint x: 376, endPoint y: 207, distance: 17.0
click at [376, 207] on p "Hi! My name is Viraj Deshpande, and I am a first-year medical student at Sidney…" at bounding box center [251, 200] width 349 height 34
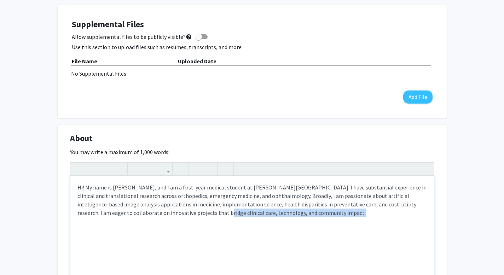
drag, startPoint x: 169, startPoint y: 214, endPoint x: 300, endPoint y: 215, distance: 130.9
click at [300, 215] on p "Hi! My name is Viraj Deshpande, and I am a first-year medical student at Sidney…" at bounding box center [251, 200] width 349 height 34
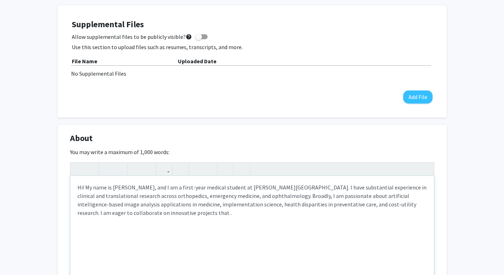
click at [168, 215] on p "Hi! My name is Viraj Deshpande, and I am a first-year medical student at Sidney…" at bounding box center [251, 200] width 349 height 34
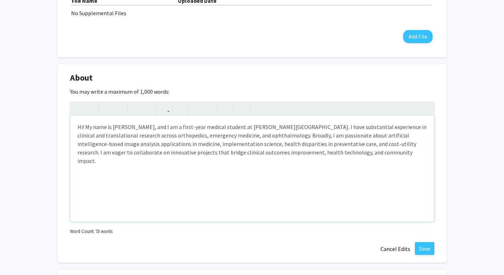
scroll to position [257, 0]
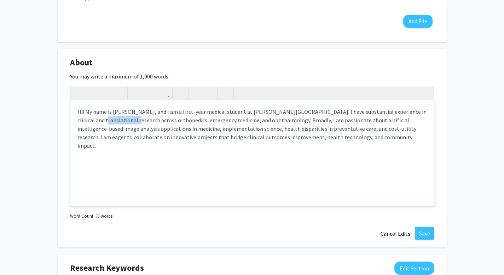
drag, startPoint x: 108, startPoint y: 120, endPoint x: 24, endPoint y: 121, distance: 84.2
click at [172, 121] on p "Hi! My name is Viraj Deshpande, and I am a first-year medical student at Sidney…" at bounding box center [251, 129] width 349 height 42
type textarea "<p>Hi! My name is Viraj Deshpande, and I am a first-year medical student at Sid…"
click at [370, 121] on p "Hi! My name is [PERSON_NAME], and I am a first-year medical student at [PERSON_…" at bounding box center [251, 129] width 349 height 42
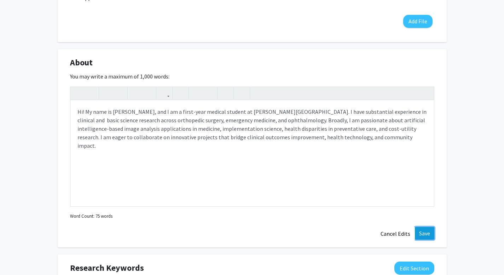
click at [426, 235] on button "Save" at bounding box center [424, 233] width 19 height 13
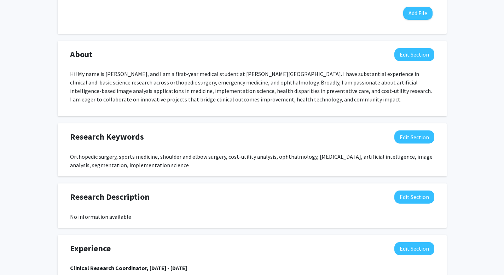
scroll to position [0, 0]
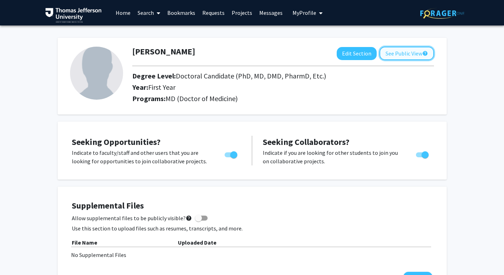
click at [412, 47] on button "See Public View help" at bounding box center [406, 53] width 54 height 13
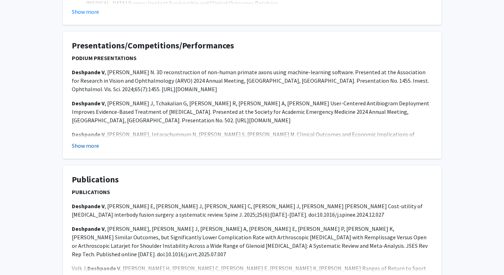
scroll to position [407, 0]
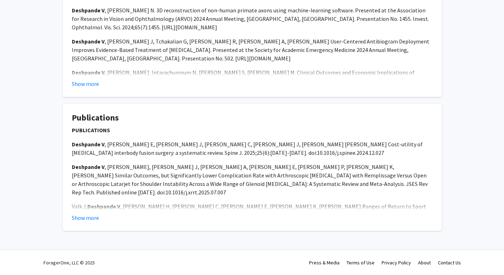
click at [82, 211] on fg-read-more "PUBLICATIONS Deshpande V , Simpson E, Caballero J, Haddad C, Smith J, Gardner V…" at bounding box center [252, 174] width 361 height 96
click at [80, 215] on button "Show more" at bounding box center [85, 218] width 27 height 8
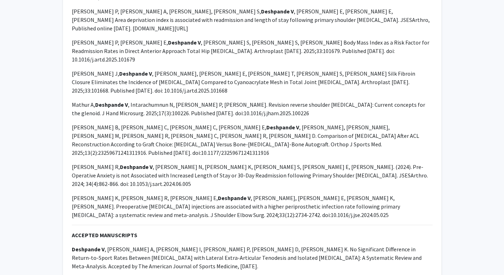
scroll to position [702, 0]
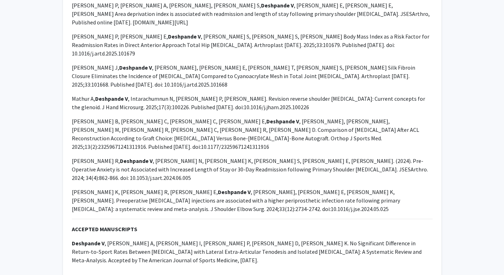
click at [84, 273] on button "Show less" at bounding box center [84, 277] width 24 height 8
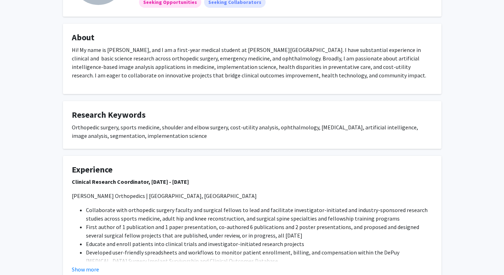
scroll to position [0, 0]
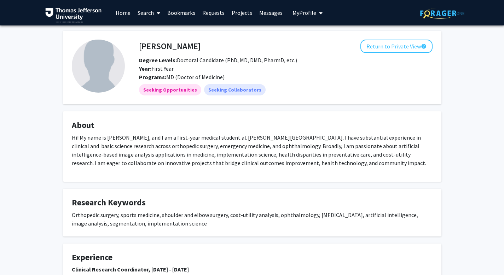
click at [407, 54] on div "[PERSON_NAME] Return to Private View help Degree Levels: Doctoral Candidate (Ph…" at bounding box center [286, 61] width 304 height 42
click at [419, 42] on button "Return to Private View help" at bounding box center [396, 46] width 72 height 13
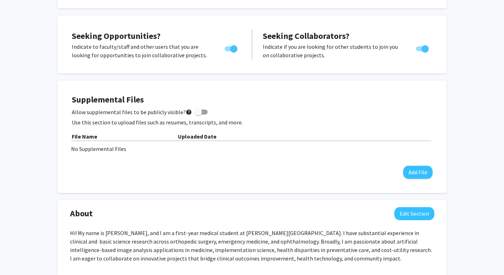
scroll to position [117, 0]
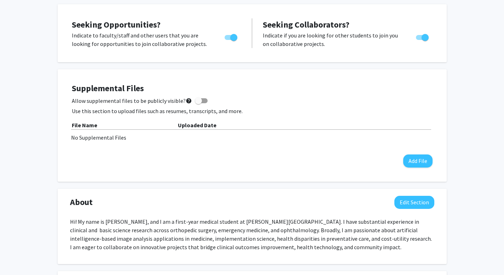
click at [203, 102] on label "Allow supplemental files to be publicly visible? help" at bounding box center [140, 101] width 136 height 8
click at [198, 103] on input "Allow supplemental files to be publicly visible? help" at bounding box center [198, 103] width 0 height 0
click at [203, 102] on span at bounding box center [204, 100] width 7 height 7
click at [198, 103] on input "Allow supplemental files to be publicly visible? help" at bounding box center [198, 103] width 0 height 0
checkbox input "false"
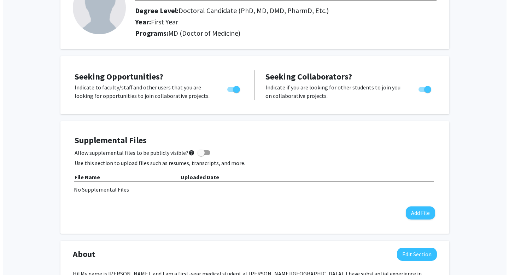
scroll to position [132, 0]
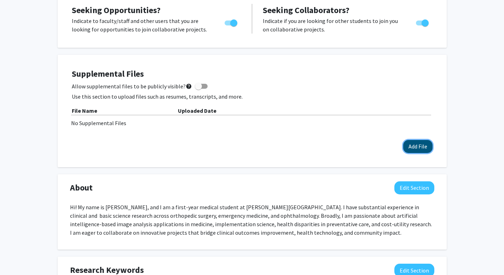
click at [411, 148] on button "Add File" at bounding box center [417, 146] width 29 height 13
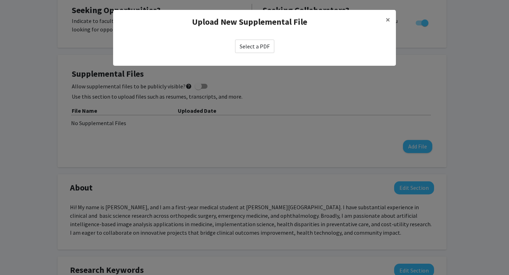
click at [256, 50] on label "Select a PDF" at bounding box center [254, 46] width 39 height 13
click at [0, 0] on input "Select a PDF" at bounding box center [0, 0] width 0 height 0
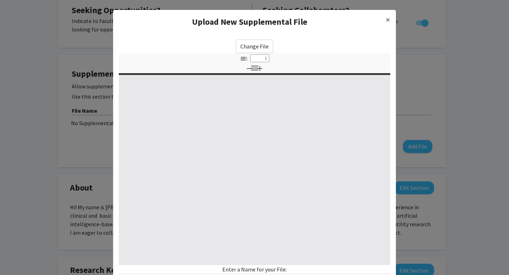
select select "custom"
type input "0"
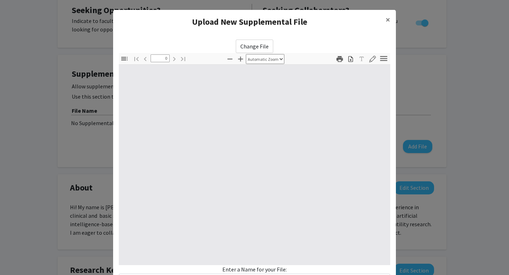
select select "custom"
type input "1"
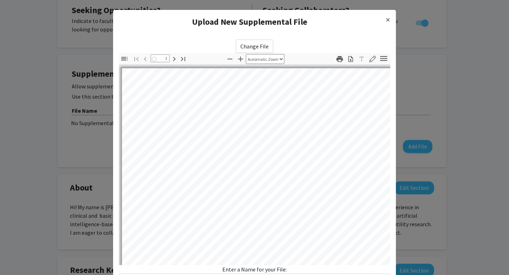
select select "auto"
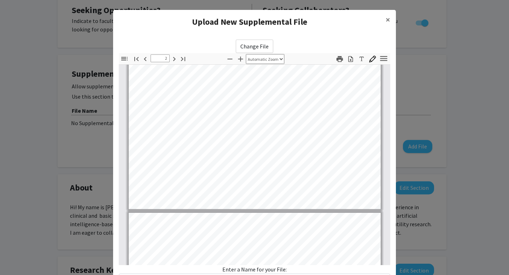
scroll to position [0, 0]
type input "1"
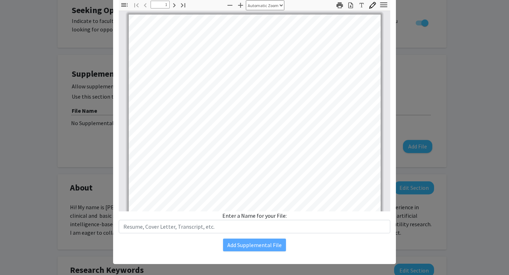
scroll to position [60, 0]
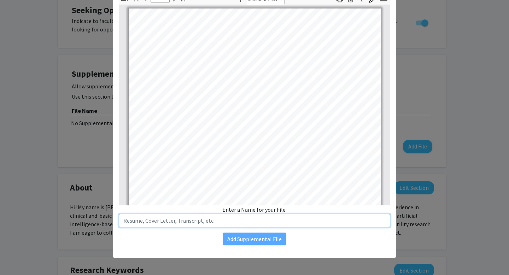
click at [315, 224] on input "text" at bounding box center [255, 220] width 272 height 13
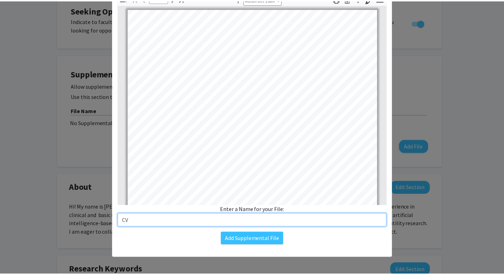
scroll to position [0, 0]
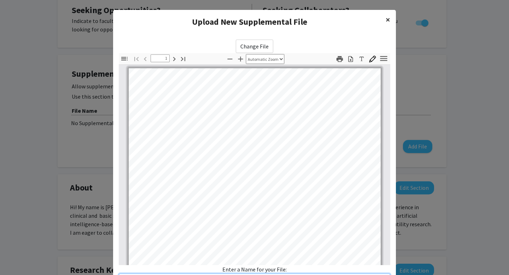
type input "CV"
click at [386, 17] on span "×" at bounding box center [388, 19] width 5 height 11
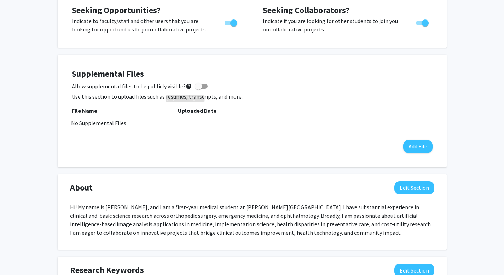
click at [199, 86] on span at bounding box center [201, 86] width 13 height 5
click at [198, 89] on input "Allow supplemental files to be publicly visible? help" at bounding box center [198, 89] width 0 height 0
checkbox input "true"
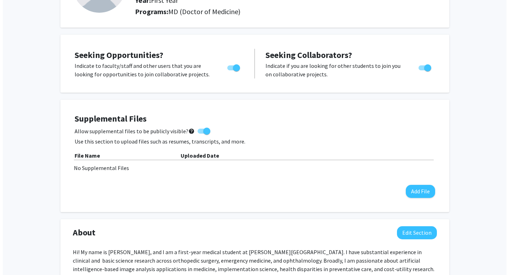
scroll to position [121, 0]
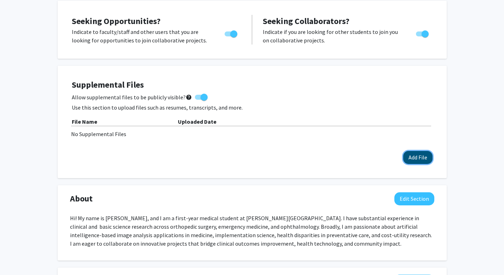
click at [412, 160] on button "Add File" at bounding box center [417, 157] width 29 height 13
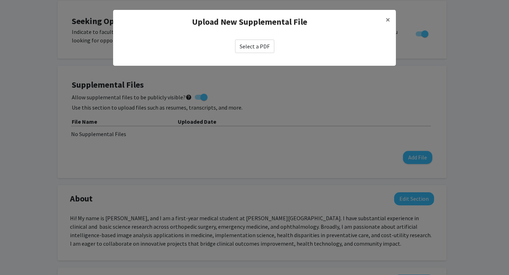
click at [261, 47] on label "Select a PDF" at bounding box center [254, 46] width 39 height 13
click at [0, 0] on input "Select a PDF" at bounding box center [0, 0] width 0 height 0
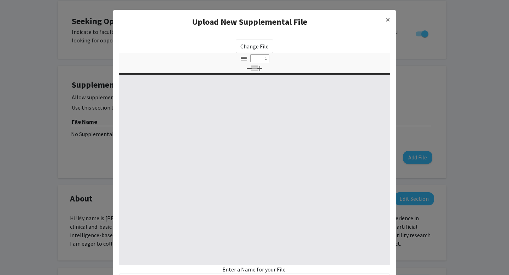
select select "custom"
type input "0"
select select "custom"
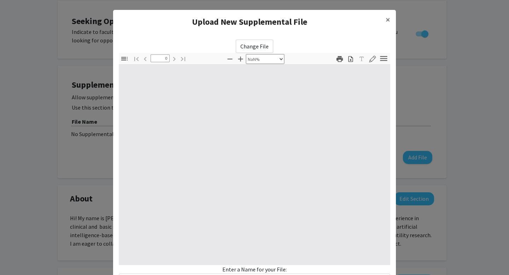
type input "1"
select select "auto"
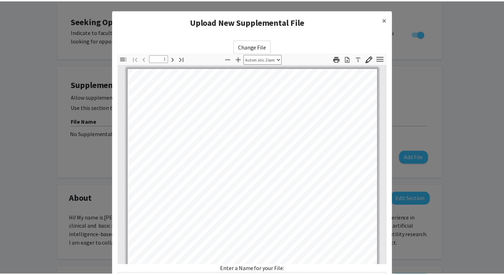
scroll to position [60, 0]
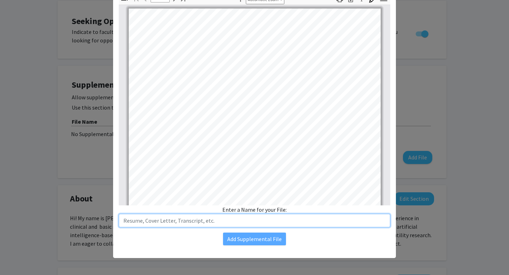
click at [233, 224] on input "text" at bounding box center [255, 220] width 272 height 13
type input "CV"
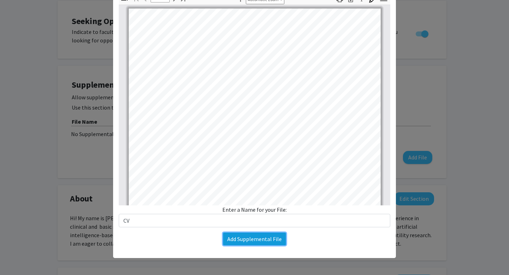
click at [232, 243] on button "Add Supplemental File" at bounding box center [254, 239] width 63 height 13
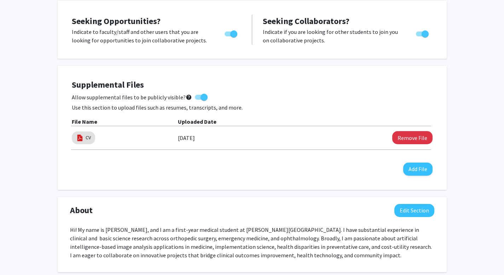
click at [167, 176] on div "Supplemental Files Allow supplemental files to be publicly visible? help Use th…" at bounding box center [252, 128] width 375 height 110
click at [82, 140] on img at bounding box center [80, 138] width 8 height 8
click at [298, 180] on div "Supplemental Files Allow supplemental files to be publicly visible? help Use th…" at bounding box center [252, 128] width 375 height 110
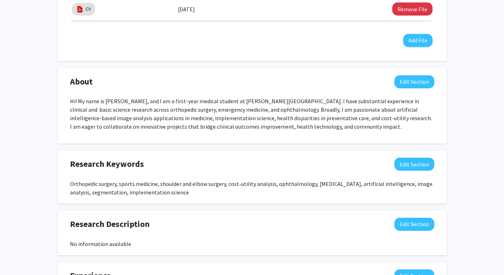
scroll to position [0, 0]
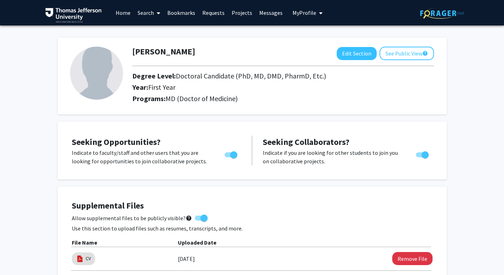
click at [156, 16] on span at bounding box center [157, 13] width 6 height 25
click at [155, 30] on span "Faculty/Staff" at bounding box center [160, 32] width 52 height 14
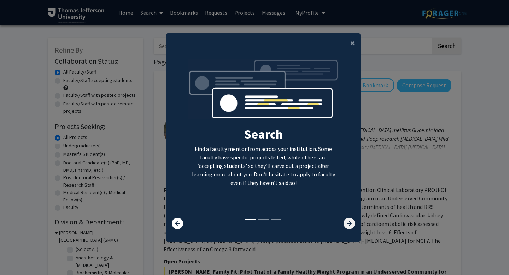
click at [348, 224] on icon at bounding box center [349, 223] width 11 height 11
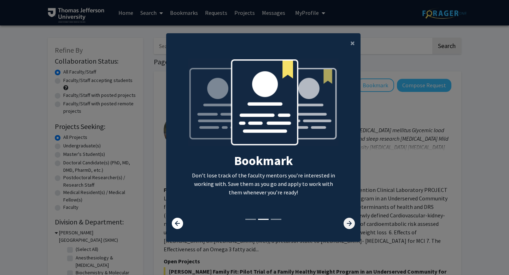
click at [348, 224] on icon at bounding box center [349, 223] width 11 height 11
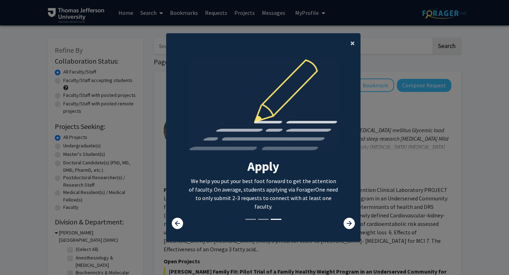
click at [350, 41] on span "×" at bounding box center [352, 42] width 5 height 11
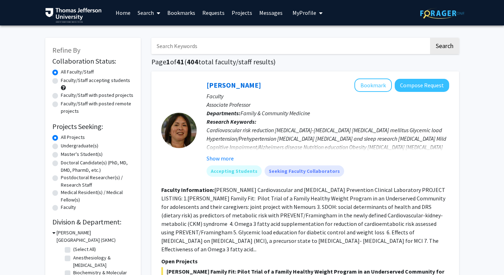
click at [61, 163] on label "Doctoral Candidate(s) (PhD, MD, DMD, PharmD, etc.)" at bounding box center [97, 166] width 73 height 15
click at [61, 163] on input "Doctoral Candidate(s) (PhD, MD, DMD, PharmD, etc.)" at bounding box center [63, 161] width 5 height 5
radio input "true"
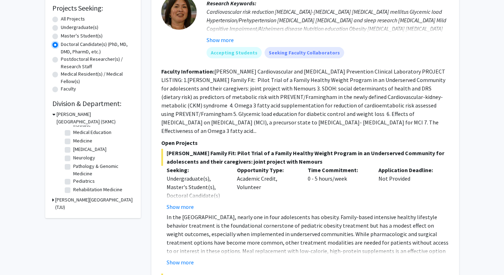
scroll to position [115, 0]
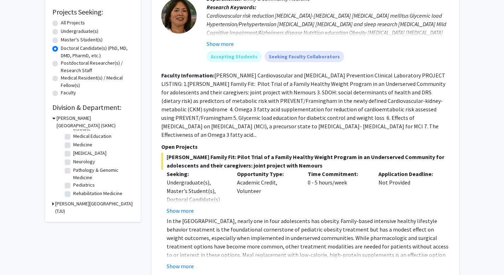
click at [53, 206] on icon at bounding box center [53, 203] width 2 height 7
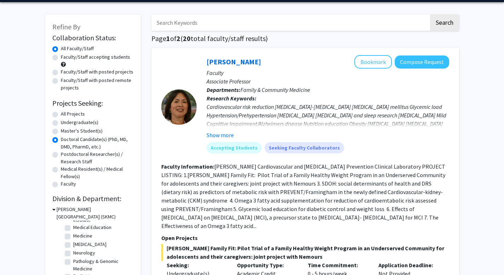
scroll to position [0, 0]
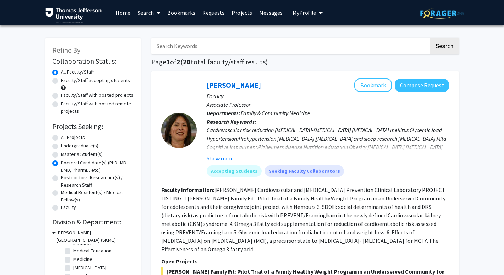
click at [61, 140] on label "All Projects" at bounding box center [73, 137] width 24 height 7
click at [61, 138] on input "All Projects" at bounding box center [63, 136] width 5 height 5
radio input "true"
click at [210, 48] on input "Search Keywords" at bounding box center [290, 46] width 278 height 16
type input "m"
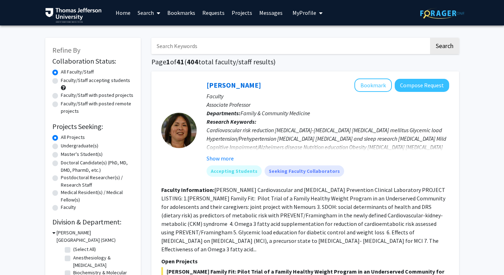
type input "i"
type input "artificial intelligence"
click at [430, 38] on button "Search" at bounding box center [444, 46] width 29 height 16
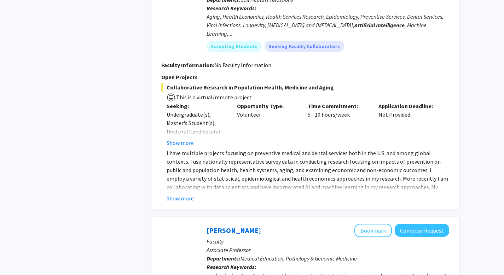
scroll to position [632, 0]
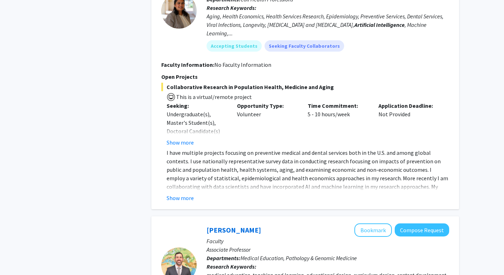
click at [182, 184] on fg-read-more "I have multiple projects focusing on preventive medical and dental services bot…" at bounding box center [305, 176] width 288 height 54
click at [182, 194] on button "Show more" at bounding box center [180, 198] width 27 height 8
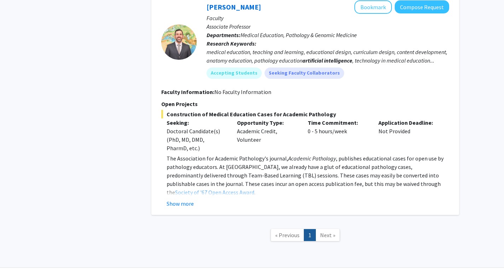
scroll to position [907, 0]
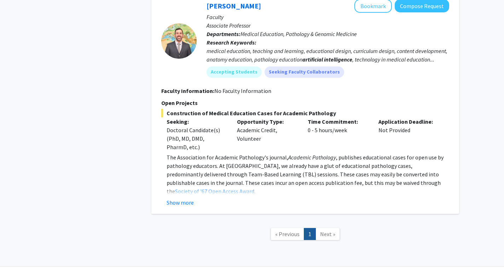
click at [335, 228] on link "Next »" at bounding box center [327, 234] width 24 height 12
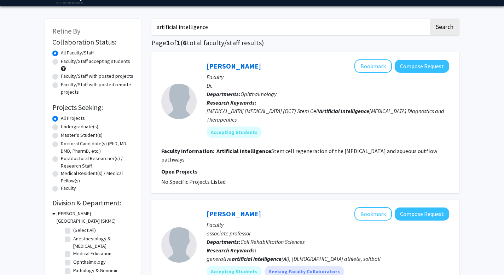
scroll to position [0, 0]
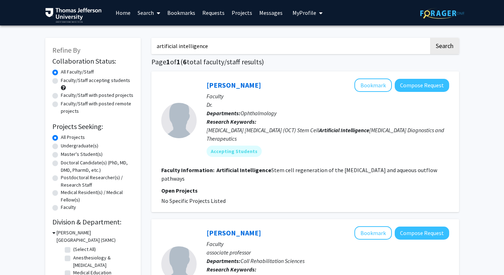
drag, startPoint x: 219, startPoint y: 45, endPoint x: 41, endPoint y: 46, distance: 177.5
click at [430, 38] on button "Search" at bounding box center [444, 46] width 29 height 16
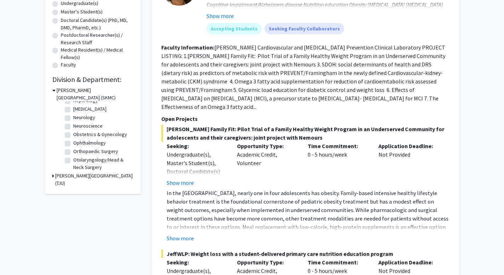
scroll to position [190, 0]
click at [73, 153] on label "Orthopaedic Surgery" at bounding box center [95, 148] width 45 height 7
click at [73, 150] on input "Orthopaedic Surgery" at bounding box center [75, 147] width 5 height 5
checkbox input "true"
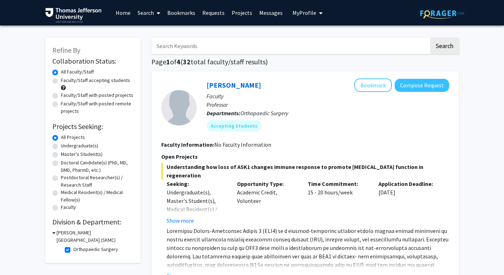
click at [73, 249] on label "Orthopaedic Surgery" at bounding box center [95, 249] width 45 height 7
click at [73, 249] on input "Orthopaedic Surgery" at bounding box center [75, 248] width 5 height 5
checkbox input "false"
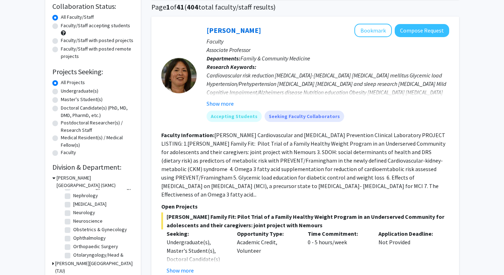
scroll to position [181, 0]
click at [73, 241] on label "Ophthalmology" at bounding box center [89, 237] width 33 height 7
click at [73, 238] on input "Ophthalmology" at bounding box center [75, 236] width 5 height 5
checkbox input "true"
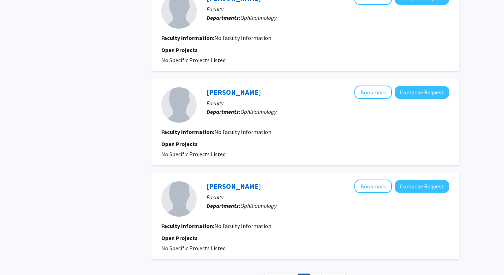
scroll to position [879, 0]
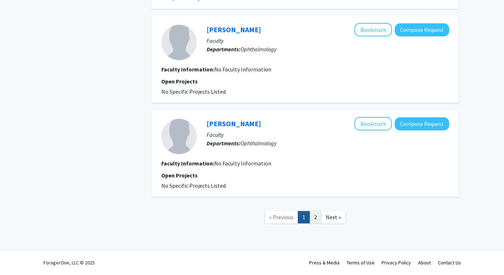
click at [316, 216] on link "2" at bounding box center [315, 217] width 12 height 12
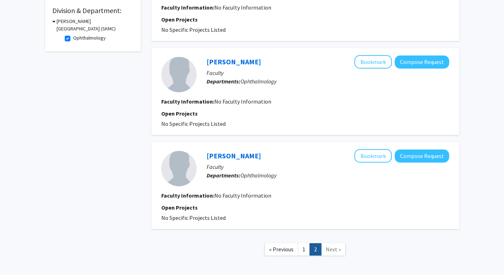
scroll to position [244, 0]
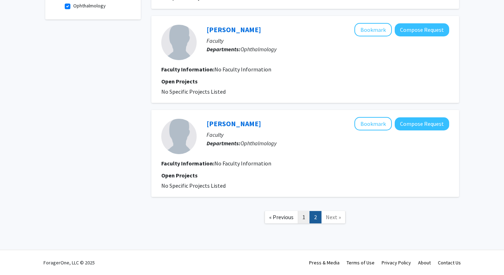
click at [308, 218] on link "1" at bounding box center [304, 217] width 12 height 12
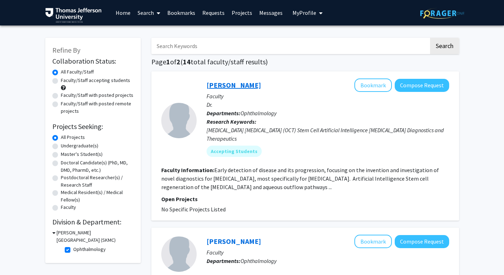
click at [233, 89] on link "Joel Schuman" at bounding box center [234, 85] width 54 height 9
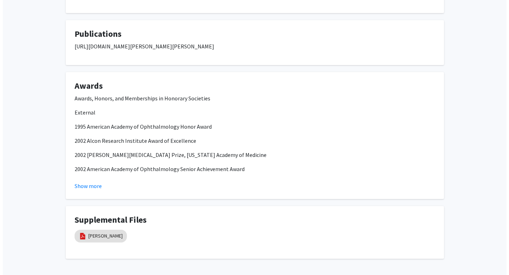
scroll to position [452, 0]
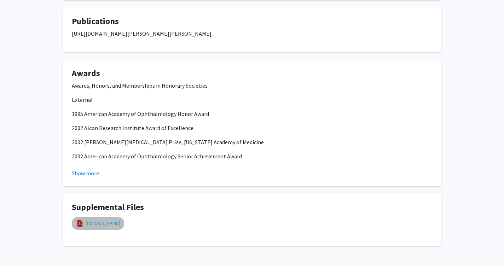
click at [109, 224] on link "j schuman cv" at bounding box center [103, 223] width 34 height 7
select select "custom"
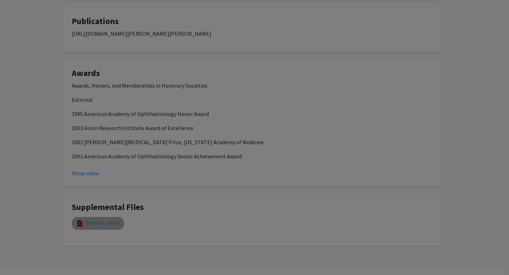
type input "0"
select select "custom"
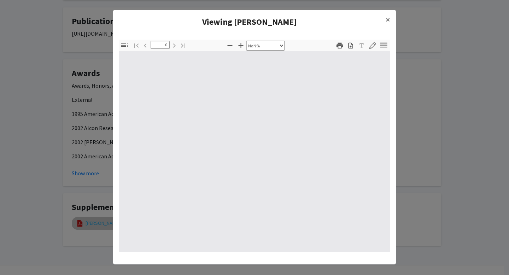
type input "1"
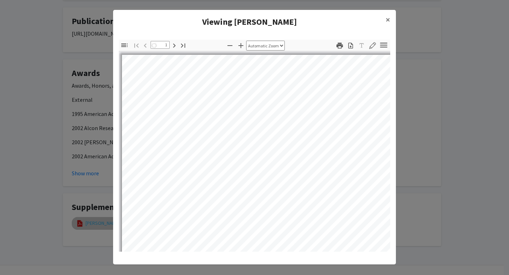
select select "auto"
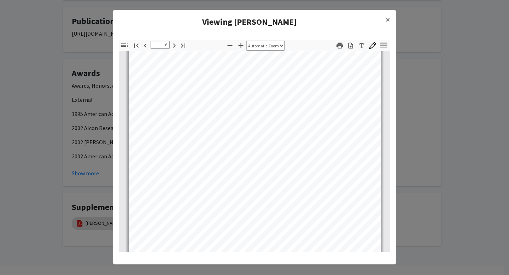
scroll to position [1737, 0]
click at [386, 17] on span "×" at bounding box center [388, 19] width 5 height 11
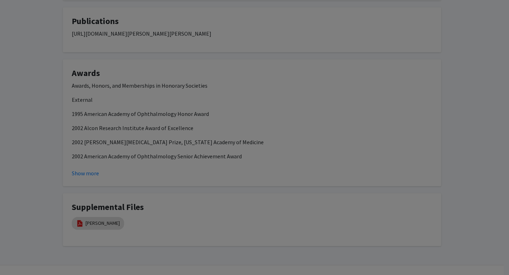
type input "7"
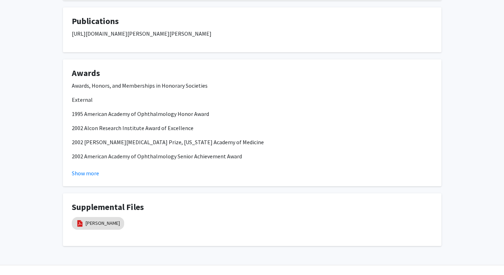
scroll to position [0, 0]
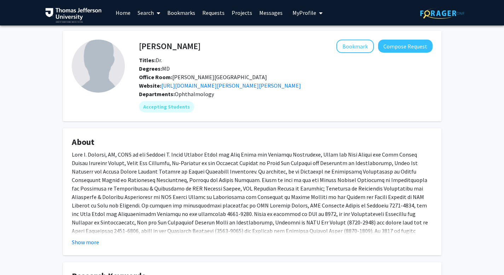
click at [298, 11] on span "My Profile" at bounding box center [304, 12] width 24 height 7
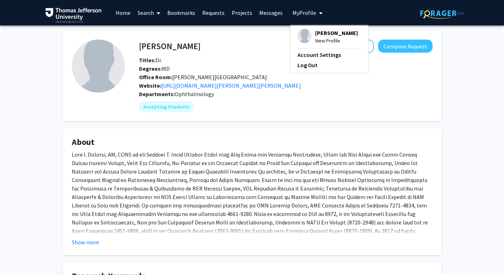
click at [318, 40] on span "View Profile" at bounding box center [336, 41] width 43 height 8
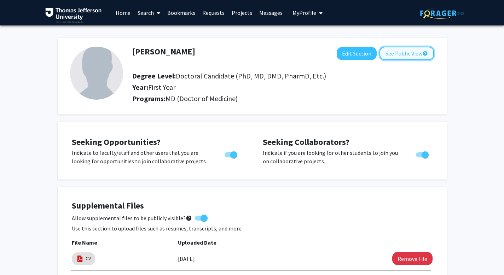
click at [403, 57] on button "See Public View help" at bounding box center [406, 53] width 54 height 13
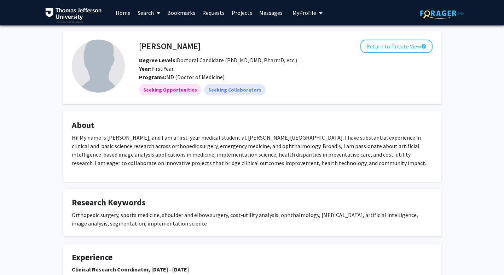
click at [98, 67] on img at bounding box center [98, 66] width 53 height 53
click at [94, 74] on img at bounding box center [98, 66] width 53 height 53
click at [413, 42] on button "Return to Private View help" at bounding box center [396, 46] width 72 height 13
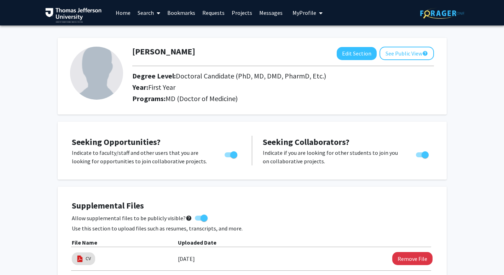
click at [99, 73] on img at bounding box center [96, 73] width 53 height 53
click at [348, 51] on button "Edit Section" at bounding box center [357, 53] width 40 height 13
select select "first_year"
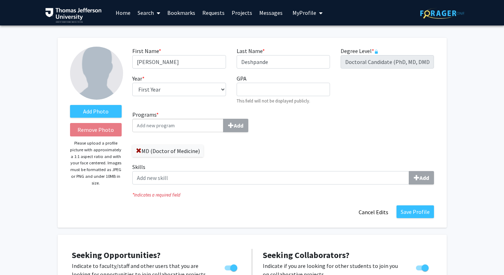
click at [192, 127] on input "Programs * Add" at bounding box center [177, 125] width 91 height 13
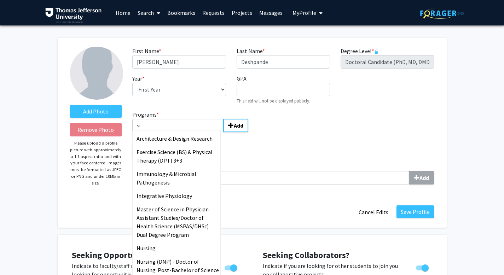
type input "s"
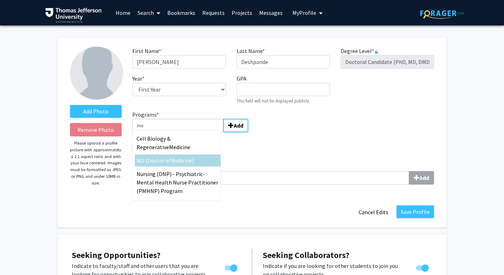
click at [163, 160] on span "MD (Doctor of" at bounding box center [154, 160] width 34 height 7
click at [163, 132] on input "me" at bounding box center [177, 125] width 91 height 13
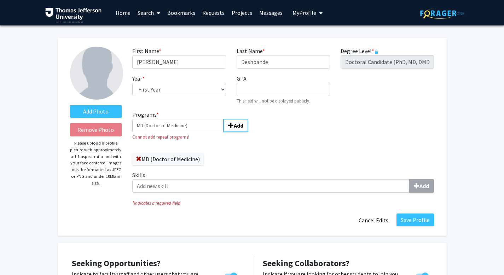
click at [107, 125] on form "Add Photo Remove Photo Please upload a profile picture with approximately a 1:1…" at bounding box center [252, 137] width 375 height 180
type input ")"
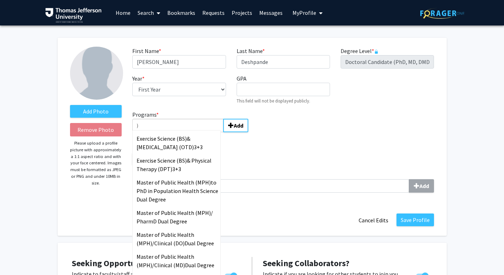
click at [112, 128] on form "Add Photo Remove Photo Please upload a profile picture with approximately a 1:1…" at bounding box center [252, 137] width 375 height 180
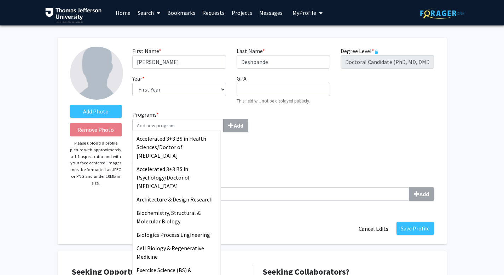
click at [327, 130] on div "Programs * Accelerated 3+3 BS in Health Sciences/Doctor of Occupational Therapy…" at bounding box center [283, 158] width 312 height 96
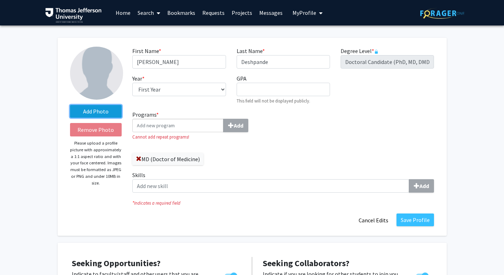
click at [102, 108] on label "Add Photo" at bounding box center [96, 111] width 52 height 13
click at [0, 0] on input "Add Photo" at bounding box center [0, 0] width 0 height 0
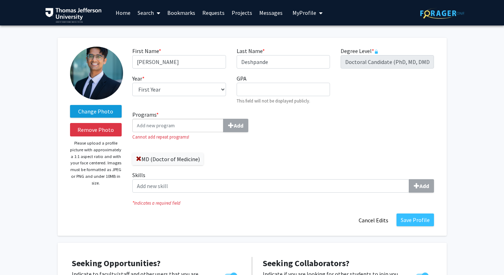
drag, startPoint x: 93, startPoint y: 69, endPoint x: 98, endPoint y: 114, distance: 44.8
click at [98, 113] on label "Change Photo" at bounding box center [96, 111] width 52 height 13
click at [0, 0] on input "Change Photo" at bounding box center [0, 0] width 0 height 0
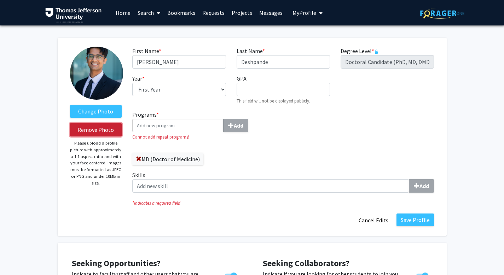
click at [112, 134] on button "Remove Photo" at bounding box center [96, 129] width 52 height 13
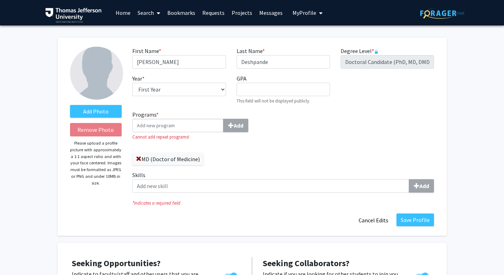
click at [133, 14] on link "Home" at bounding box center [123, 12] width 22 height 25
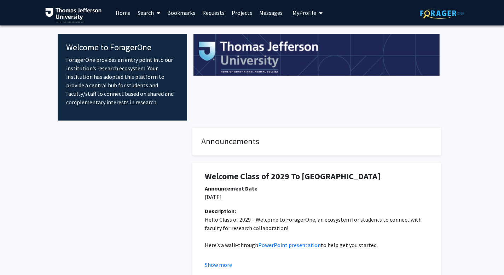
click at [146, 15] on link "Search" at bounding box center [149, 12] width 30 height 25
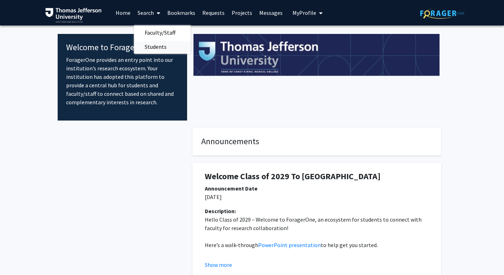
click at [166, 46] on span "Students" at bounding box center [155, 47] width 43 height 14
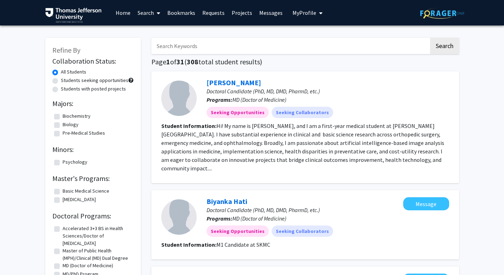
click at [221, 155] on section "Student Information: Hi! My name is Viraj Deshpande, and I am a first-year medi…" at bounding box center [305, 147] width 288 height 51
click at [234, 83] on link "[PERSON_NAME]" at bounding box center [234, 82] width 54 height 9
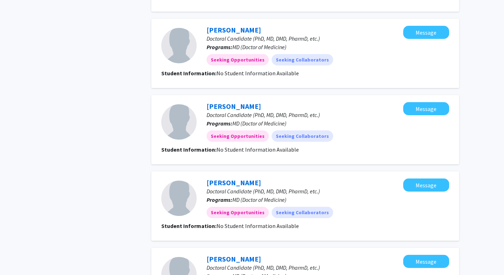
scroll to position [699, 0]
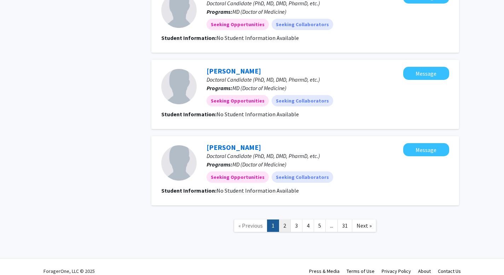
click at [284, 220] on link "2" at bounding box center [285, 226] width 12 height 12
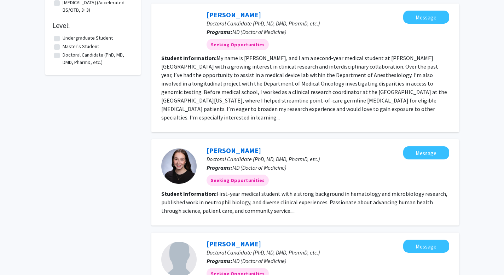
scroll to position [341, 0]
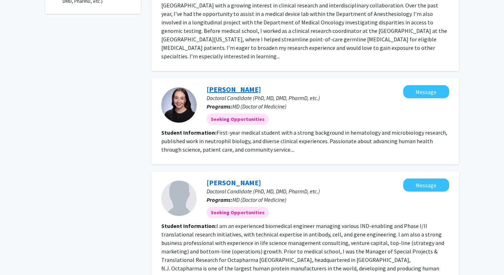
click at [244, 85] on link "Abigail Skidmore" at bounding box center [234, 89] width 54 height 9
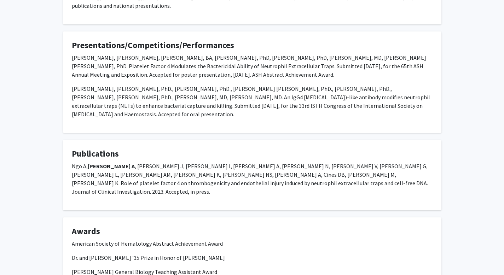
scroll to position [318, 0]
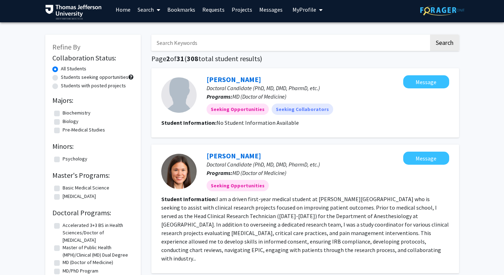
scroll to position [4, 0]
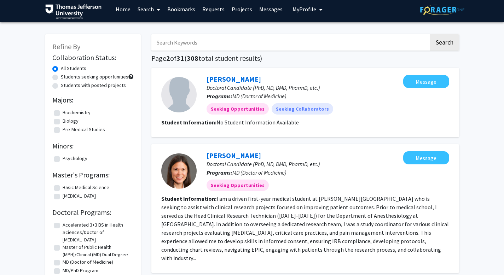
click at [234, 146] on div "Emily Deschler Doctoral Candidate (PhD, MD, DMD, PharmD, etc.) Programs: MD (Do…" at bounding box center [305, 208] width 308 height 129
click at [233, 148] on div "Emily Deschler Doctoral Candidate (PhD, MD, DMD, PharmD, etc.) Programs: MD (Do…" at bounding box center [305, 208] width 308 height 129
click at [232, 153] on link "Emily Deschler" at bounding box center [234, 155] width 54 height 9
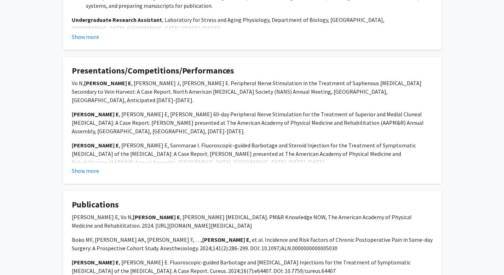
scroll to position [523, 0]
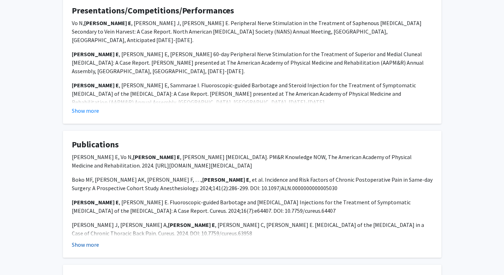
click at [80, 240] on button "Show more" at bounding box center [85, 244] width 27 height 8
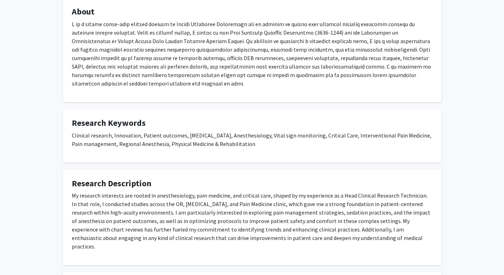
scroll to position [0, 0]
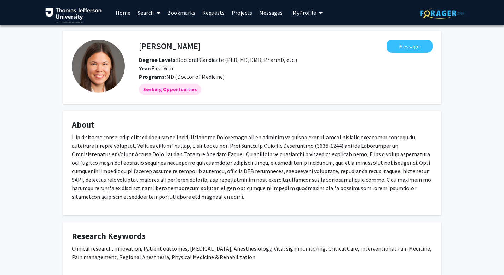
click at [157, 17] on span at bounding box center [157, 13] width 6 height 25
click at [160, 44] on span "Students" at bounding box center [155, 47] width 43 height 14
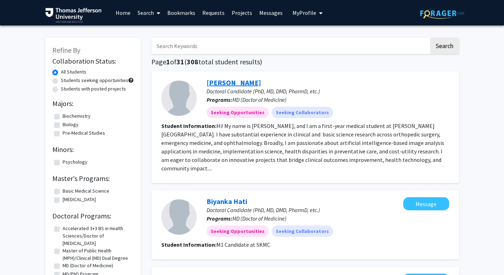
click at [240, 81] on link "[PERSON_NAME]" at bounding box center [234, 82] width 54 height 9
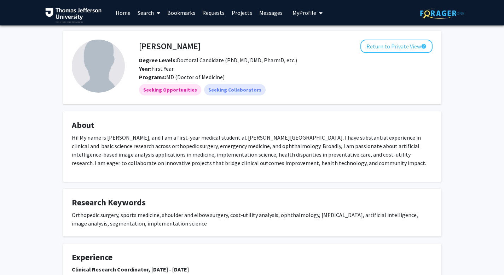
click at [418, 39] on fg-card "Viraj Deshpande Return to Private View help Degree Levels: Doctoral Candidate (…" at bounding box center [252, 68] width 378 height 74
click at [412, 43] on button "Return to Private View help" at bounding box center [396, 46] width 72 height 13
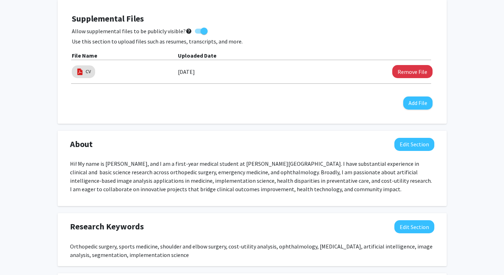
scroll to position [218, 0]
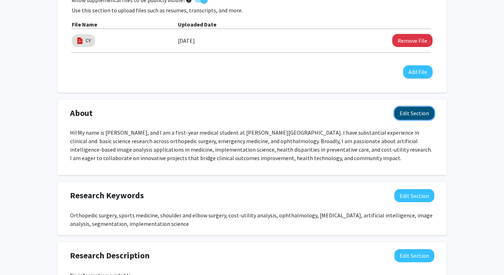
click at [429, 108] on button "Edit Section" at bounding box center [414, 113] width 40 height 13
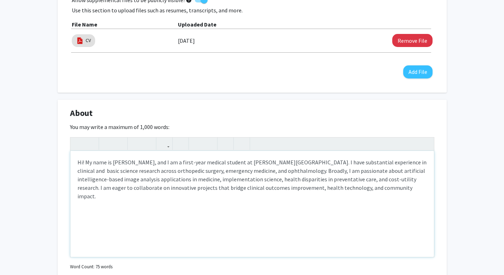
click at [321, 166] on p "Hi! My name is Viraj Deshpande, and I am a first-year medical student at Sidney…" at bounding box center [251, 179] width 349 height 42
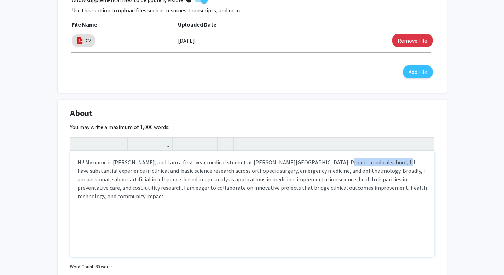
drag, startPoint x: 322, startPoint y: 164, endPoint x: 381, endPoint y: 165, distance: 59.4
click at [381, 165] on p "Hi! My name is Viraj Deshpande, and I am a first-year medical student at Sidney…" at bounding box center [251, 179] width 349 height 42
type textarea "<p>Hi! My name is Viraj Deshpande, and I am a first-year medical student at Sid…"
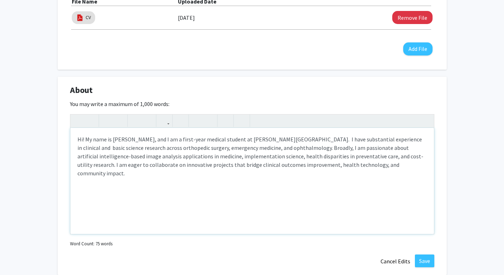
scroll to position [271, 0]
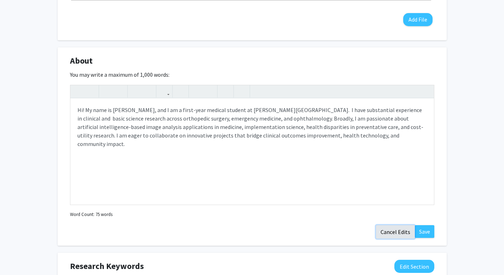
click at [410, 234] on button "Cancel Edits" at bounding box center [395, 231] width 39 height 13
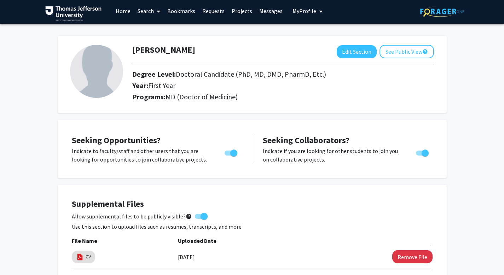
scroll to position [0, 0]
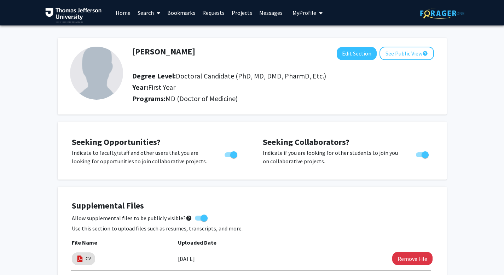
click at [147, 13] on link "Search" at bounding box center [149, 12] width 30 height 25
click at [152, 47] on span "Students" at bounding box center [155, 47] width 43 height 14
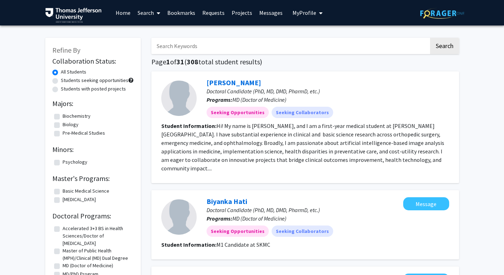
scroll to position [699, 0]
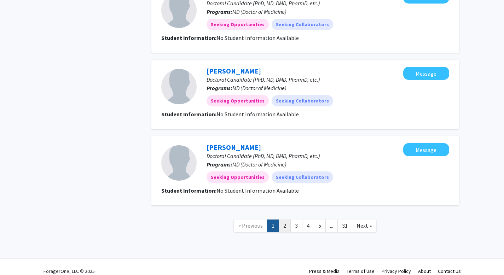
click at [282, 220] on link "2" at bounding box center [285, 226] width 12 height 12
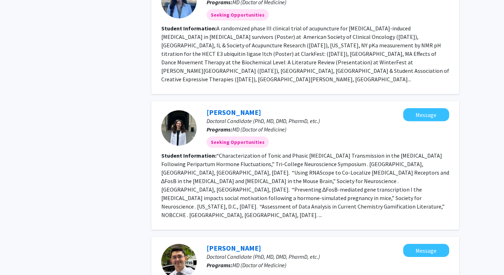
scroll to position [1015, 0]
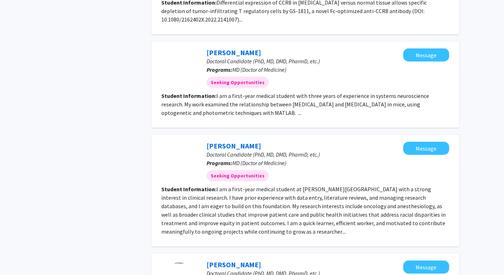
scroll to position [650, 0]
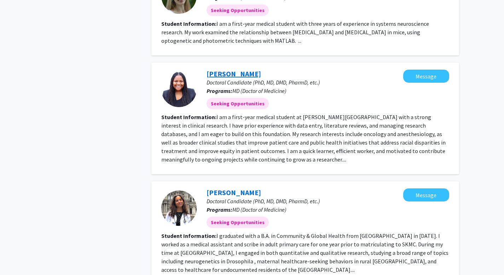
click at [230, 69] on link "Chikodi Ebo" at bounding box center [234, 73] width 54 height 9
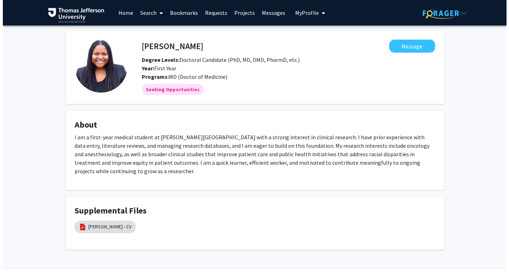
scroll to position [18, 0]
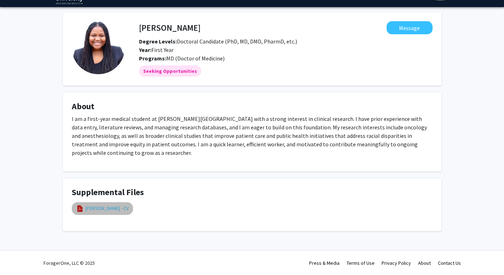
click at [97, 210] on link "Chikodi B. Ebo - CV" at bounding box center [107, 208] width 43 height 7
select select "custom"
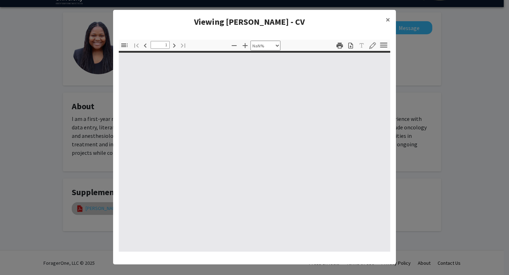
type input "0"
select select "custom"
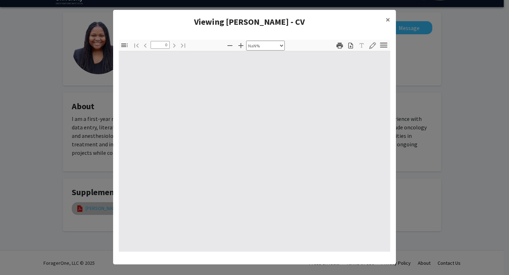
type input "1"
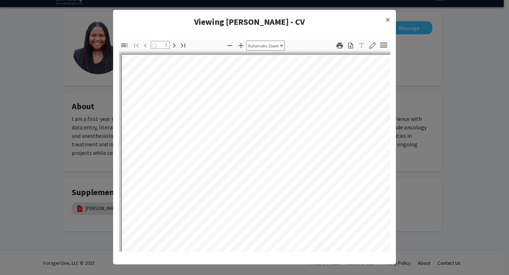
select select "auto"
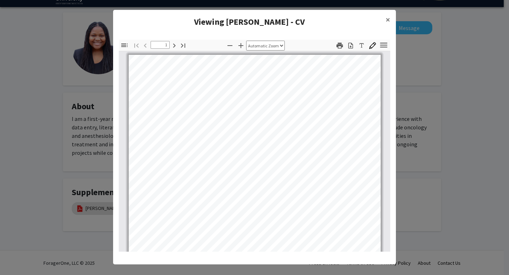
scroll to position [0, 0]
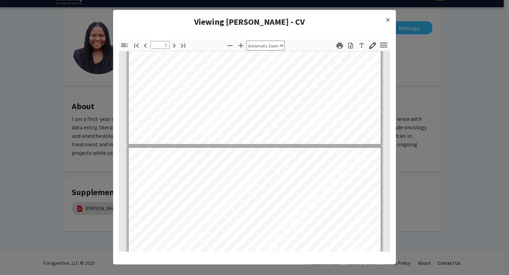
type input "3"
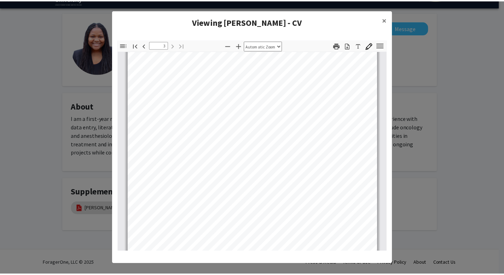
scroll to position [789, 0]
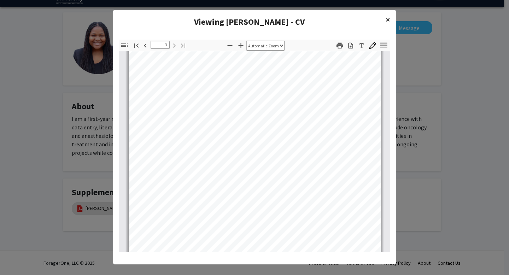
click at [386, 19] on span "×" at bounding box center [388, 19] width 5 height 11
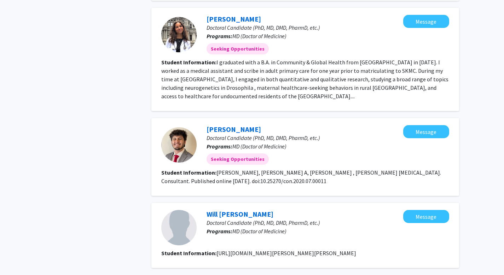
scroll to position [839, 0]
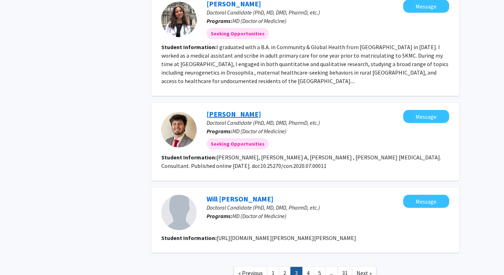
click at [243, 110] on link "Matthew Milan" at bounding box center [234, 114] width 54 height 9
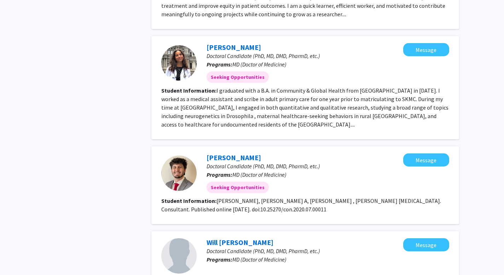
scroll to position [860, 0]
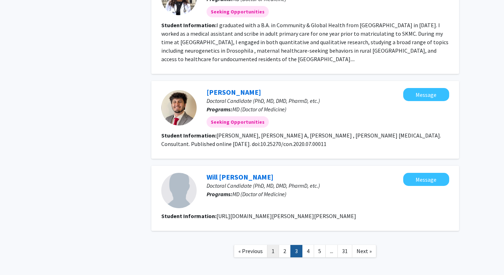
click at [272, 245] on link "1" at bounding box center [273, 251] width 12 height 12
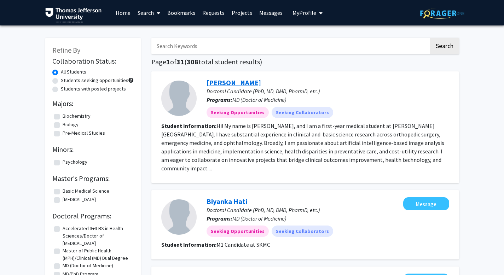
click at [225, 81] on link "[PERSON_NAME]" at bounding box center [234, 82] width 54 height 9
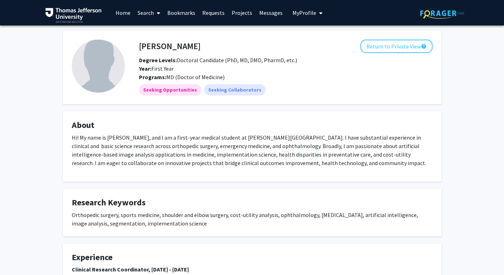
click at [393, 54] on div "Viraj Deshpande Return to Private View help Degree Levels: Doctoral Candidate (…" at bounding box center [286, 61] width 304 height 42
click at [401, 48] on button "Return to Private View help" at bounding box center [396, 46] width 72 height 13
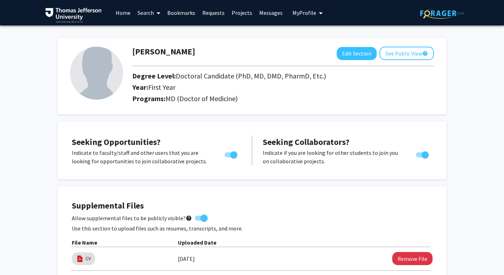
click at [103, 76] on img at bounding box center [96, 73] width 53 height 53
click at [358, 53] on button "Edit Section" at bounding box center [357, 53] width 40 height 13
select select "first_year"
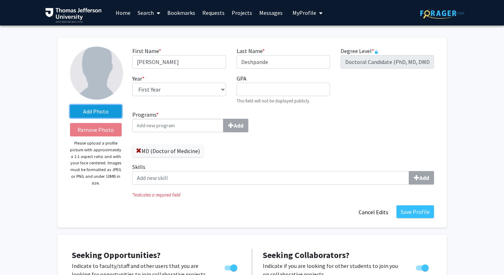
click at [118, 110] on label "Add Photo" at bounding box center [96, 111] width 52 height 13
click at [0, 0] on input "Add Photo" at bounding box center [0, 0] width 0 height 0
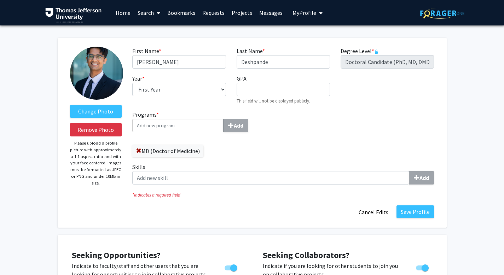
select select "first_year"
click at [97, 107] on label "Change Photo" at bounding box center [96, 111] width 52 height 13
click at [0, 0] on input "Change Photo" at bounding box center [0, 0] width 0 height 0
click at [118, 133] on button "Remove Photo" at bounding box center [96, 129] width 52 height 13
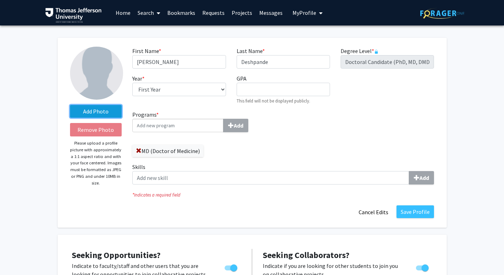
click at [102, 114] on label "Add Photo" at bounding box center [96, 111] width 52 height 13
click at [0, 0] on input "Add Photo" at bounding box center [0, 0] width 0 height 0
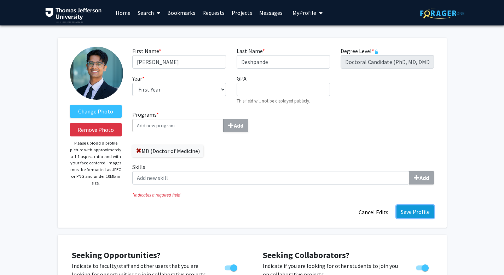
click at [422, 216] on button "Save Profile" at bounding box center [414, 211] width 37 height 13
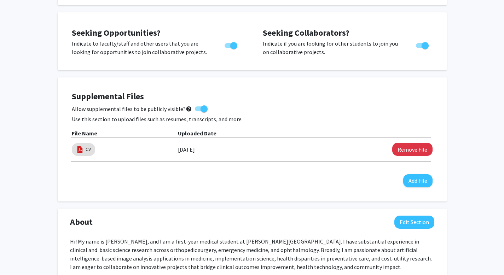
scroll to position [179, 0]
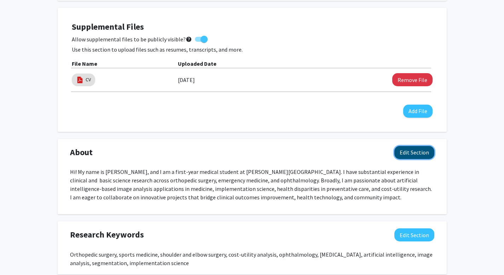
click at [424, 159] on button "Edit Section" at bounding box center [414, 152] width 40 height 13
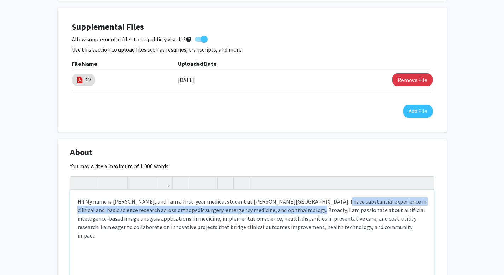
drag, startPoint x: 322, startPoint y: 202, endPoint x: 293, endPoint y: 213, distance: 31.0
click at [293, 213] on p "Hi! My name is Viraj Deshpande, and I am a first-year medical student at Sidney…" at bounding box center [251, 218] width 349 height 42
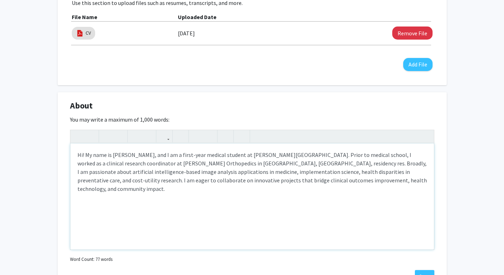
scroll to position [280, 0]
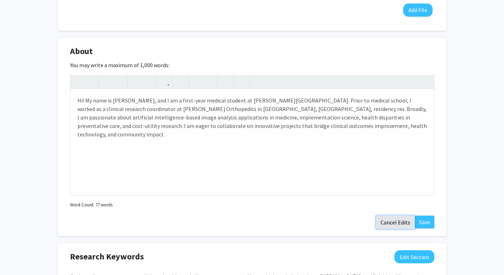
click at [390, 222] on button "Cancel Edits" at bounding box center [395, 222] width 39 height 13
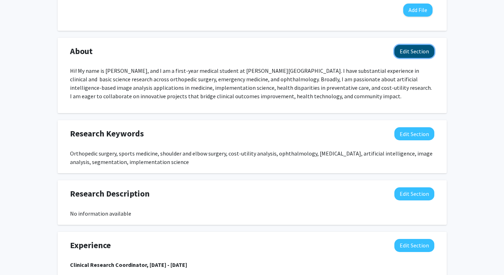
click at [429, 50] on button "Edit Section" at bounding box center [414, 51] width 40 height 13
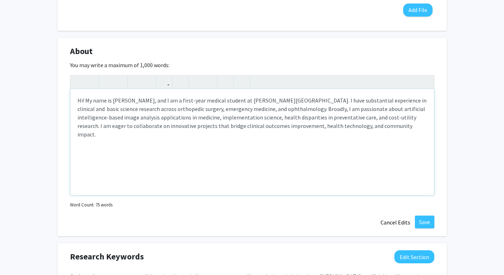
click at [71, 110] on div "Hi! My name is Viraj Deshpande, and I am a first-year medical student at Sidney…" at bounding box center [252, 142] width 364 height 106
click at [313, 171] on div "Hi! My name is [PERSON_NAME], and I am a first-year medical student at [PERSON_…" at bounding box center [252, 142] width 364 height 106
click at [233, 128] on p "Hi! My name is [PERSON_NAME], and I am a first-year medical student at [PERSON_…" at bounding box center [251, 117] width 349 height 42
type textarea "<p>Hi! My name is Viraj Deshpande, and I am a first-year medical student at Sid…"
click at [429, 227] on button "Save" at bounding box center [424, 222] width 19 height 13
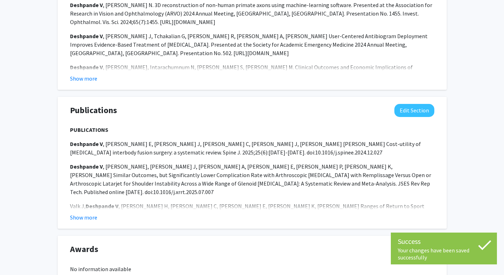
scroll to position [743, 0]
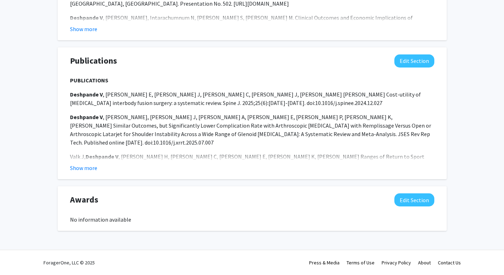
click at [89, 172] on div "Publications Edit Section PUBLICATIONS Deshpande V , Simpson E, Caballero J, Ha…" at bounding box center [252, 113] width 389 height 132
click at [93, 168] on button "Show more" at bounding box center [83, 168] width 27 height 8
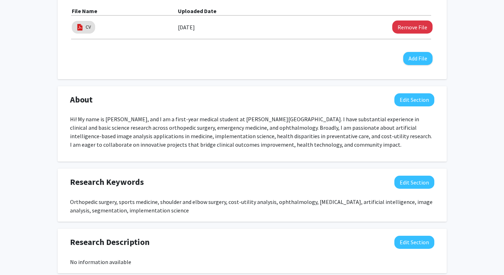
scroll to position [0, 0]
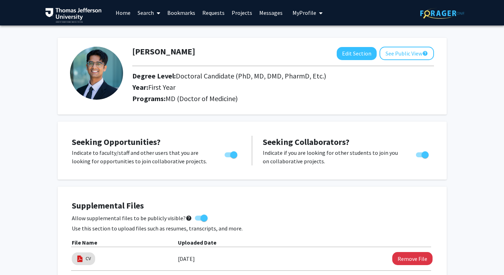
click at [143, 13] on link "Search" at bounding box center [149, 12] width 30 height 25
click at [155, 26] on span "Faculty/Staff" at bounding box center [160, 32] width 52 height 14
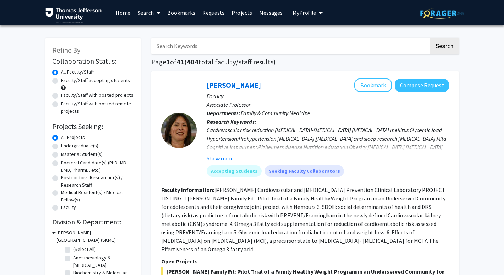
click at [293, 42] on input "Search Keywords" at bounding box center [290, 46] width 278 height 16
type input "imaging"
click at [430, 38] on button "Search" at bounding box center [444, 46] width 29 height 16
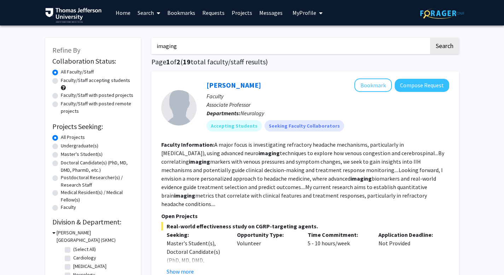
click at [309, 19] on button "My Profile" at bounding box center [307, 12] width 34 height 25
click at [333, 35] on span "[PERSON_NAME]" at bounding box center [336, 33] width 43 height 8
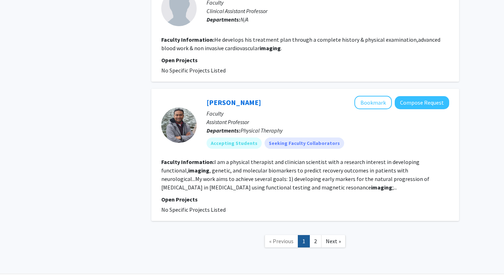
scroll to position [1826, 0]
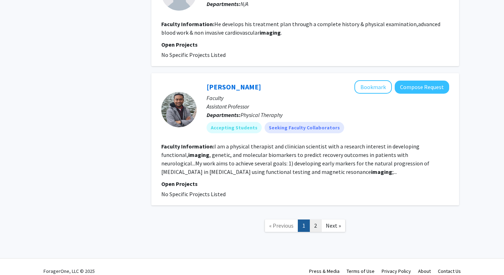
click at [317, 222] on link "2" at bounding box center [315, 226] width 12 height 12
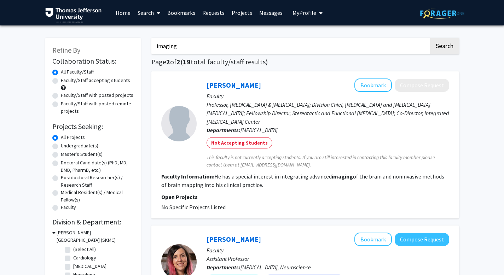
click at [153, 9] on link "Search" at bounding box center [149, 12] width 30 height 25
click at [152, 52] on span "Students" at bounding box center [155, 47] width 43 height 14
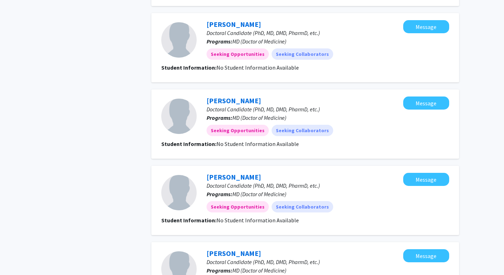
scroll to position [699, 0]
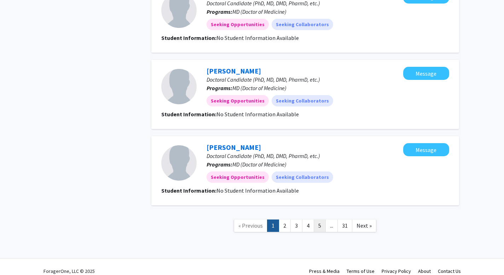
click at [319, 220] on link "5" at bounding box center [320, 226] width 12 height 12
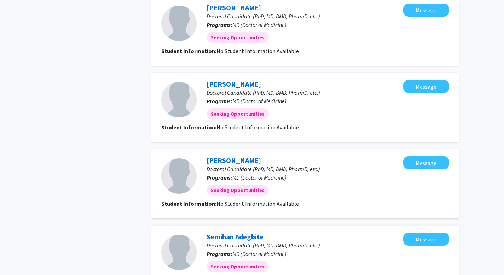
scroll to position [627, 0]
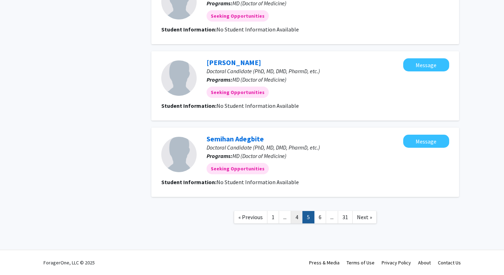
click at [300, 218] on link "4" at bounding box center [297, 217] width 12 height 12
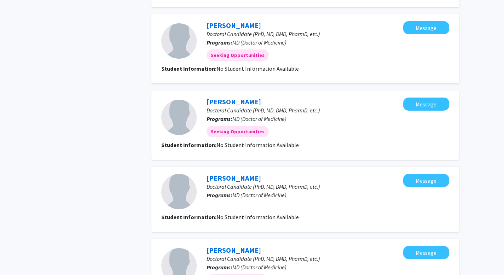
scroll to position [678, 0]
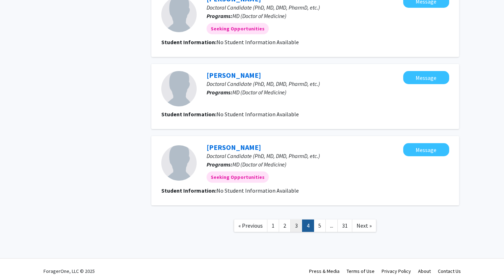
click at [294, 220] on link "3" at bounding box center [296, 226] width 12 height 12
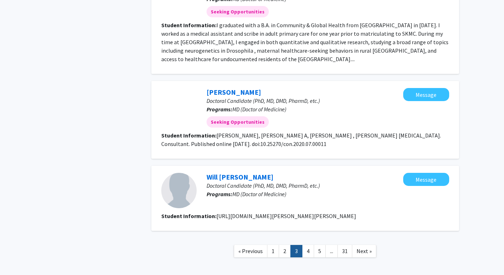
scroll to position [860, 0]
click at [279, 245] on link "1" at bounding box center [273, 251] width 12 height 12
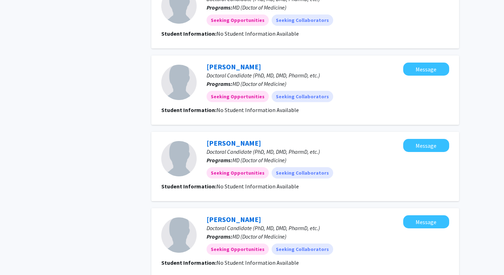
scroll to position [699, 0]
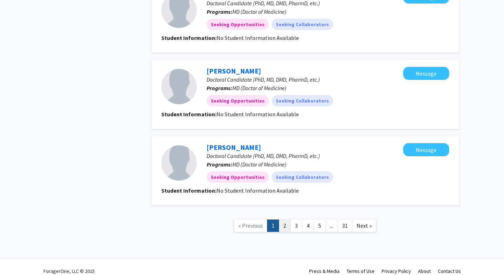
click at [285, 220] on link "2" at bounding box center [285, 226] width 12 height 12
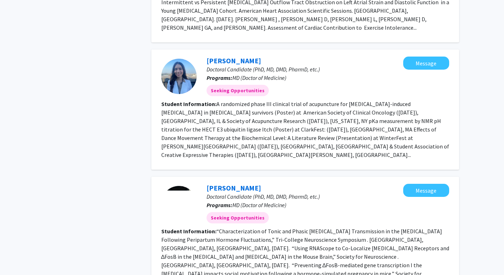
scroll to position [892, 0]
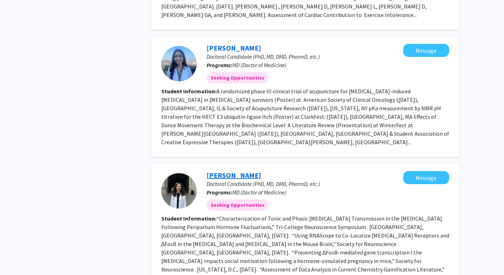
click at [222, 171] on link "Charlotte Murrell" at bounding box center [234, 175] width 54 height 9
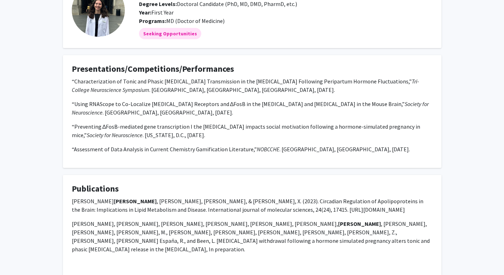
scroll to position [84, 0]
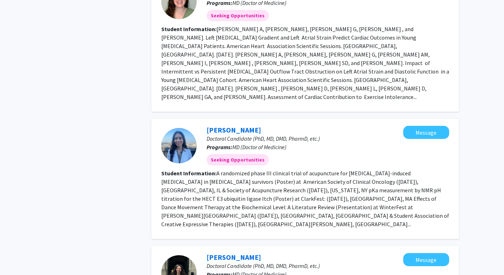
scroll to position [1060, 0]
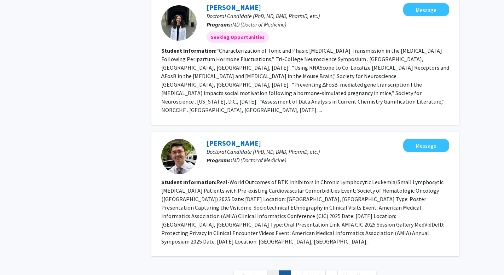
click at [276, 271] on link "1" at bounding box center [273, 277] width 12 height 12
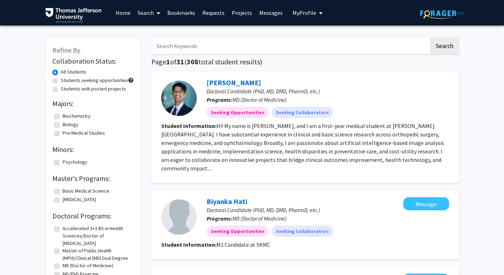
scroll to position [3, 0]
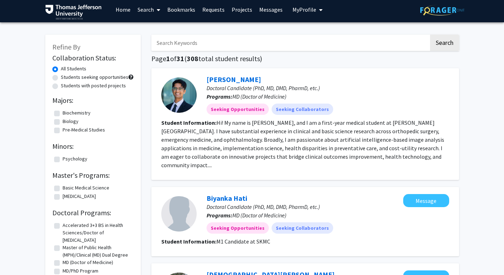
click at [183, 88] on div at bounding box center [178, 94] width 35 height 35
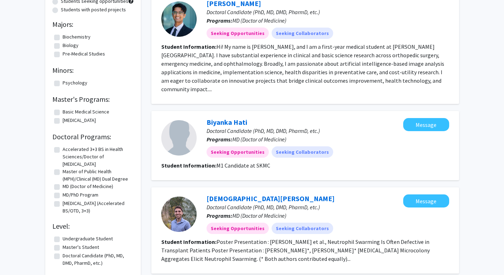
scroll to position [94, 0]
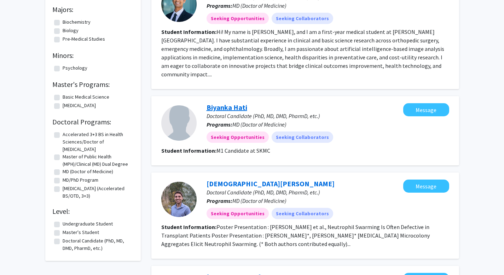
click at [238, 106] on link "Biyanka Hati" at bounding box center [227, 107] width 41 height 9
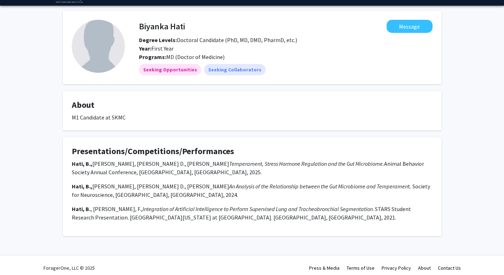
scroll to position [25, 0]
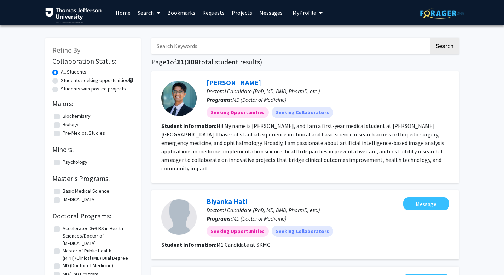
click at [240, 84] on link "[PERSON_NAME]" at bounding box center [234, 82] width 54 height 9
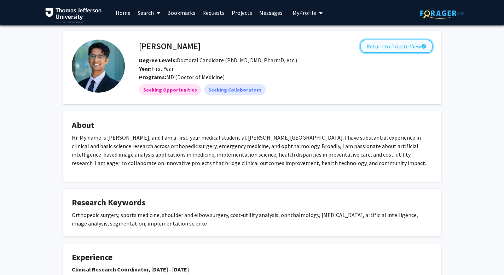
click at [384, 53] on button "Return to Private View help" at bounding box center [396, 46] width 72 height 13
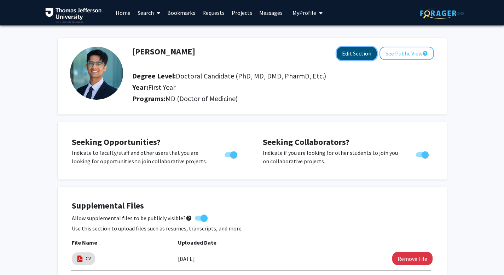
click at [341, 55] on button "Edit Section" at bounding box center [357, 53] width 40 height 13
select select "first_year"
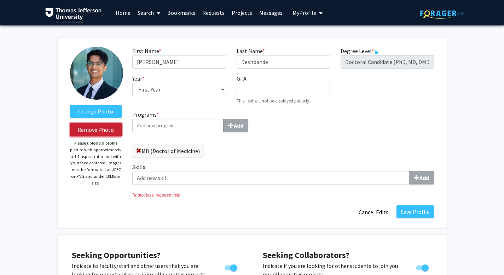
click at [87, 128] on button "Remove Photo" at bounding box center [96, 129] width 52 height 13
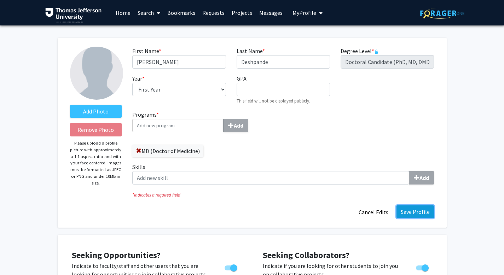
click at [411, 207] on button "Save Profile" at bounding box center [414, 211] width 37 height 13
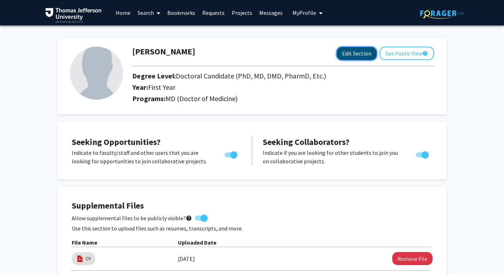
click at [362, 56] on button "Edit Section" at bounding box center [357, 53] width 40 height 13
select select "first_year"
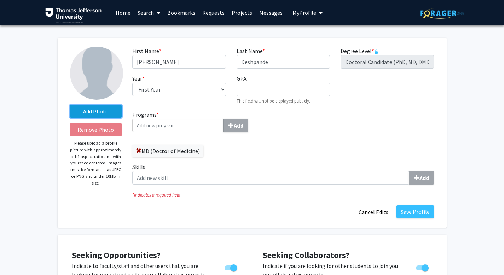
click at [94, 112] on label "Add Photo" at bounding box center [96, 111] width 52 height 13
click at [0, 0] on input "Add Photo" at bounding box center [0, 0] width 0 height 0
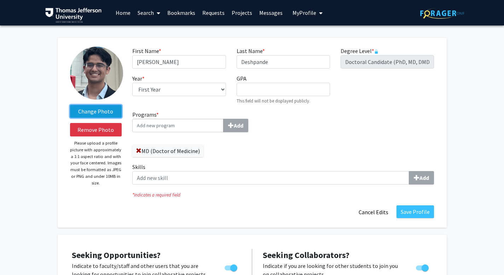
click at [112, 109] on label "Change Photo" at bounding box center [96, 111] width 52 height 13
click at [0, 0] on input "Change Photo" at bounding box center [0, 0] width 0 height 0
click at [77, 115] on label "Change Photo" at bounding box center [96, 111] width 52 height 13
click at [0, 0] on input "Change Photo" at bounding box center [0, 0] width 0 height 0
click at [79, 110] on label "Change Photo" at bounding box center [96, 111] width 52 height 13
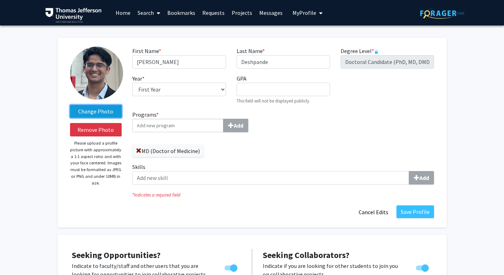
click at [0, 0] on input "Change Photo" at bounding box center [0, 0] width 0 height 0
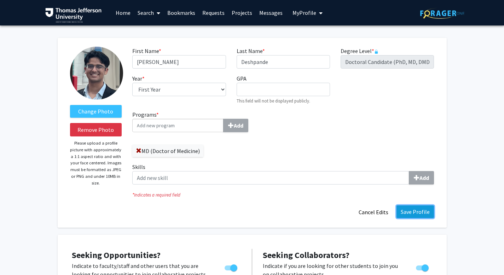
click at [407, 210] on button "Save Profile" at bounding box center [414, 211] width 37 height 13
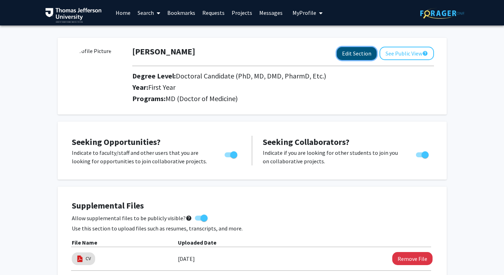
click at [343, 54] on button "Edit Section" at bounding box center [357, 53] width 40 height 13
select select "first_year"
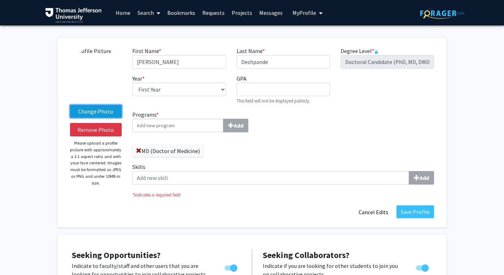
click at [92, 106] on label "Change Photo" at bounding box center [96, 111] width 52 height 13
click at [0, 0] on input "Change Photo" at bounding box center [0, 0] width 0 height 0
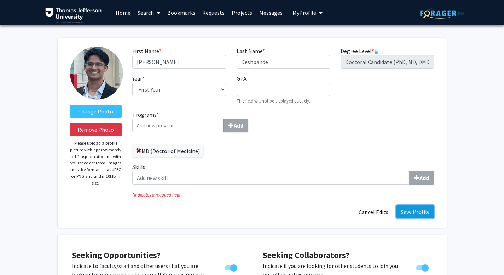
click at [423, 211] on button "Save Profile" at bounding box center [414, 211] width 37 height 13
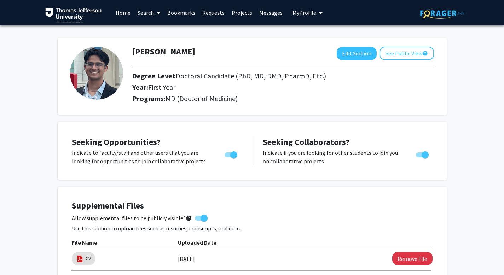
click at [123, 10] on link "Home" at bounding box center [123, 12] width 22 height 25
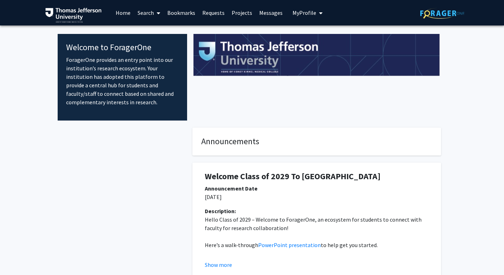
click at [152, 22] on link "Search" at bounding box center [149, 12] width 30 height 25
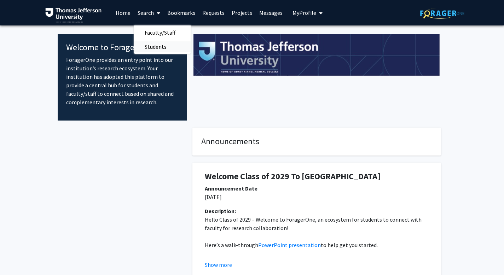
click at [167, 50] on span "Students" at bounding box center [155, 47] width 43 height 14
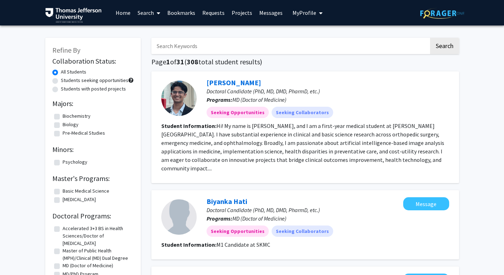
click at [303, 13] on span "My Profile" at bounding box center [304, 12] width 24 height 7
click at [336, 35] on span "[PERSON_NAME]" at bounding box center [336, 33] width 43 height 8
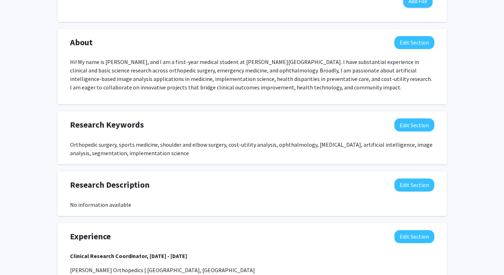
scroll to position [298, 0]
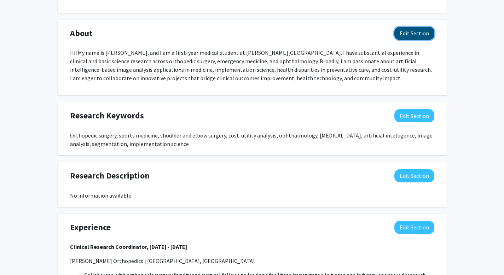
click at [421, 36] on button "Edit Section" at bounding box center [414, 33] width 40 height 13
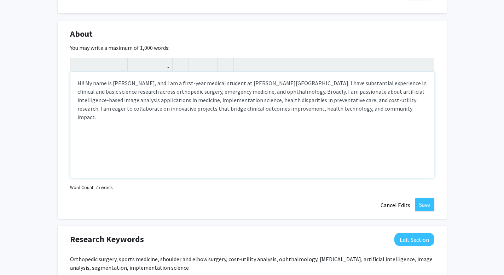
scroll to position [289, 0]
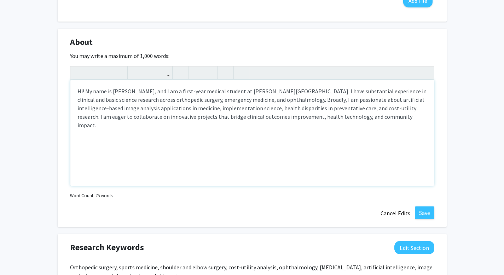
click at [321, 92] on p "Hi! My name is [PERSON_NAME], and I am a first-year medical student at [PERSON_…" at bounding box center [251, 108] width 349 height 42
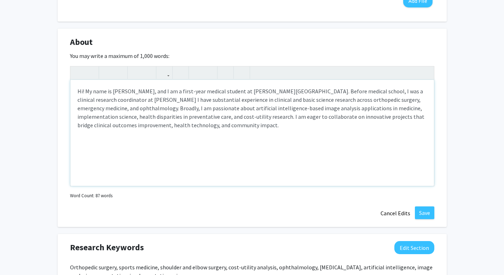
type textarea "<p>Hi! My name is [PERSON_NAME], and I am a first-year medical student at [PERS…"
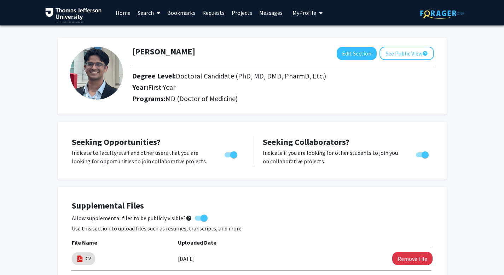
scroll to position [289, 0]
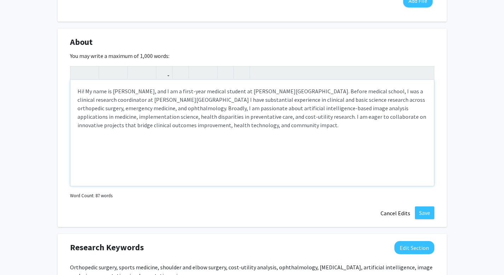
click at [389, 94] on p "Hi! My name is [PERSON_NAME], and I am a first-year medical student at [PERSON_…" at bounding box center [251, 108] width 349 height 42
click at [390, 215] on button "Cancel Edits" at bounding box center [395, 213] width 39 height 13
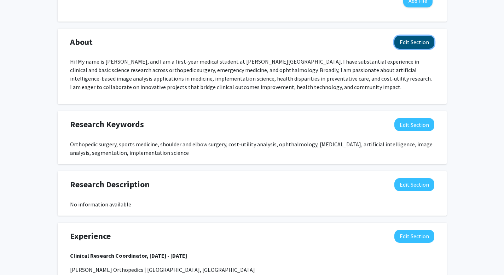
click at [403, 40] on button "Edit Section" at bounding box center [414, 42] width 40 height 13
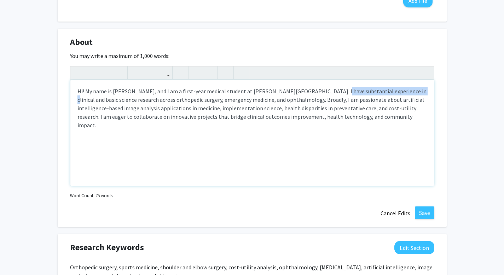
drag, startPoint x: 322, startPoint y: 93, endPoint x: 397, endPoint y: 89, distance: 75.1
click at [397, 89] on p "Hi! My name is [PERSON_NAME], and I am a first-year medical student at [PERSON_…" at bounding box center [251, 108] width 349 height 42
click at [157, 102] on p "Hi! My name is [PERSON_NAME], and I am a first-year medical student at [PERSON_…" at bounding box center [251, 108] width 349 height 42
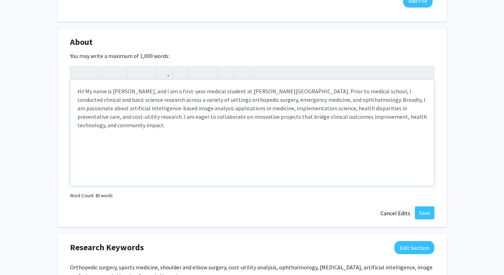
click at [409, 92] on p "Hi! My name is [PERSON_NAME], and I am a first-year medical student at [PERSON_…" at bounding box center [251, 108] width 349 height 42
click at [243, 100] on p "Hi! My name is [PERSON_NAME], and I am a first-year medical student at [PERSON_…" at bounding box center [251, 108] width 349 height 42
type textarea "<p>Hi! My name is [PERSON_NAME], and I am a first-year medical student at [PERS…"
click at [424, 214] on button "Save" at bounding box center [424, 213] width 19 height 13
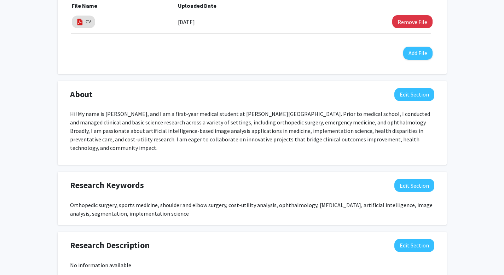
scroll to position [0, 0]
